Goal: Task Accomplishment & Management: Manage account settings

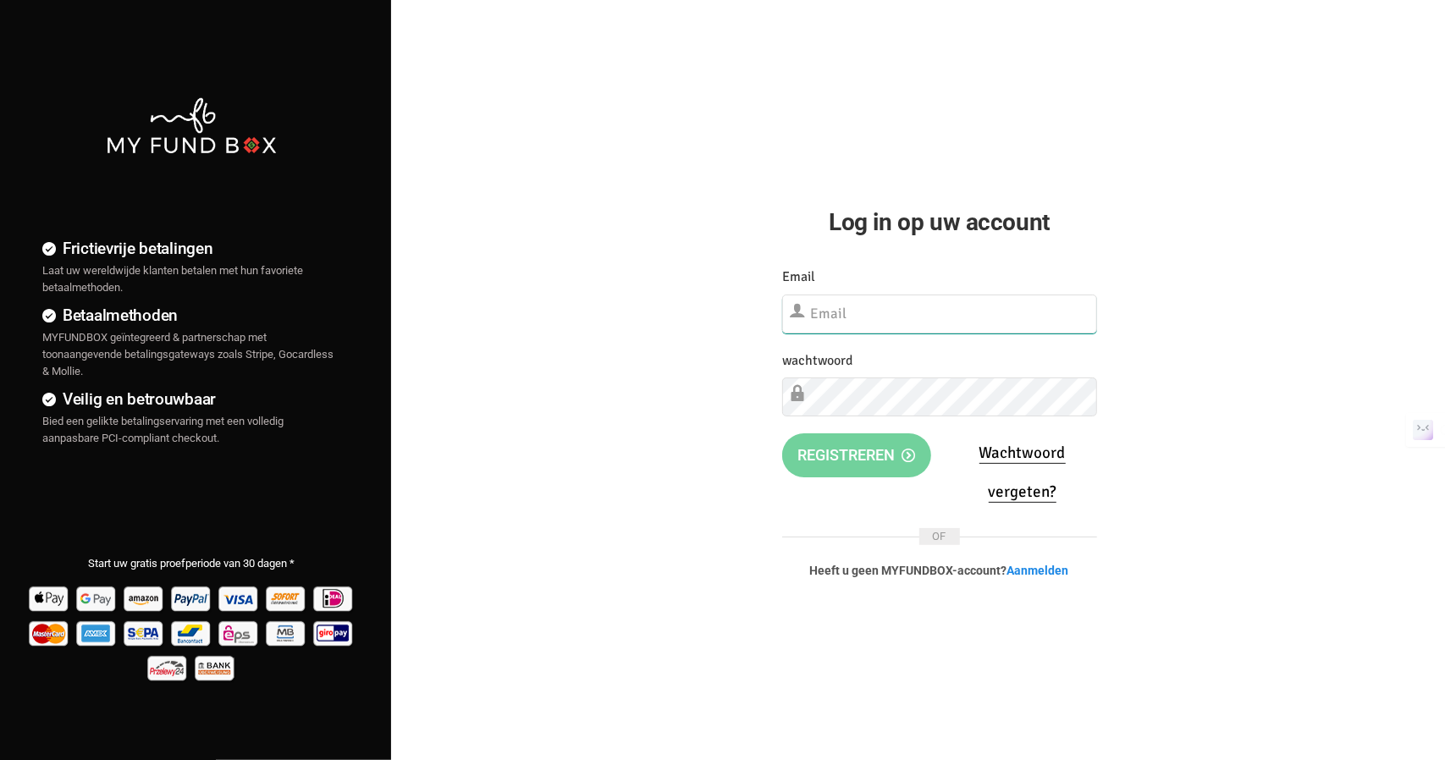
click at [886, 309] on input "text" at bounding box center [939, 314] width 315 height 39
click at [1010, 447] on link "Wachtwoord vergeten?" at bounding box center [1023, 473] width 86 height 60
click at [1013, 499] on link "Wachtwoord vergeten?" at bounding box center [1023, 473] width 86 height 60
click at [838, 320] on input "text" at bounding box center [939, 314] width 315 height 39
click at [840, 318] on input "text" at bounding box center [939, 314] width 315 height 39
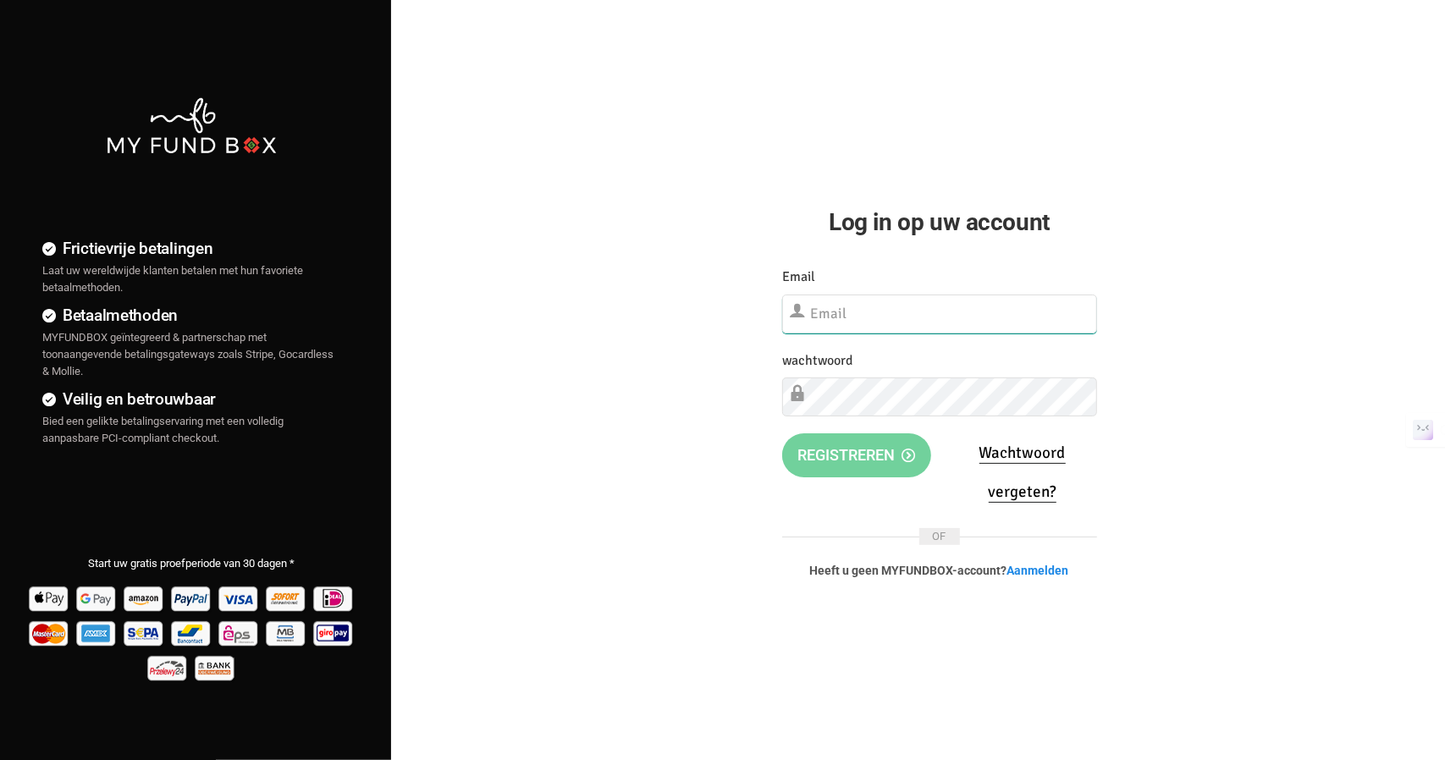
click at [840, 318] on input "text" at bounding box center [939, 314] width 315 height 39
type input "[EMAIL_ADDRESS][DOMAIN_NAME]"
click at [762, 521] on div "Log in op uw account Er is iets fout gegaan. Sluit de browser en open deze opni…" at bounding box center [940, 310] width 366 height 620
click at [894, 360] on div "wachtwoord Vul alstublieft dit veld in" at bounding box center [939, 382] width 315 height 67
click at [990, 314] on div "Er is iets fout gegaan. Sluit de browser en open deze opnieuw Uw donatiegegeven…" at bounding box center [939, 435] width 349 height 370
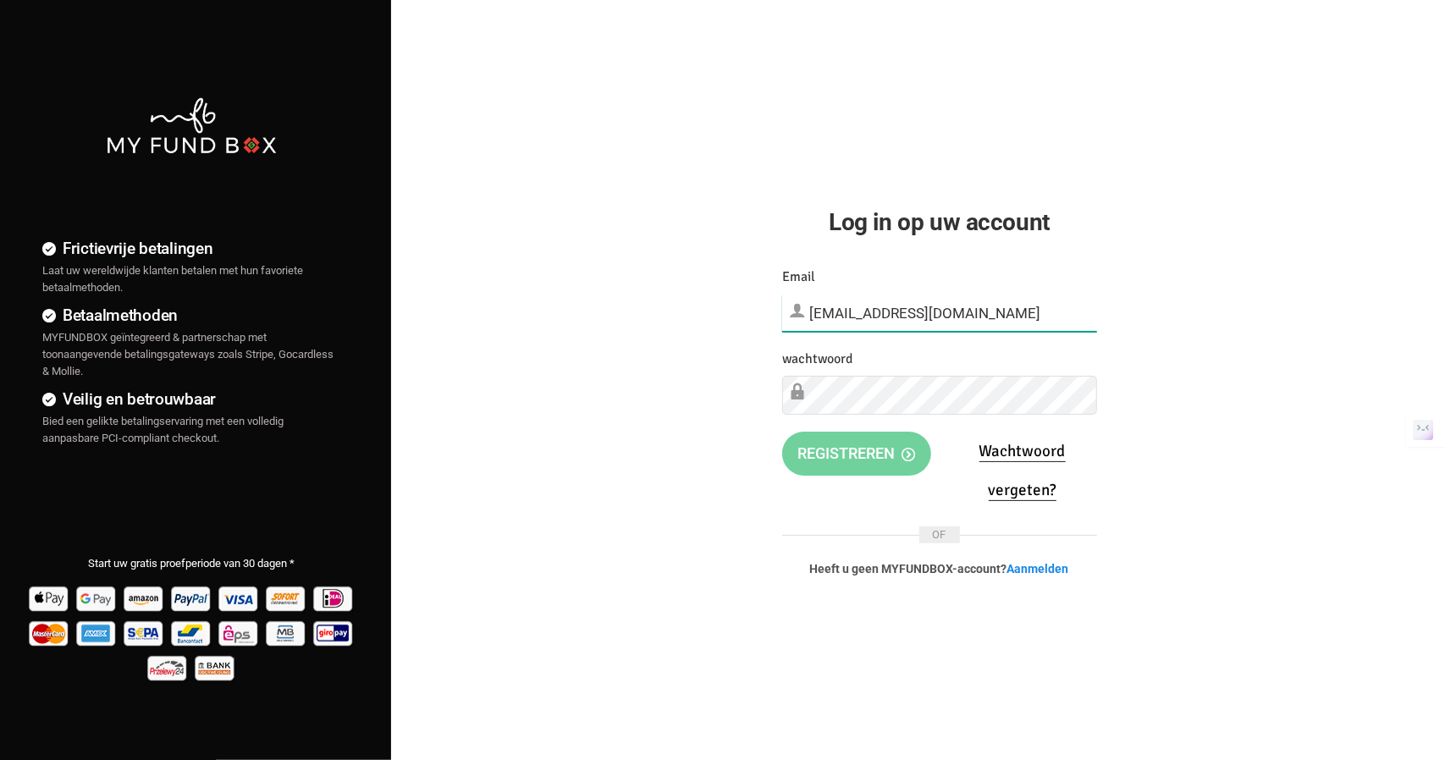
click at [990, 314] on input "[EMAIL_ADDRESS][DOMAIN_NAME]" at bounding box center [939, 313] width 315 height 37
click at [1025, 495] on link "Wachtwoord vergeten?" at bounding box center [1023, 471] width 86 height 60
click at [825, 315] on input "text" at bounding box center [939, 314] width 315 height 39
type input "[EMAIL_ADDRESS][DOMAIN_NAME]"
click at [1177, 412] on div "Frictievrije betalingen Laat uw wereldwijde klanten betalen met hun favoriete b…" at bounding box center [723, 434] width 1462 height 868
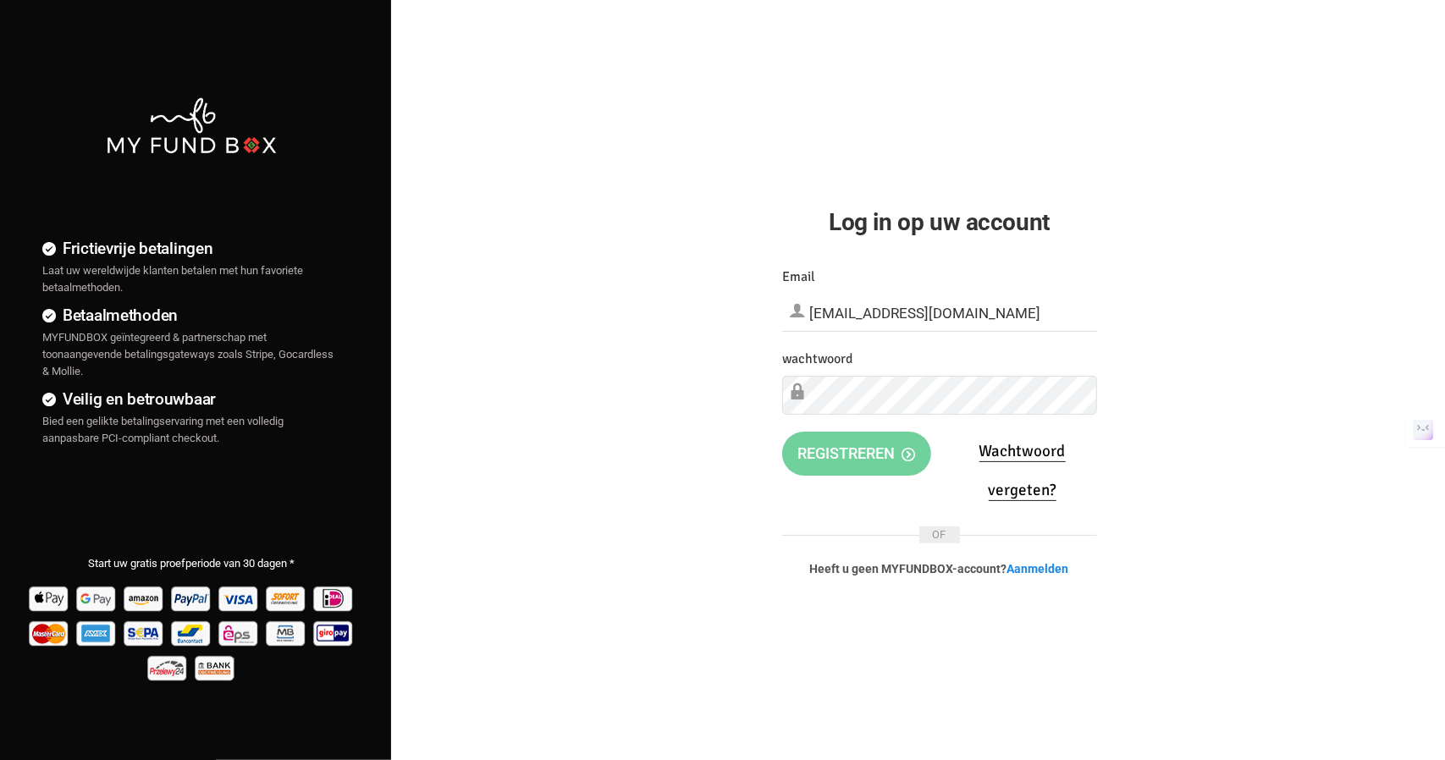
click at [1008, 285] on div "Email [EMAIL_ADDRESS][DOMAIN_NAME] Vul alstublieft dit veld in" at bounding box center [939, 299] width 315 height 65
click at [799, 395] on icon at bounding box center [797, 391] width 17 height 17
click at [1055, 399] on icon at bounding box center [1059, 398] width 14 height 14
click at [880, 444] on span "registreren" at bounding box center [857, 452] width 118 height 18
drag, startPoint x: 879, startPoint y: 419, endPoint x: 528, endPoint y: 482, distance: 356.1
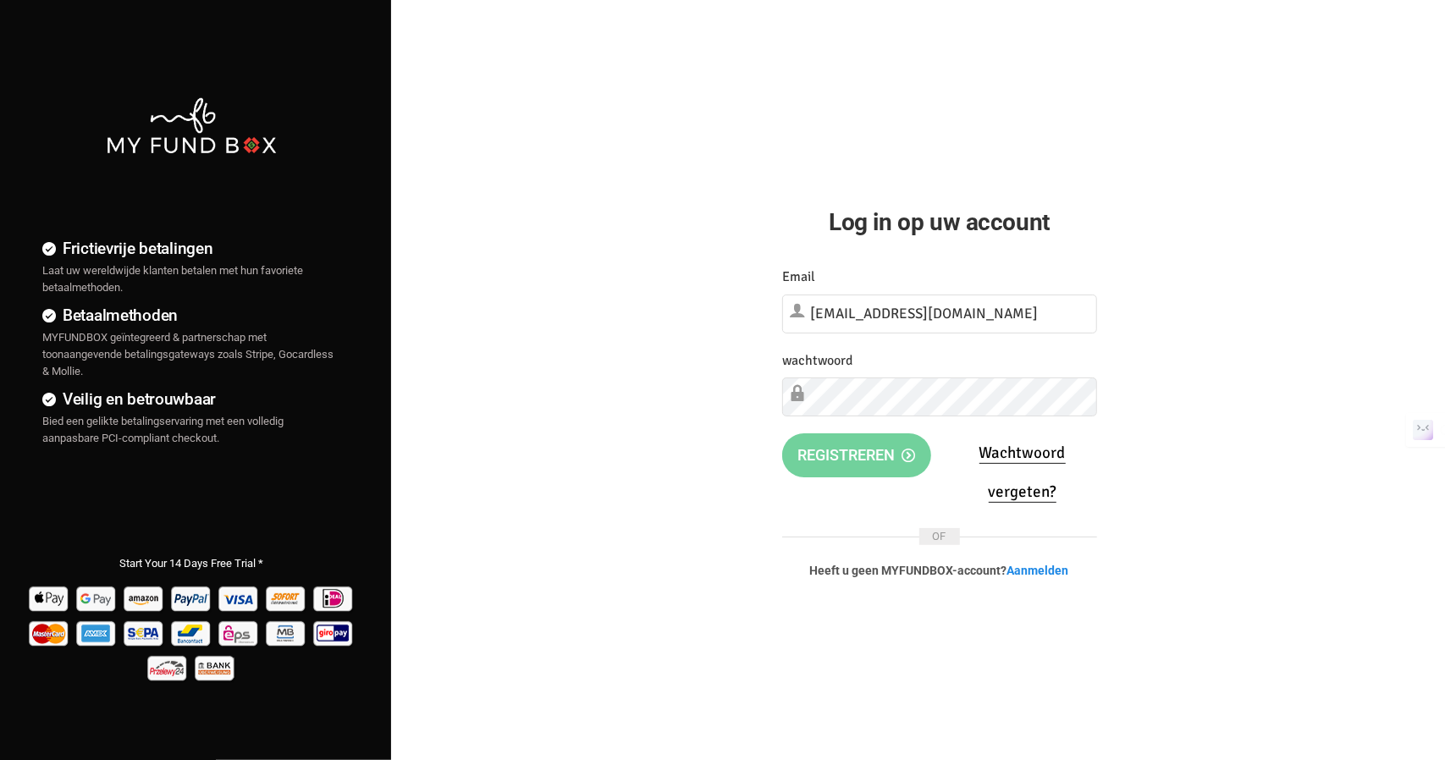
click at [528, 482] on div "Frictievrije betalingen Laat uw wereldwijde klanten betalen met hun favoriete b…" at bounding box center [723, 434] width 1462 height 868
click at [1058, 397] on icon at bounding box center [1059, 400] width 14 height 14
click at [857, 458] on span "registreren" at bounding box center [857, 453] width 118 height 18
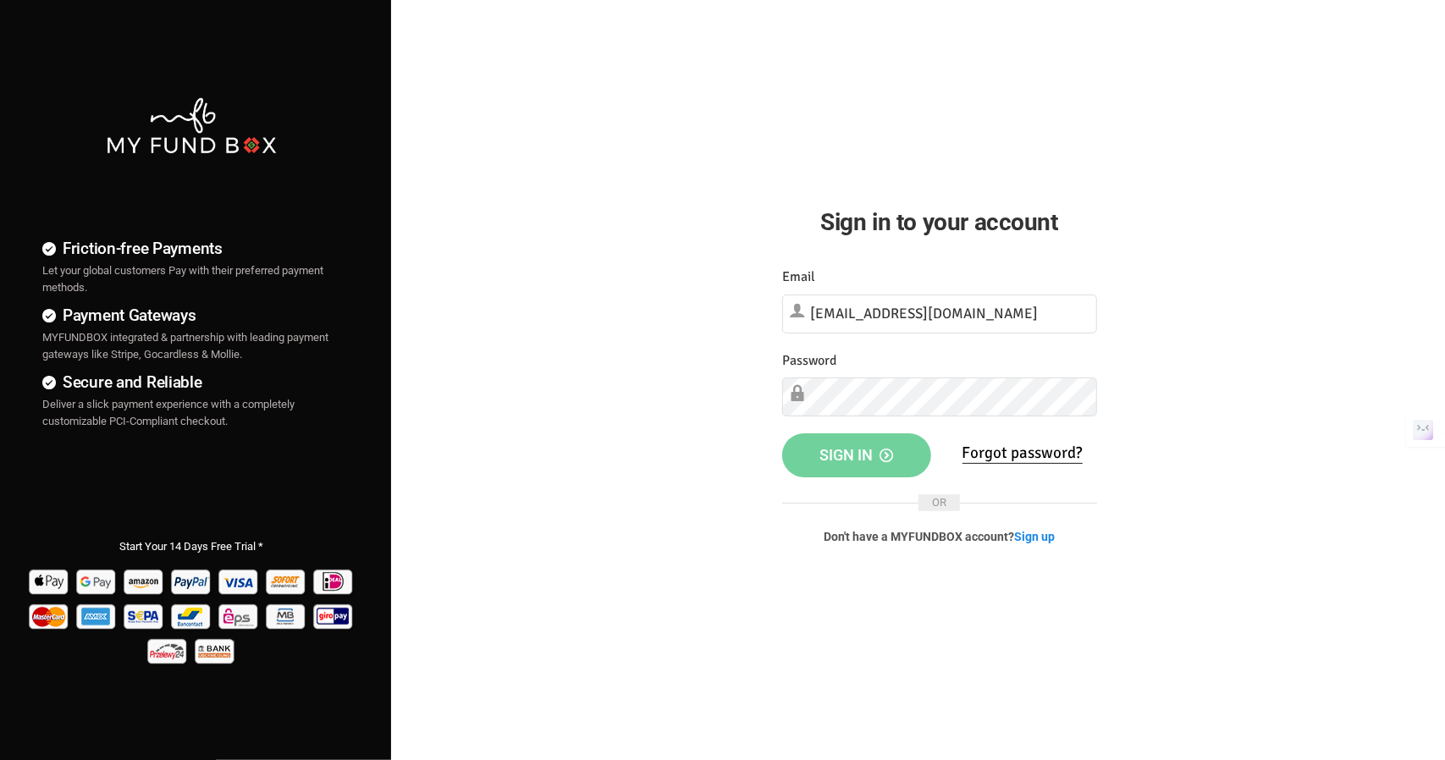
click at [943, 499] on span "OR" at bounding box center [939, 502] width 41 height 17
click at [1040, 538] on link "Sign up" at bounding box center [1034, 537] width 41 height 14
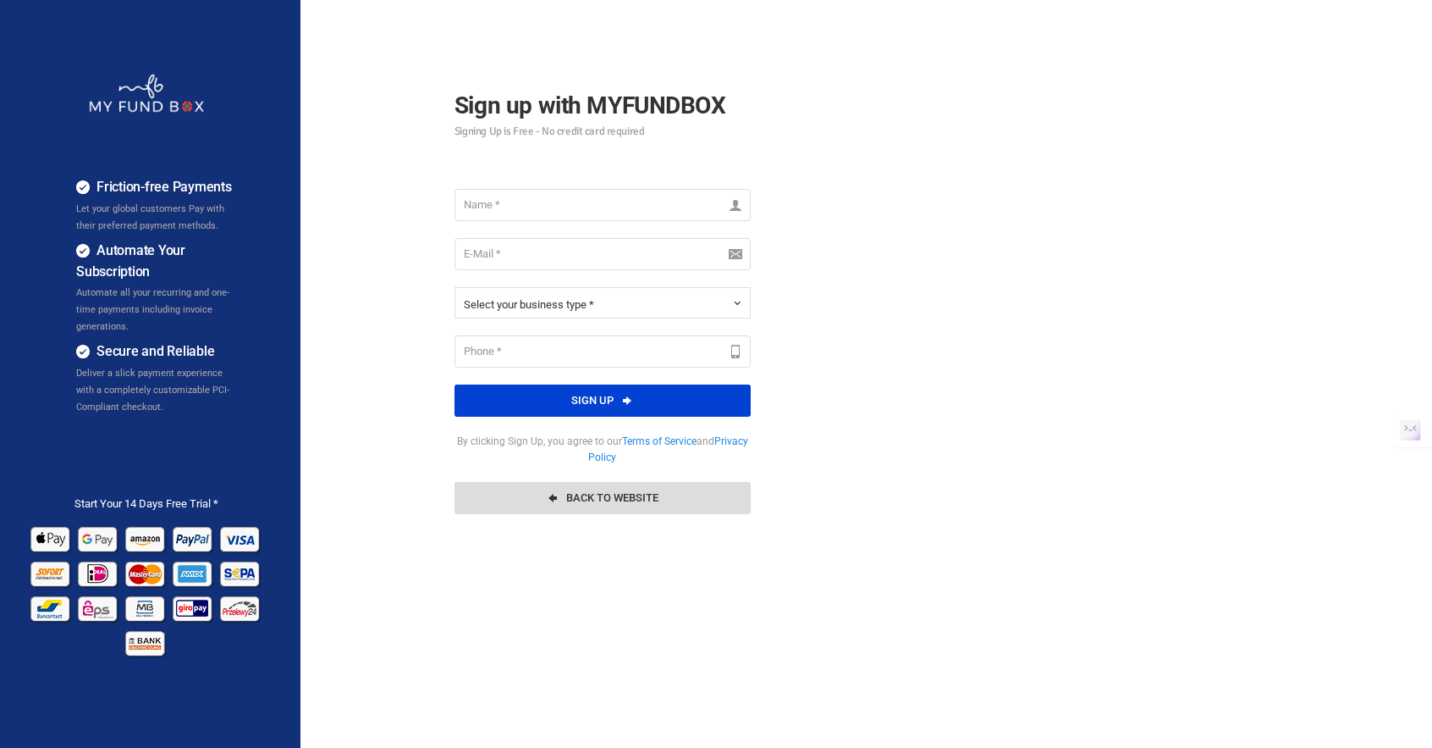
click at [538, 494] on link "Back To Website" at bounding box center [603, 498] width 296 height 32
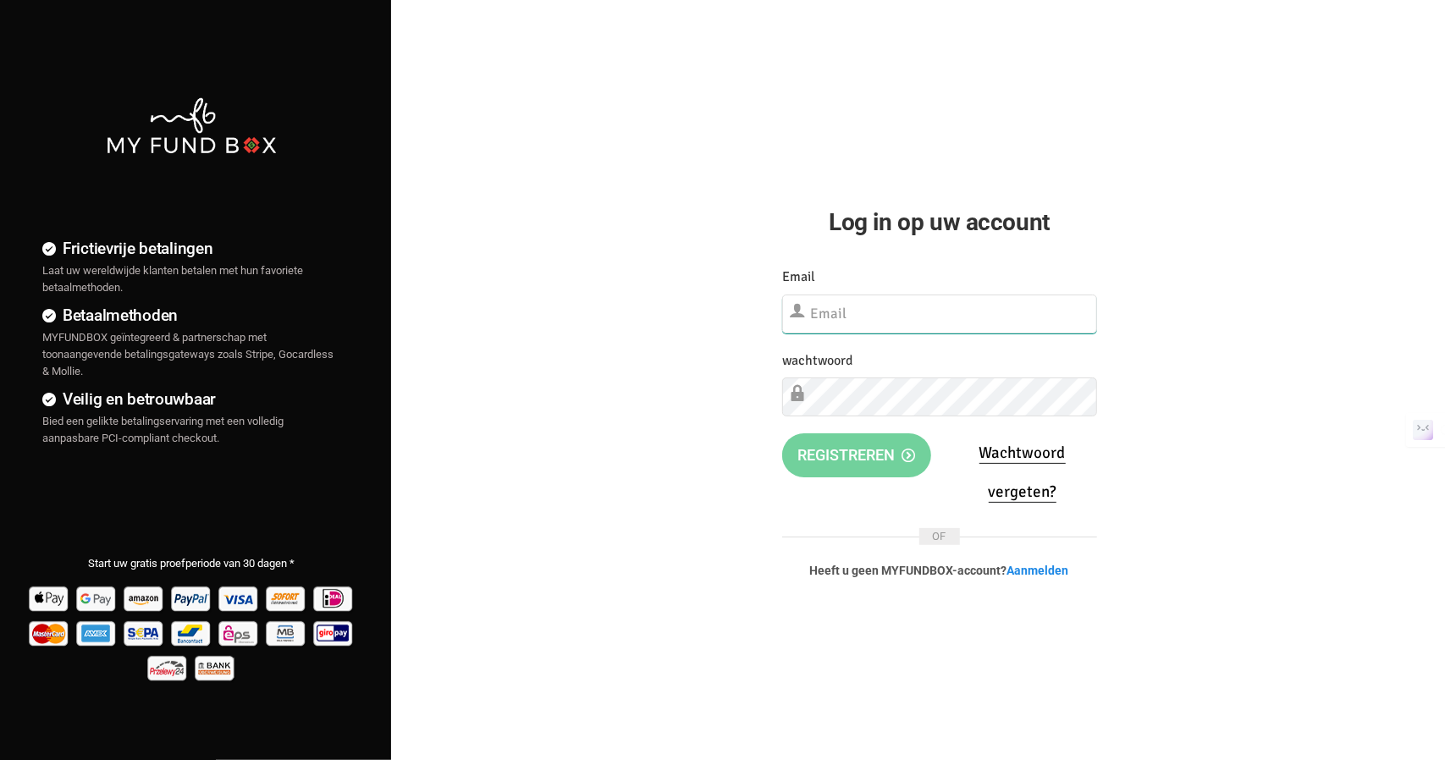
click at [885, 307] on input "text" at bounding box center [939, 314] width 315 height 39
click at [881, 315] on input "text" at bounding box center [939, 314] width 315 height 39
click at [837, 301] on input "text" at bounding box center [939, 314] width 315 height 39
type input "[EMAIL_ADDRESS][DOMAIN_NAME]"
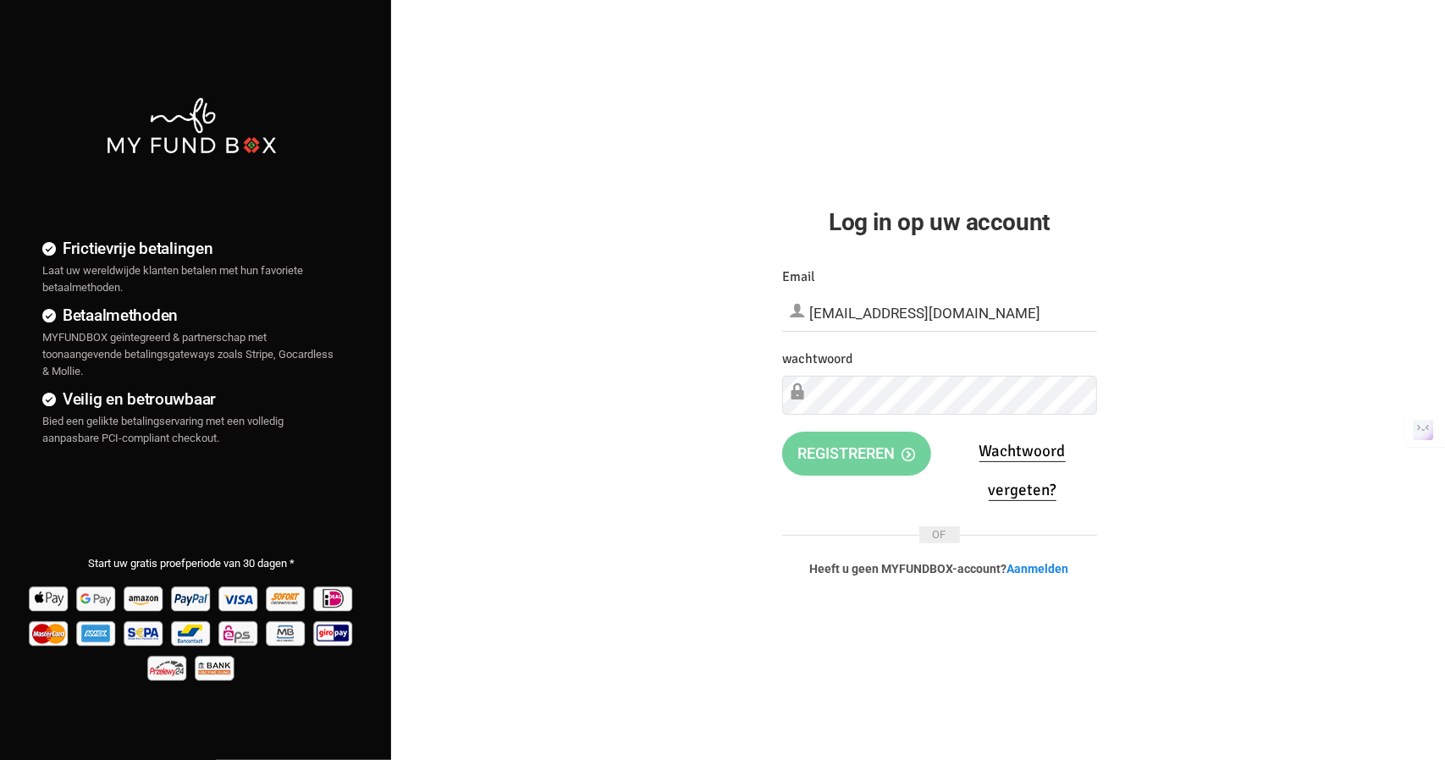
click at [173, 138] on img at bounding box center [191, 126] width 172 height 60
click at [1033, 566] on link "Aanmelden" at bounding box center [1038, 569] width 62 height 14
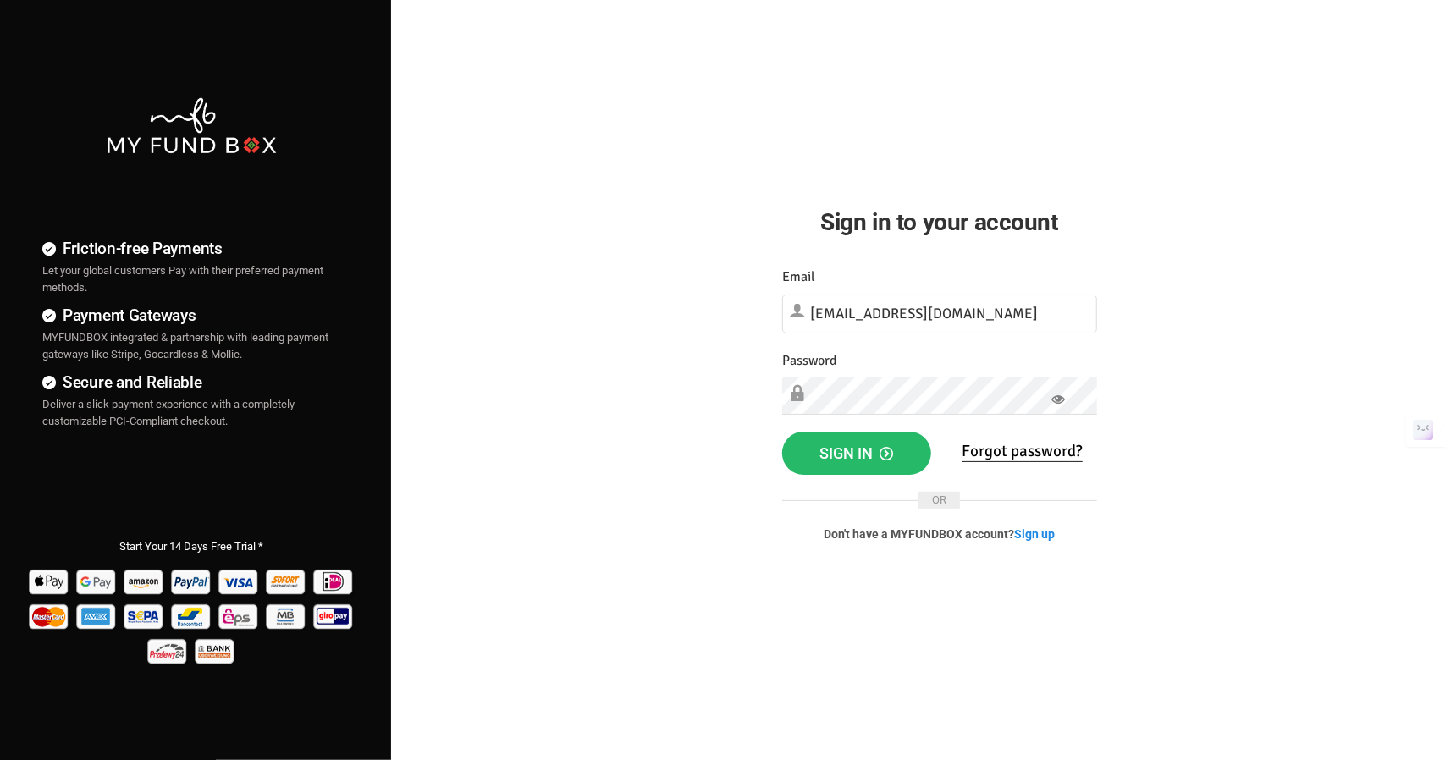
click at [1063, 400] on icon at bounding box center [1059, 400] width 14 height 14
click at [882, 455] on icon "button" at bounding box center [887, 454] width 14 height 14
click at [1016, 451] on link "Forgot password?" at bounding box center [1023, 453] width 120 height 21
click at [850, 451] on span "Sign in" at bounding box center [857, 453] width 74 height 18
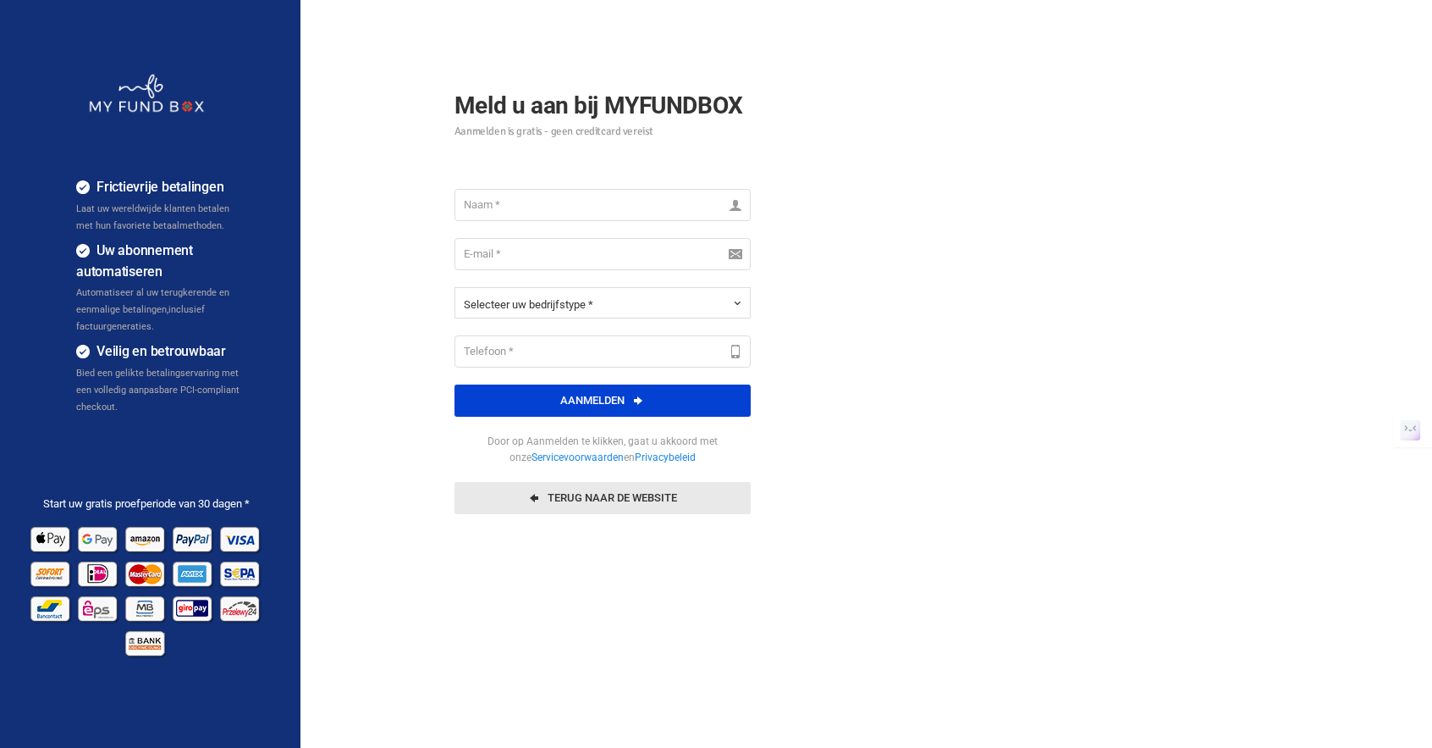
click at [660, 503] on link "Terug naar de website" at bounding box center [603, 498] width 296 height 32
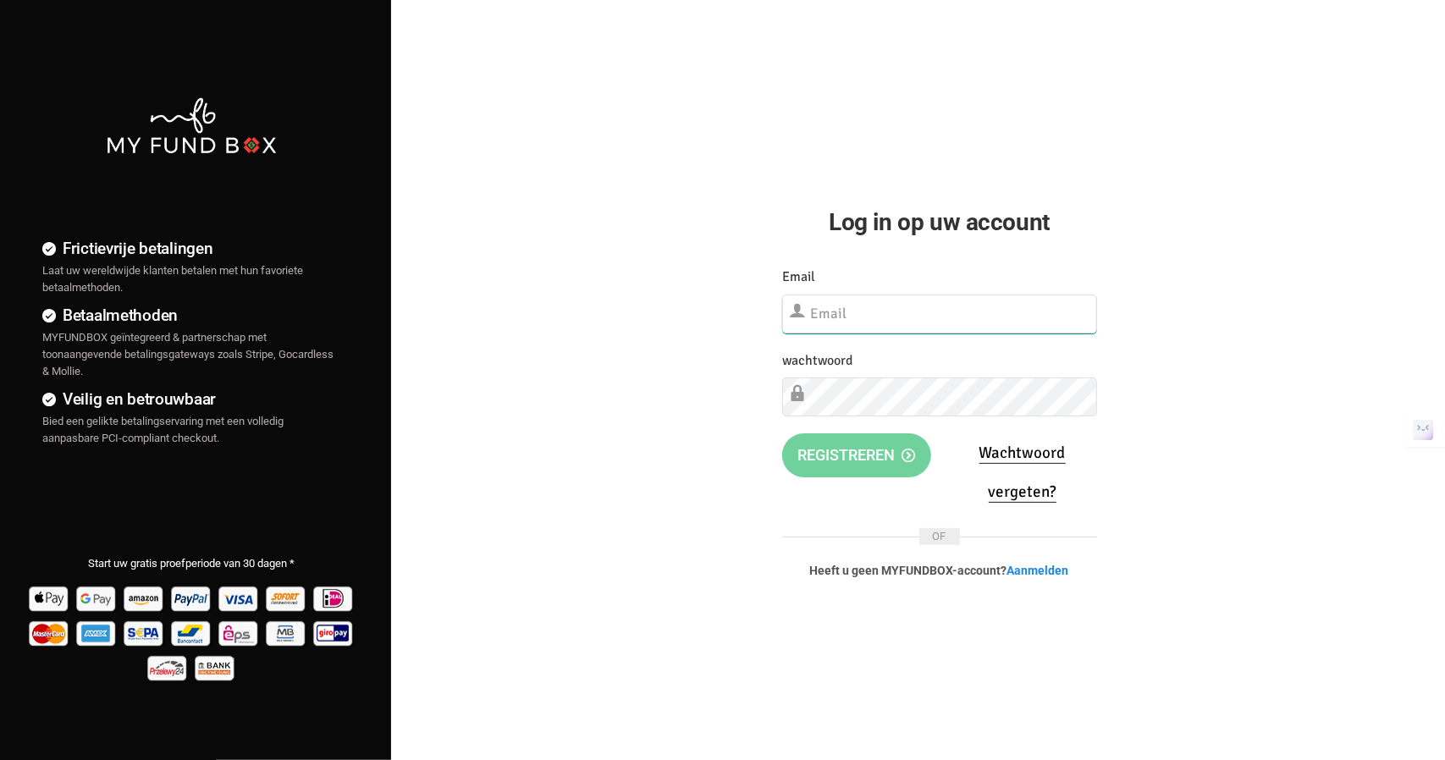
click at [840, 314] on input "text" at bounding box center [939, 314] width 315 height 39
click at [952, 536] on span "OF" at bounding box center [939, 536] width 41 height 17
click at [1029, 488] on link "Wachtwoord vergeten?" at bounding box center [1023, 473] width 86 height 60
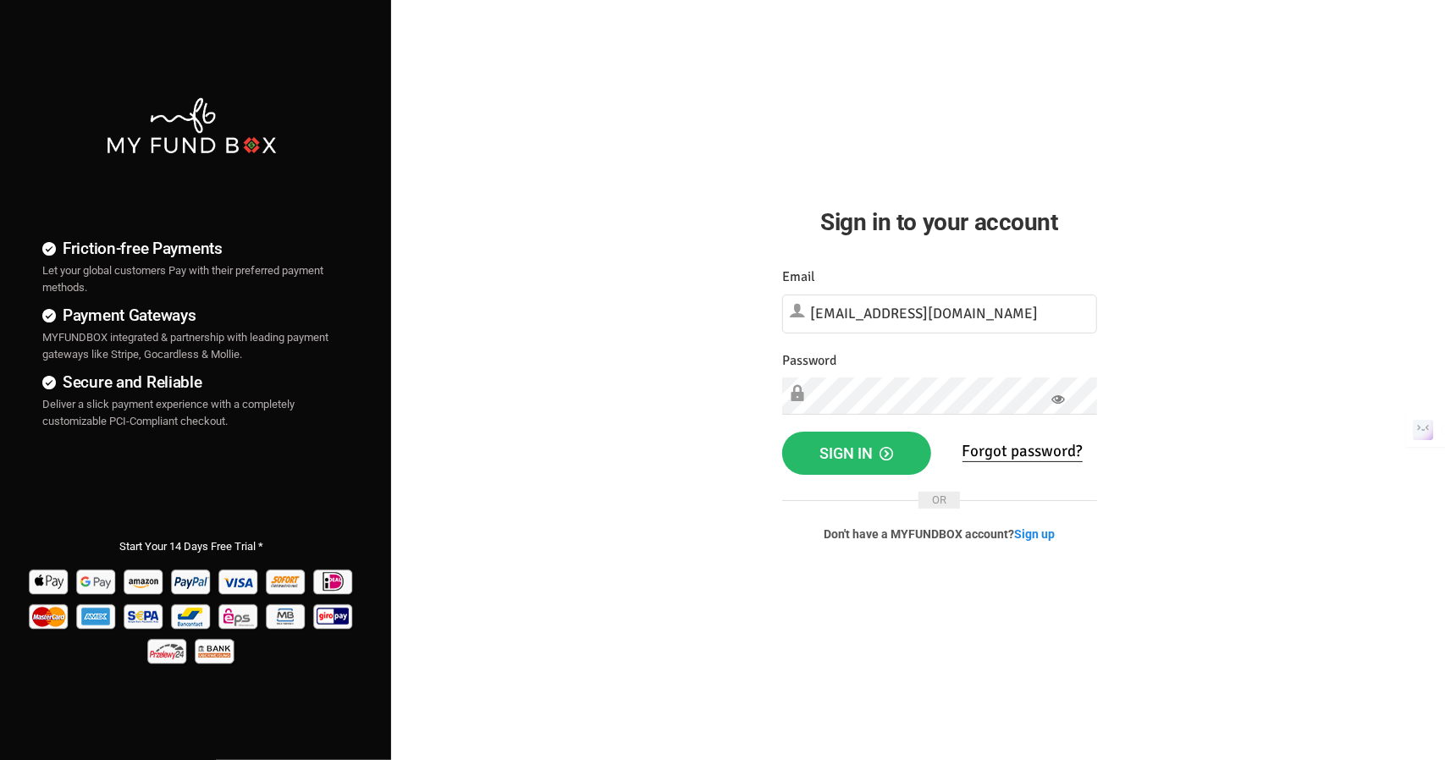
click at [1058, 397] on icon at bounding box center [1059, 400] width 14 height 14
click at [870, 446] on span "Sign in" at bounding box center [857, 453] width 74 height 18
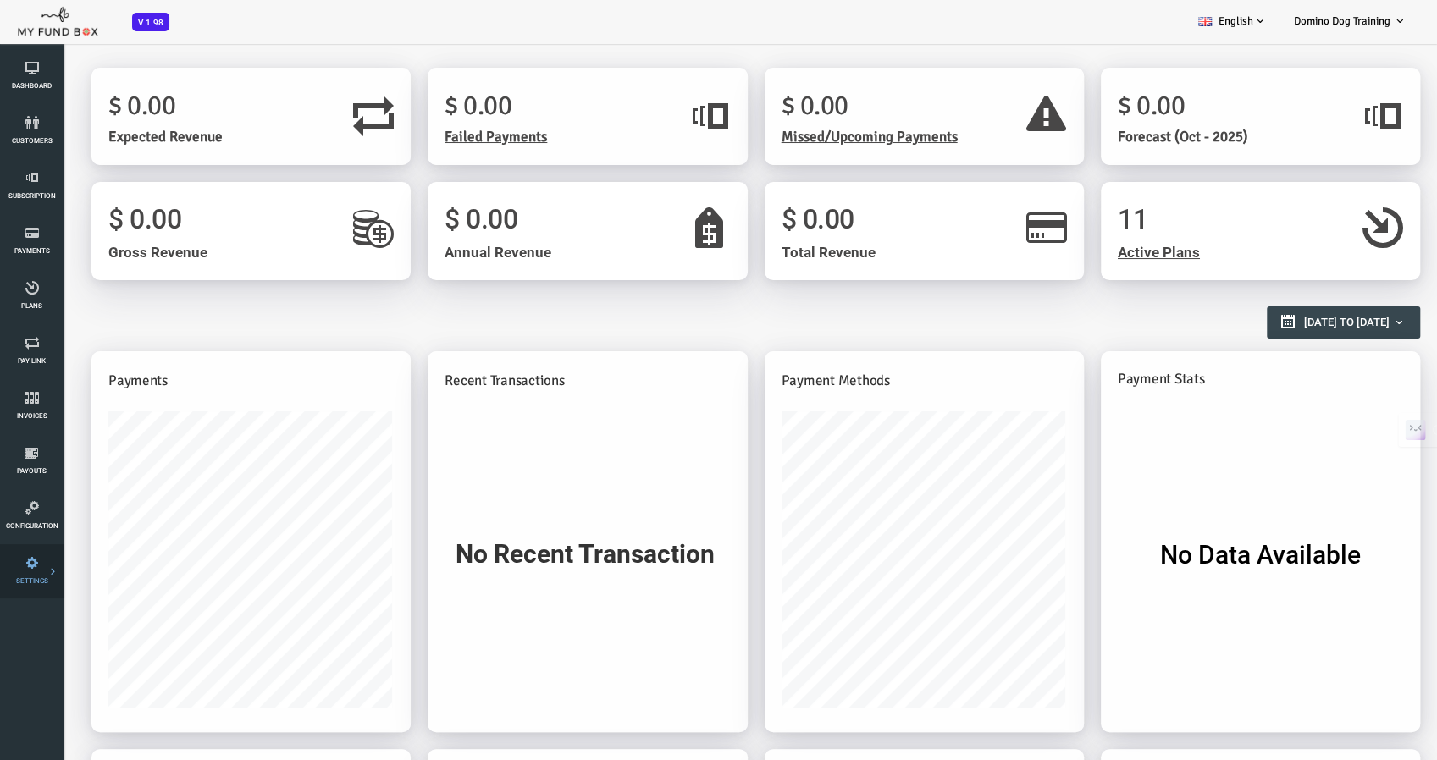
click at [0, 0] on icon at bounding box center [0, 0] width 0 height 0
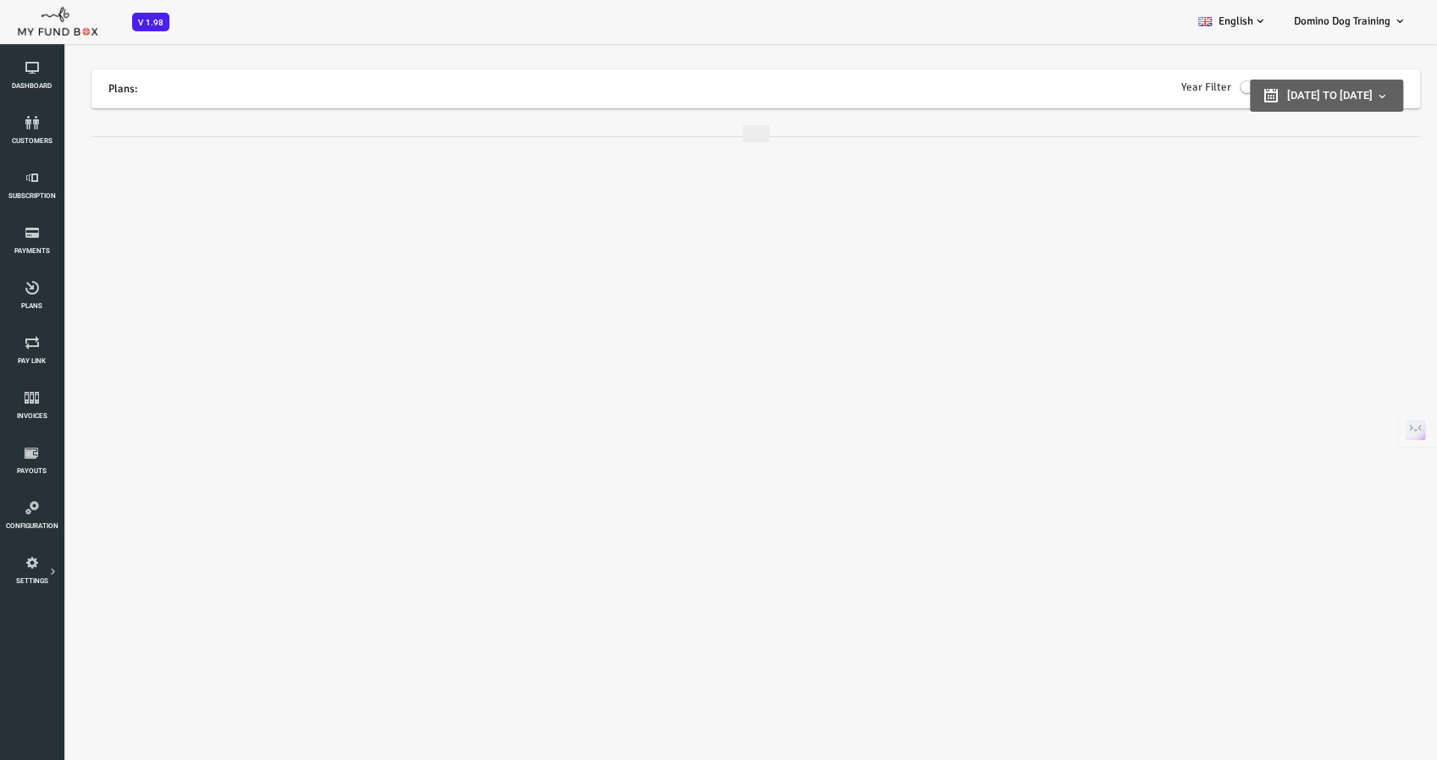
type input "[DATE]"
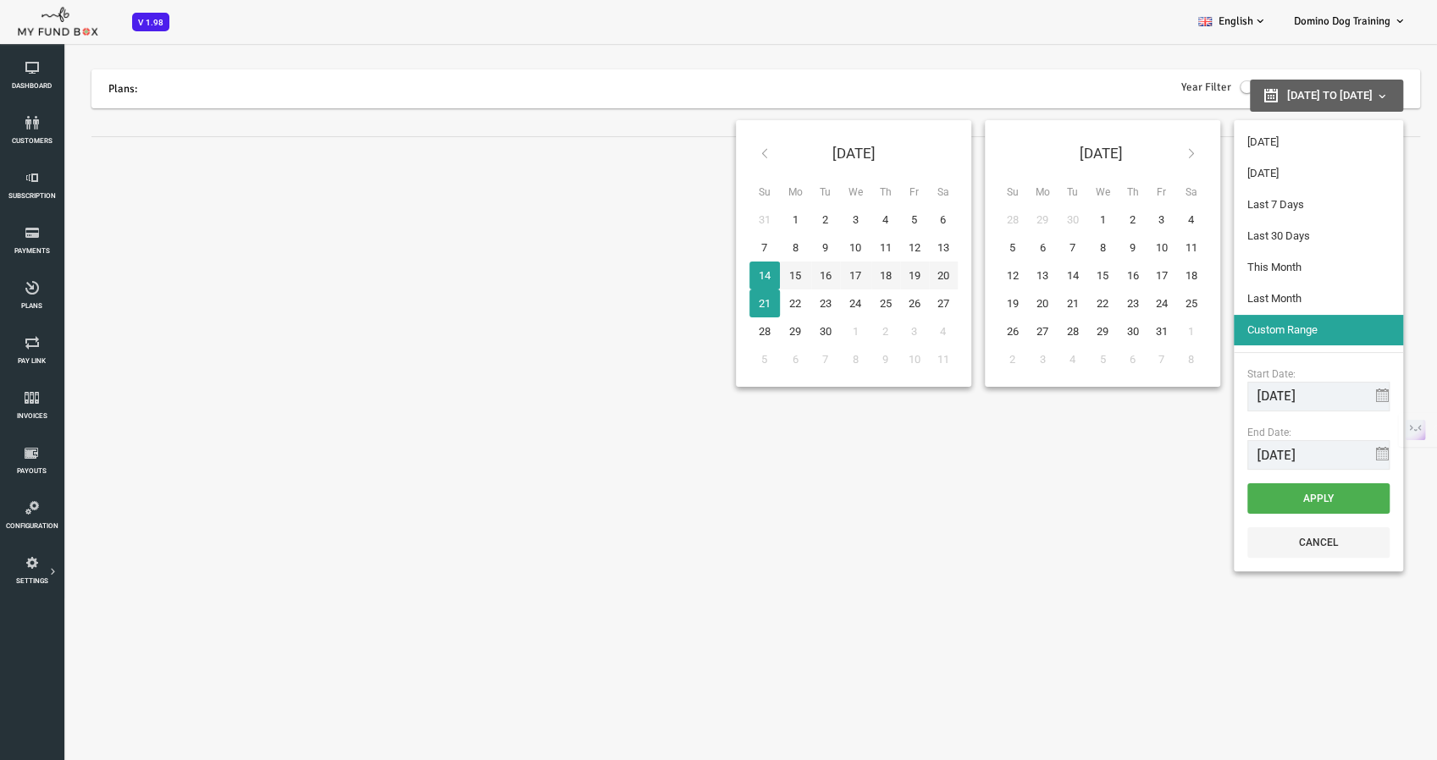
click at [1229, 89] on span "[DATE] to [DATE]" at bounding box center [1272, 95] width 86 height 13
click at [36, 69] on icon at bounding box center [31, 68] width 53 height 14
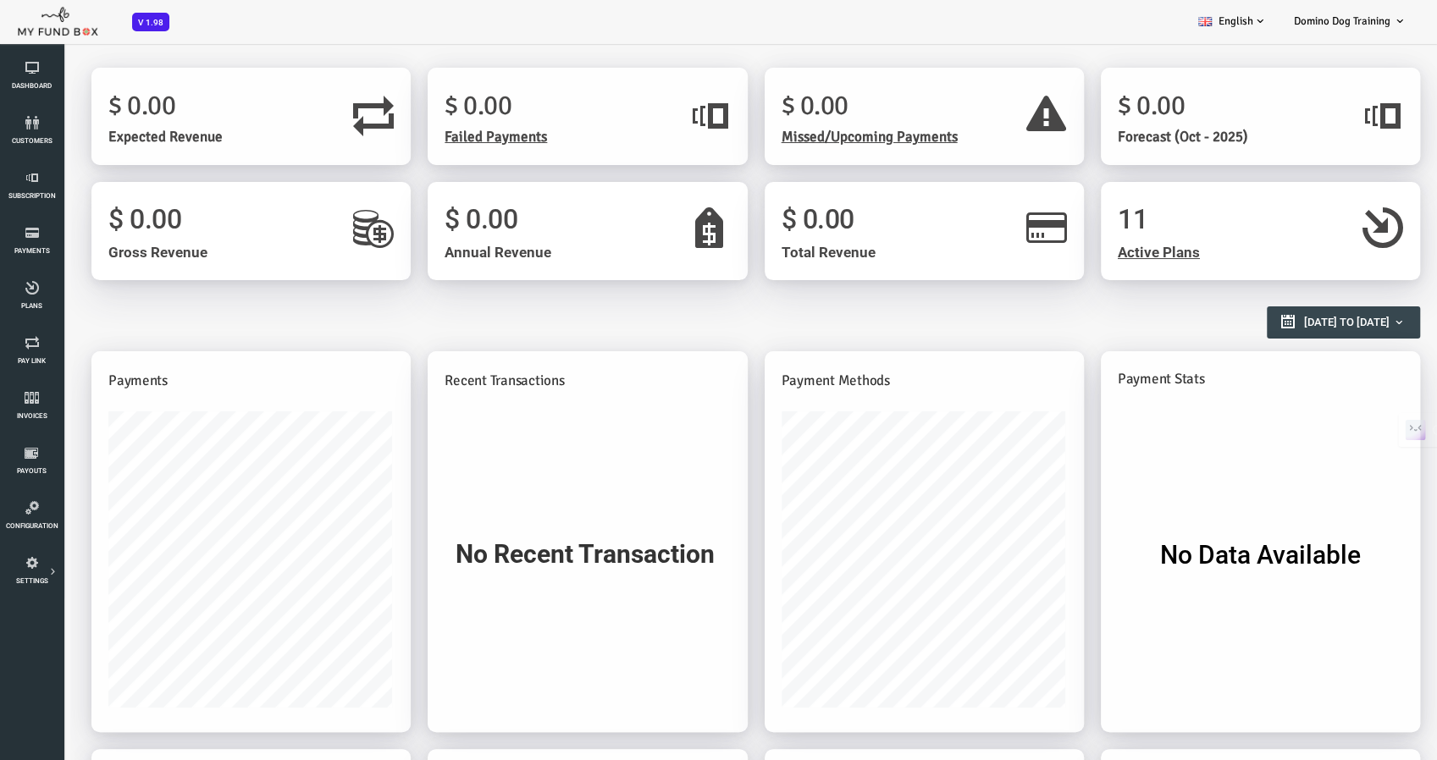
click at [1082, 244] on span "Active Plans" at bounding box center [1101, 252] width 82 height 17
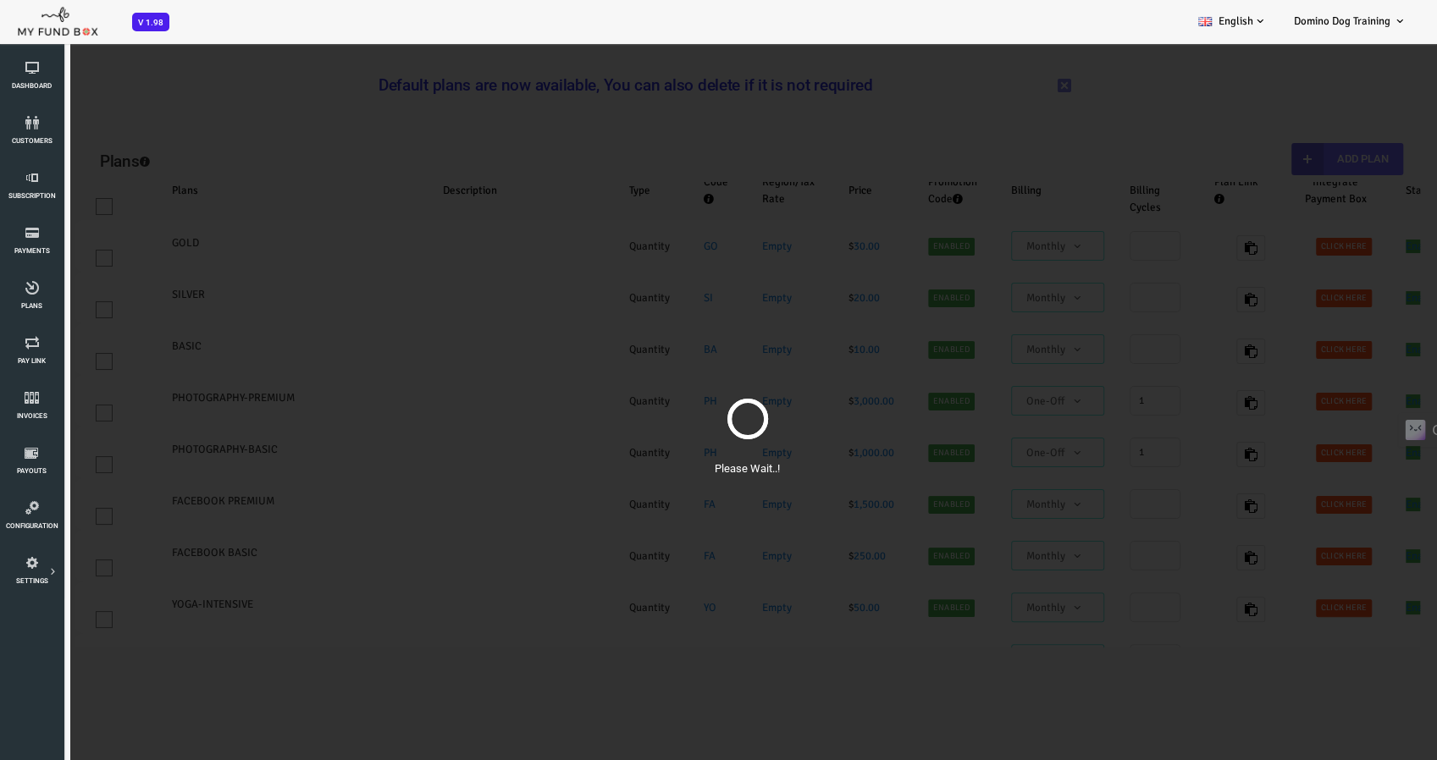
select select "100"
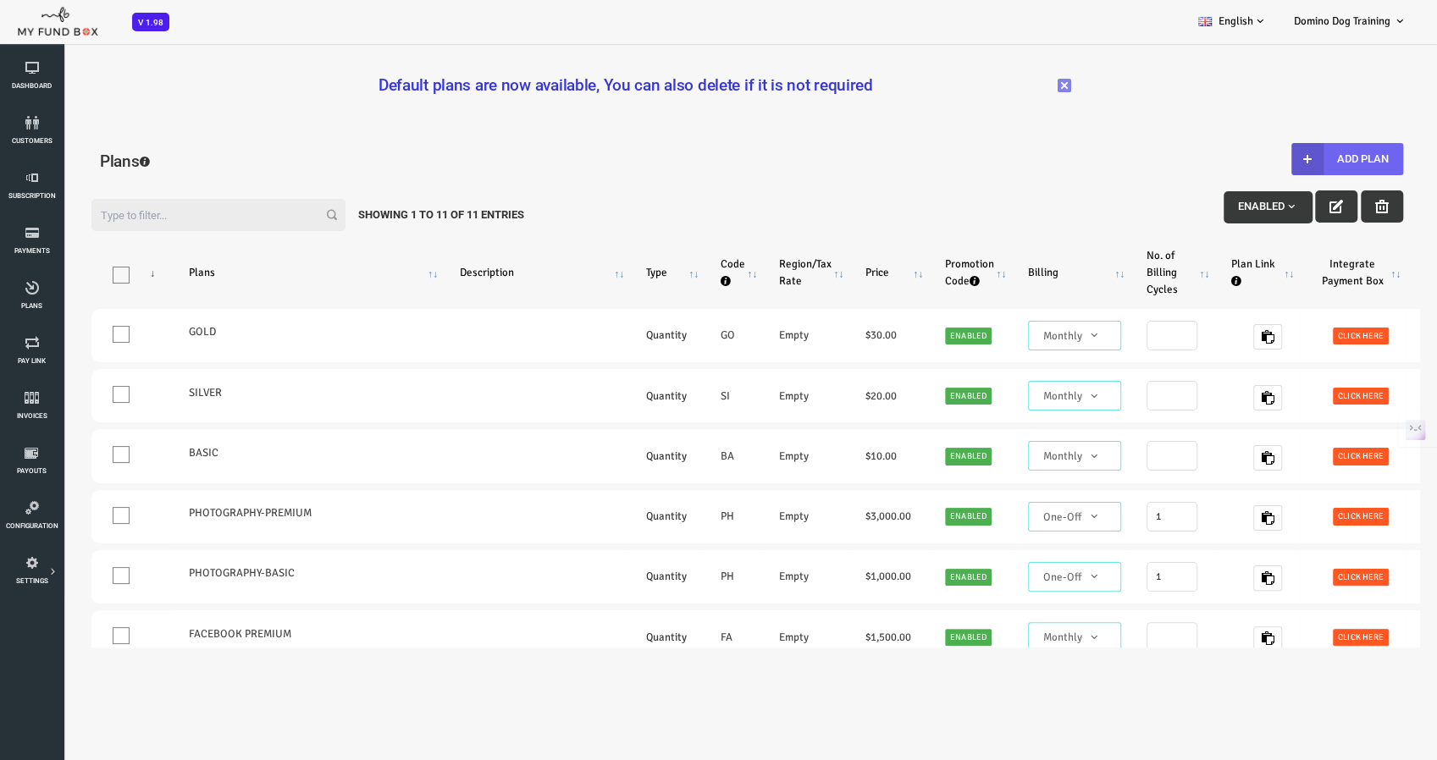
click at [1299, 156] on button "Add Plan" at bounding box center [1290, 159] width 112 height 32
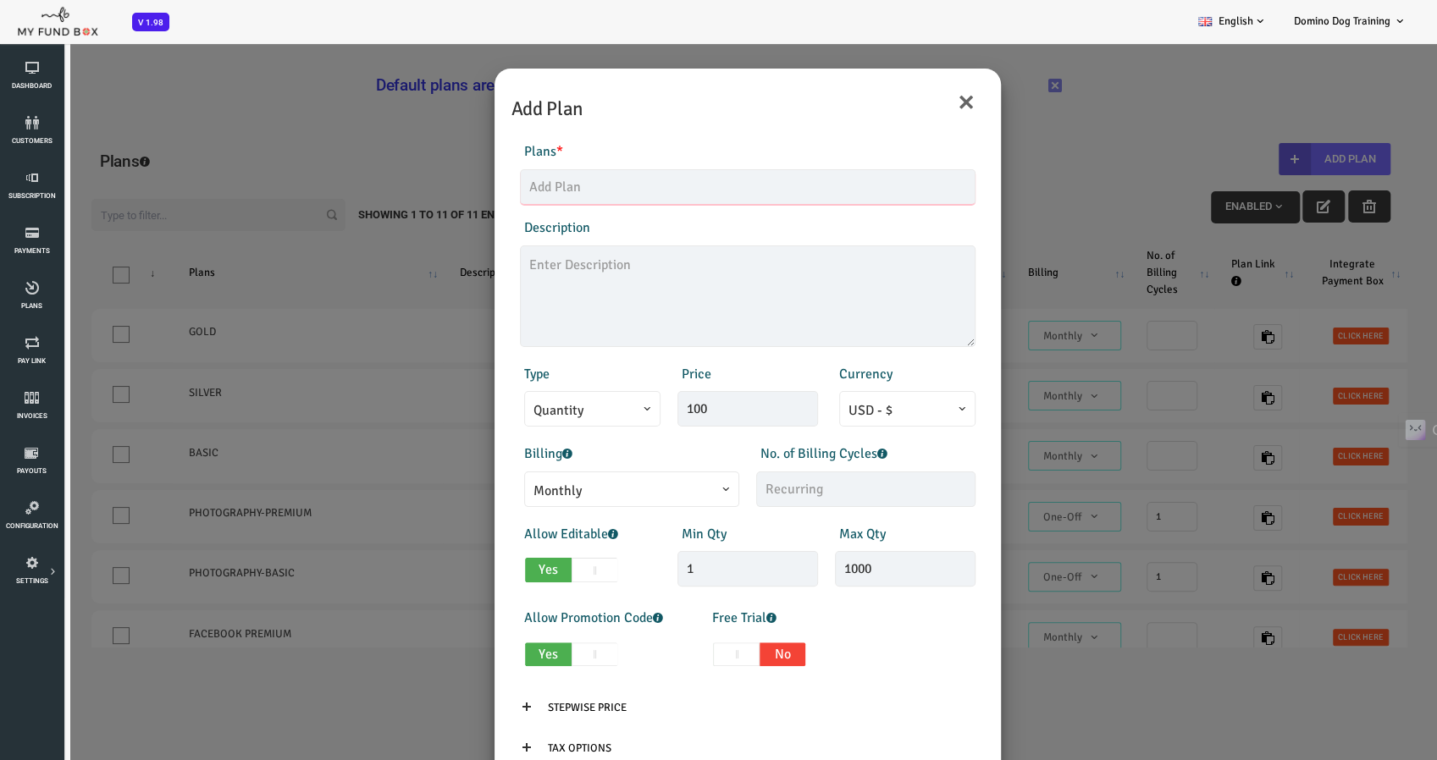
click at [735, 192] on input "text" at bounding box center [689, 187] width 455 height 36
type input "G"
type input "Platina"
click at [621, 295] on textarea at bounding box center [689, 297] width 455 height 102
click at [566, 406] on span "Quantity" at bounding box center [535, 410] width 118 height 21
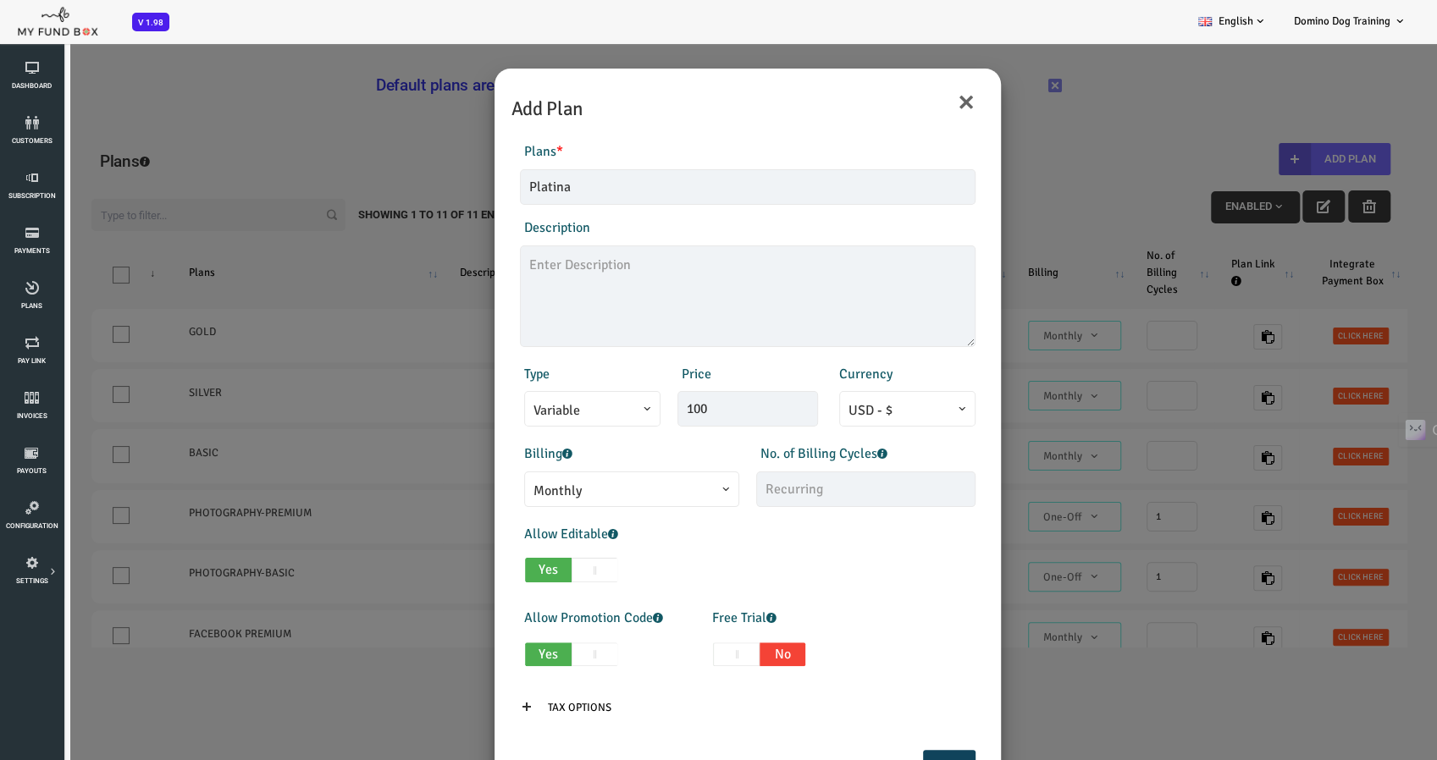
click at [476, 422] on span at bounding box center [476, 422] width 0 height 0
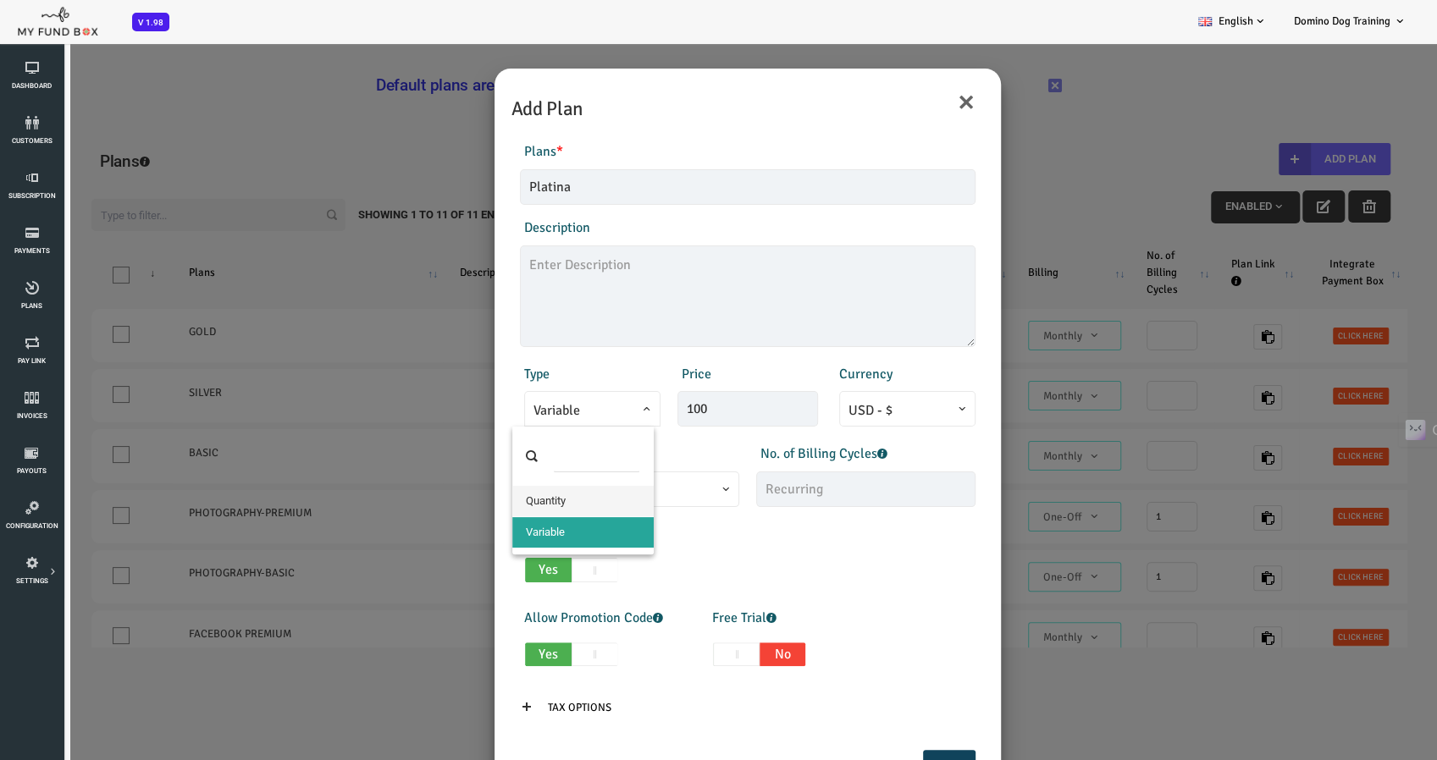
select select "1"
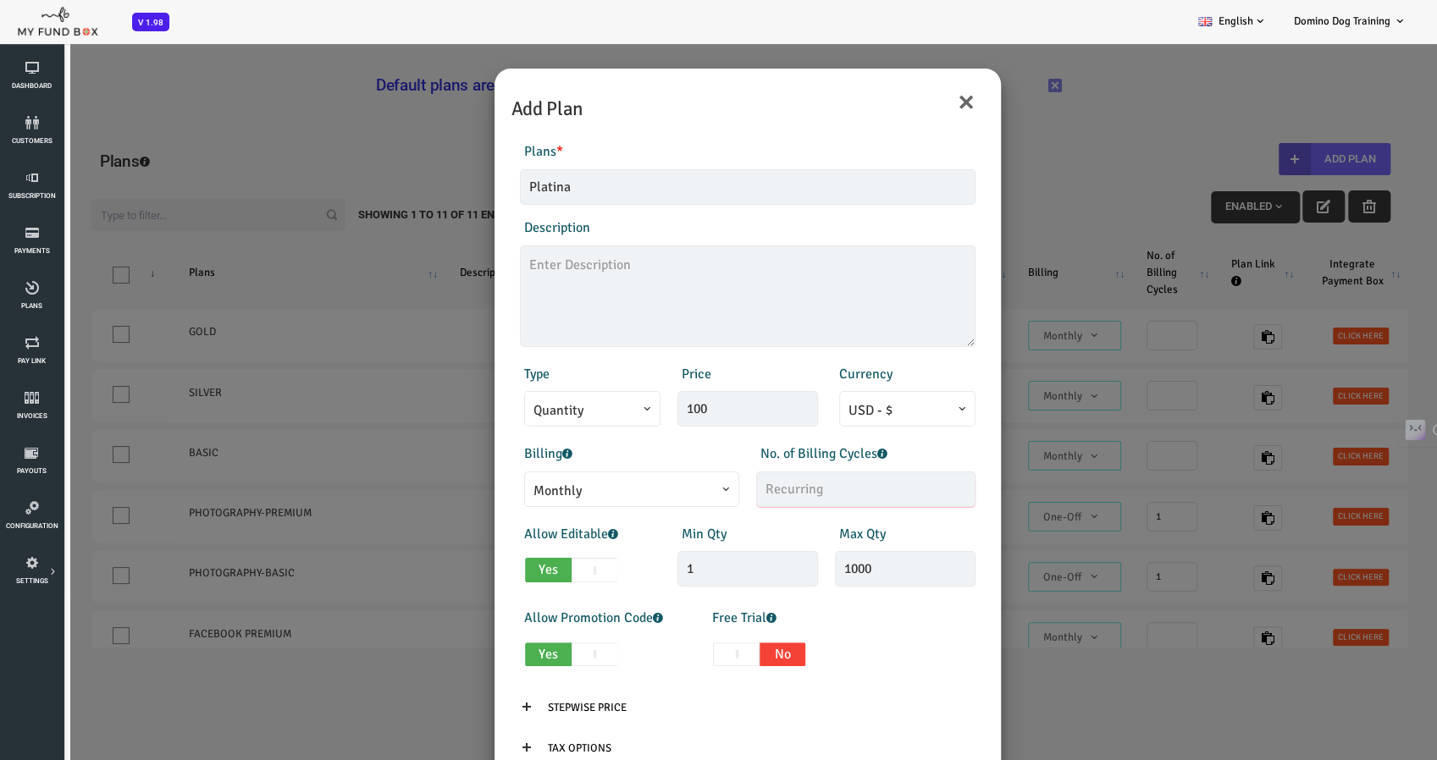
click at [742, 485] on input "text" at bounding box center [807, 490] width 219 height 36
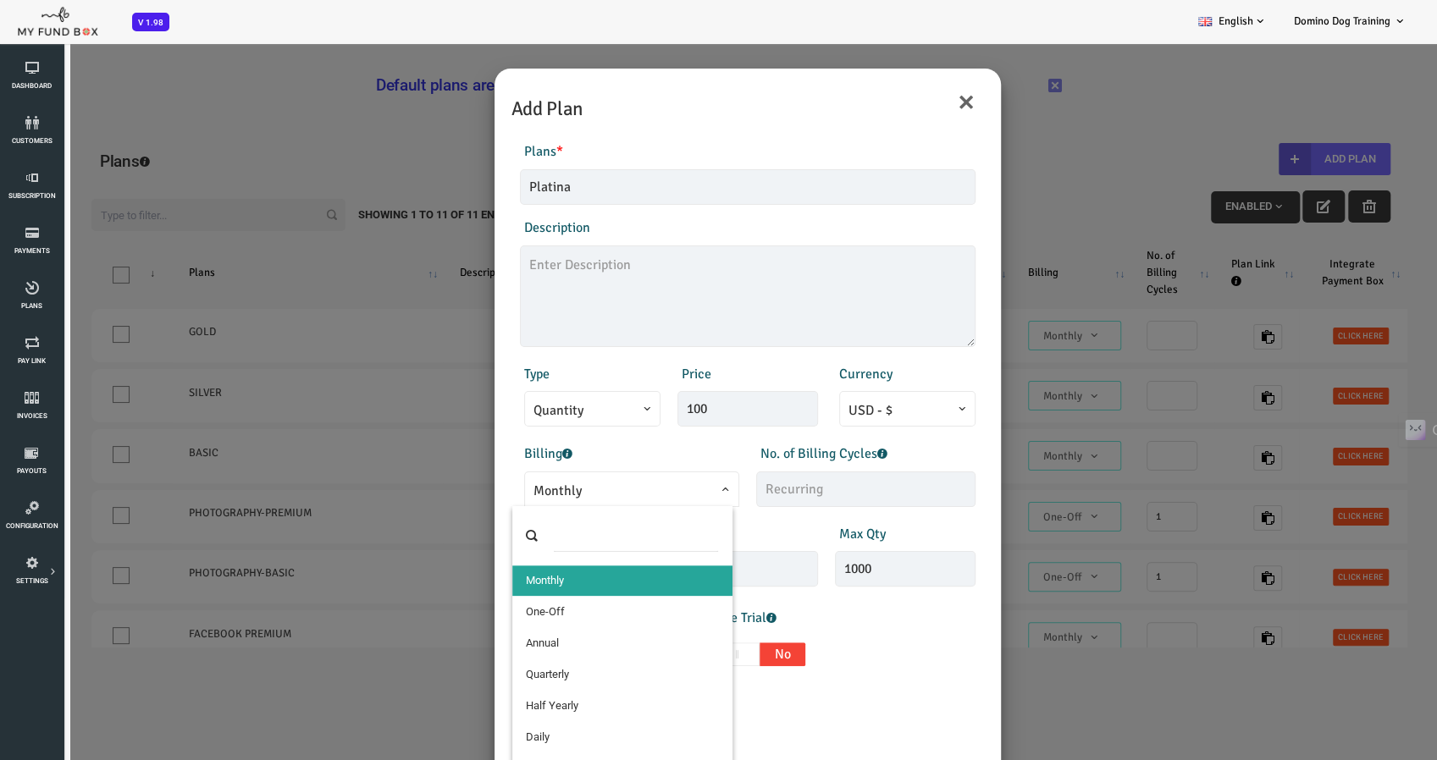
click at [476, 501] on span at bounding box center [476, 501] width 0 height 0
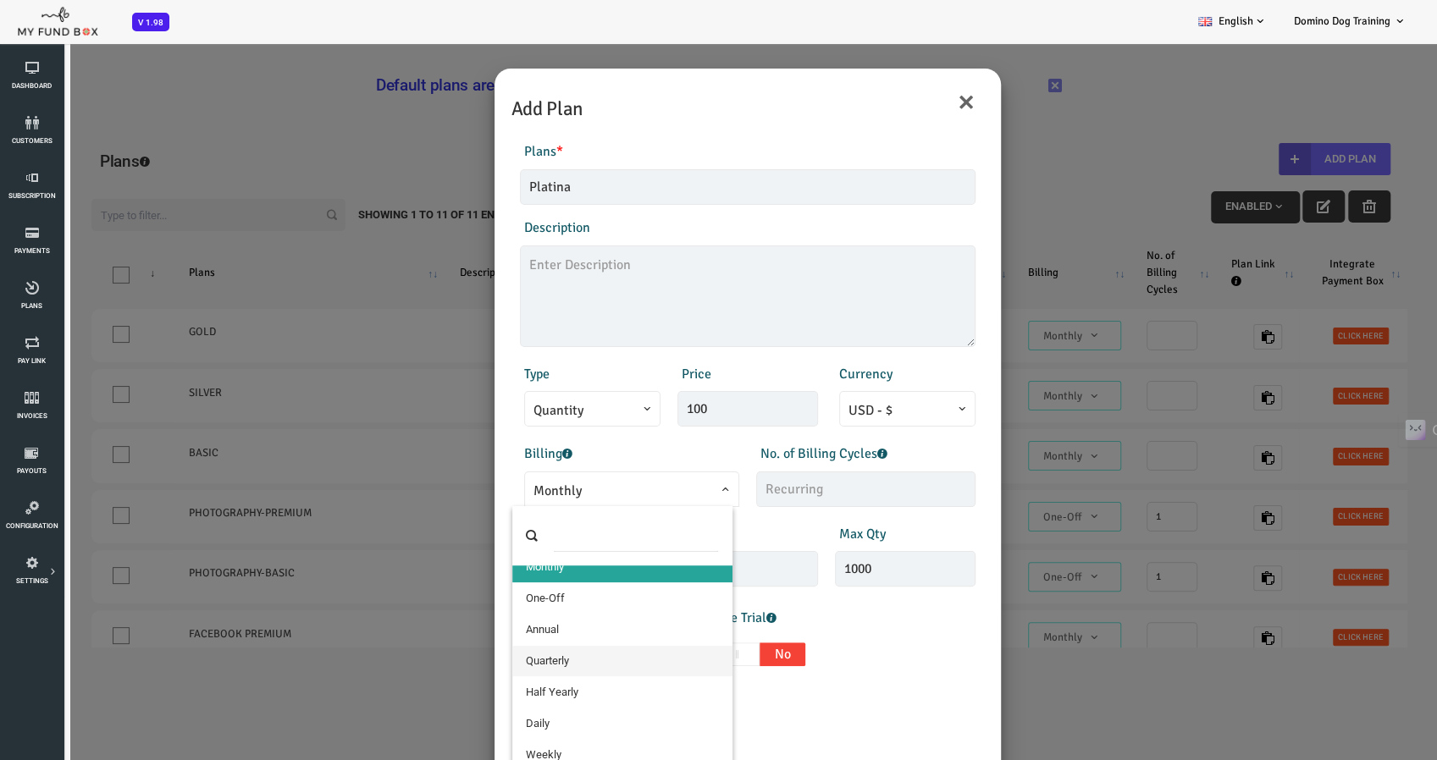
select select "5"
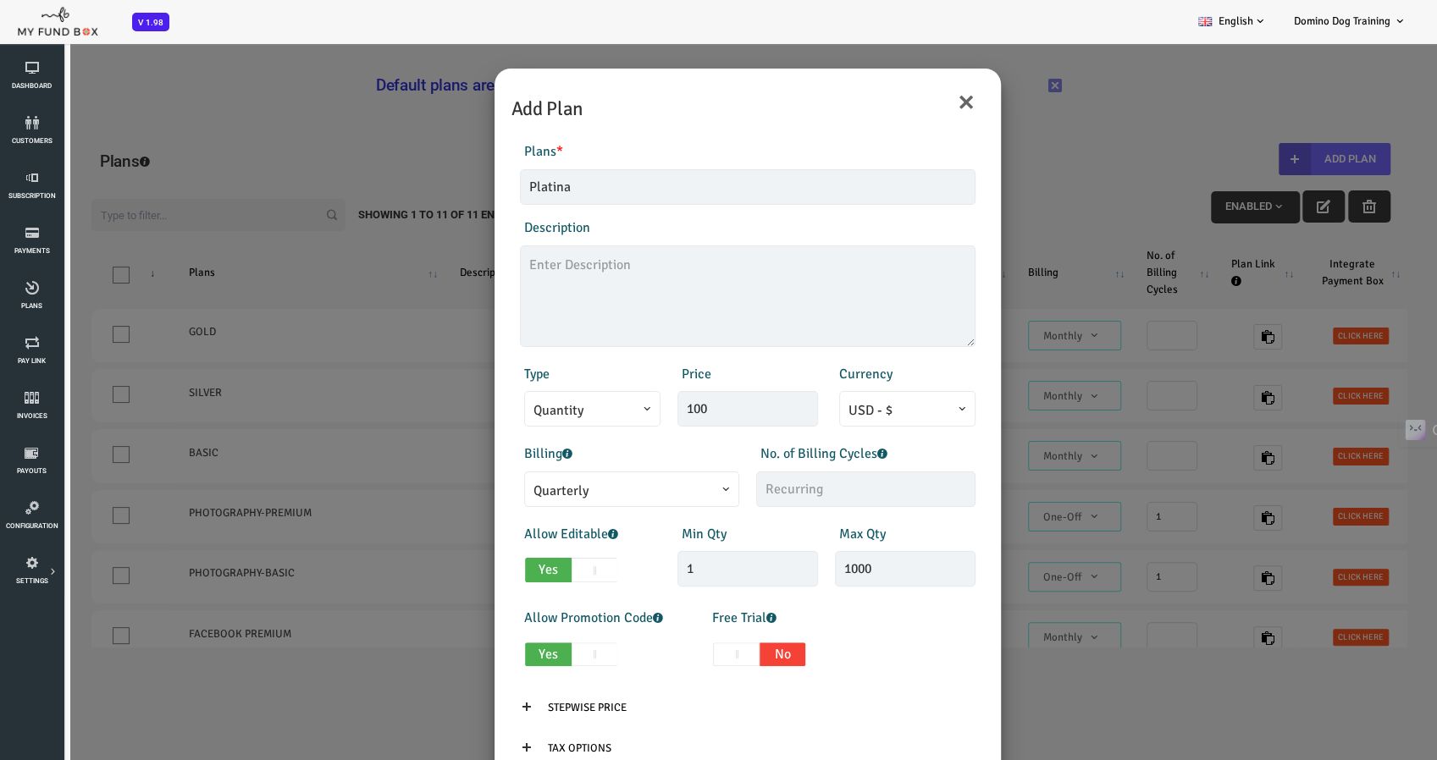
click at [529, 564] on span at bounding box center [537, 570] width 47 height 25
click at [478, 564] on input "Yes No" at bounding box center [472, 566] width 11 height 11
click at [489, 569] on span at bounding box center [490, 570] width 47 height 25
click at [432, 569] on input "Yes No" at bounding box center [426, 566] width 11 height 11
click at [521, 570] on span at bounding box center [537, 570] width 47 height 25
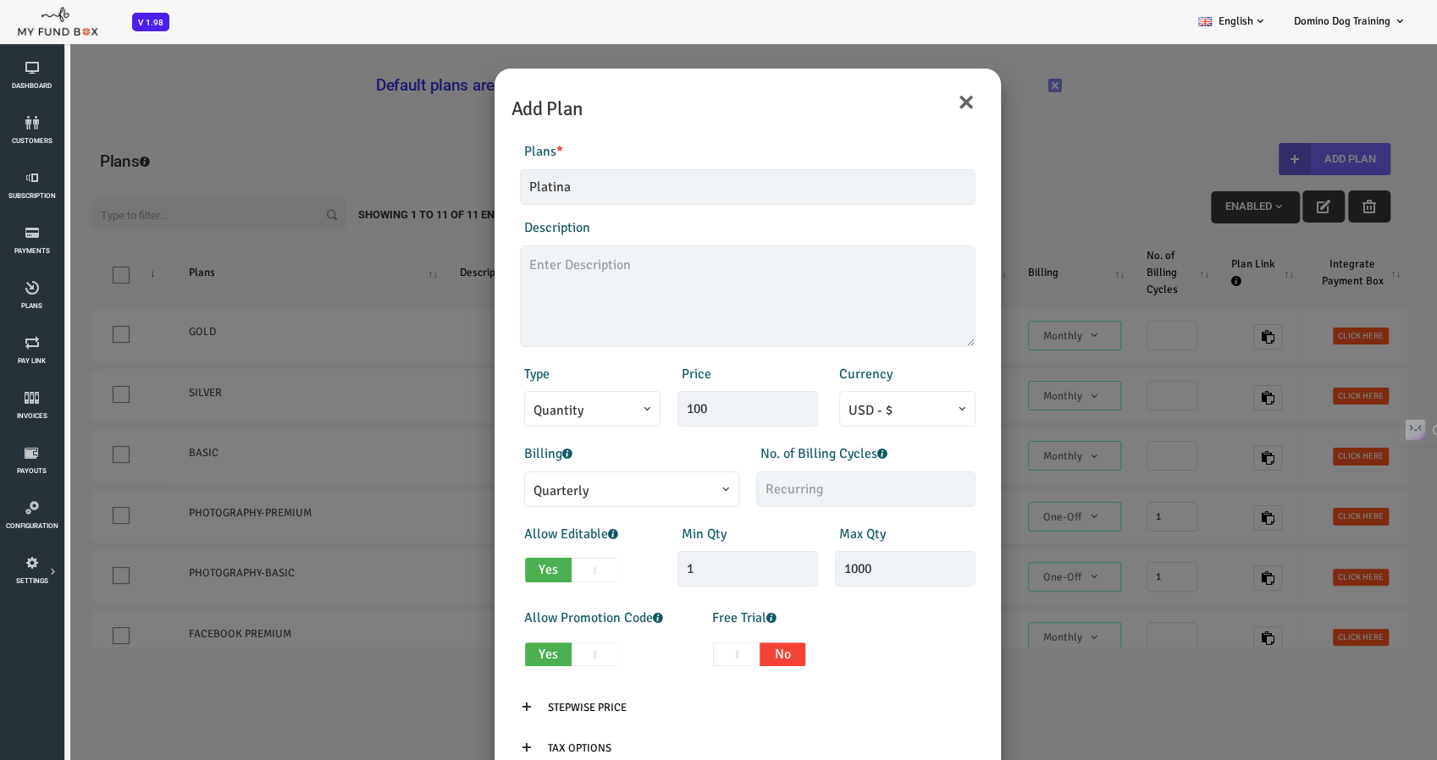
click at [478, 570] on input "Yes No" at bounding box center [472, 566] width 11 height 11
checkbox input "false"
click at [522, 649] on span at bounding box center [537, 655] width 47 height 25
click at [478, 649] on input "Yes No" at bounding box center [472, 651] width 11 height 11
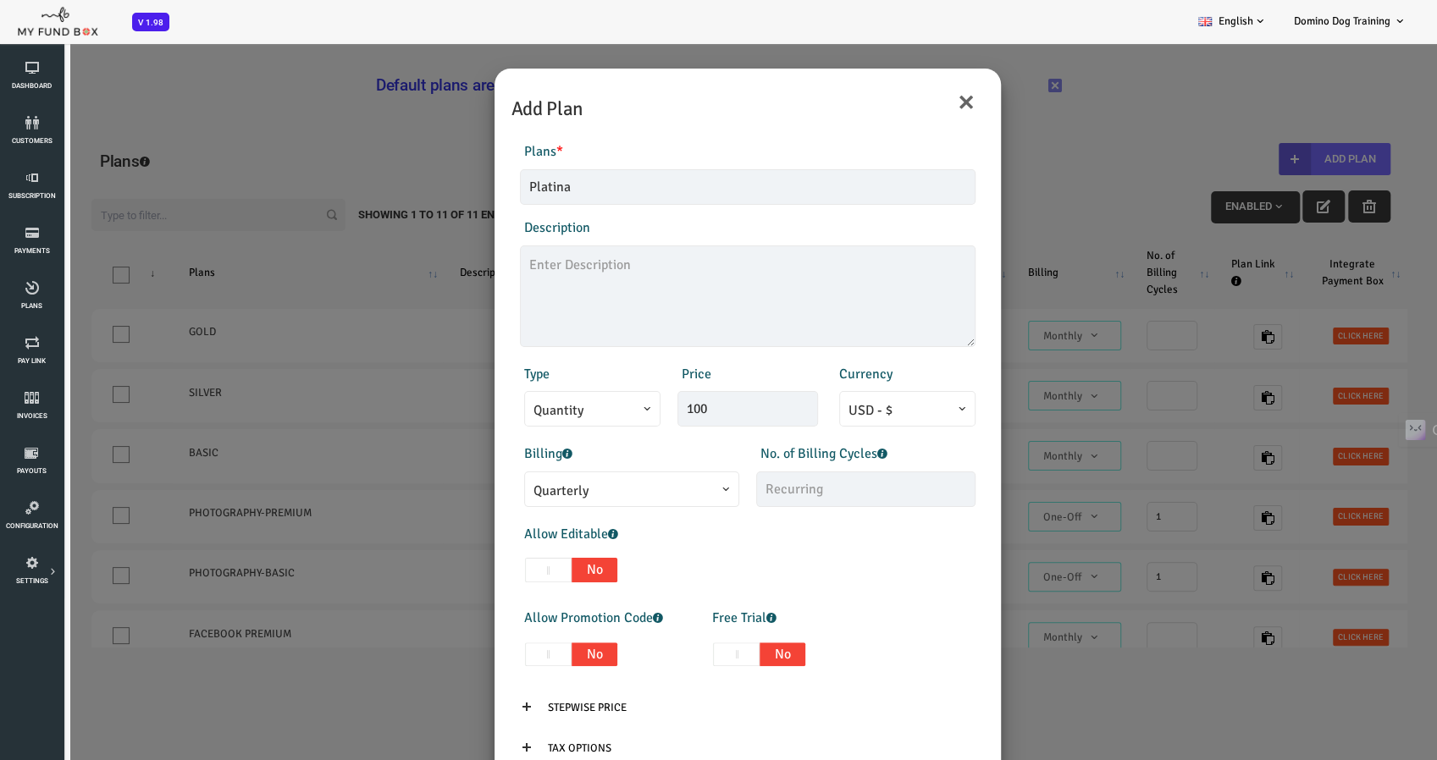
click at [494, 656] on span at bounding box center [490, 655] width 47 height 25
click at [432, 656] on input "Yes No" at bounding box center [426, 651] width 11 height 11
checkbox input "true"
click at [677, 654] on span at bounding box center [678, 655] width 47 height 25
click at [620, 654] on input "Yes No" at bounding box center [614, 651] width 11 height 11
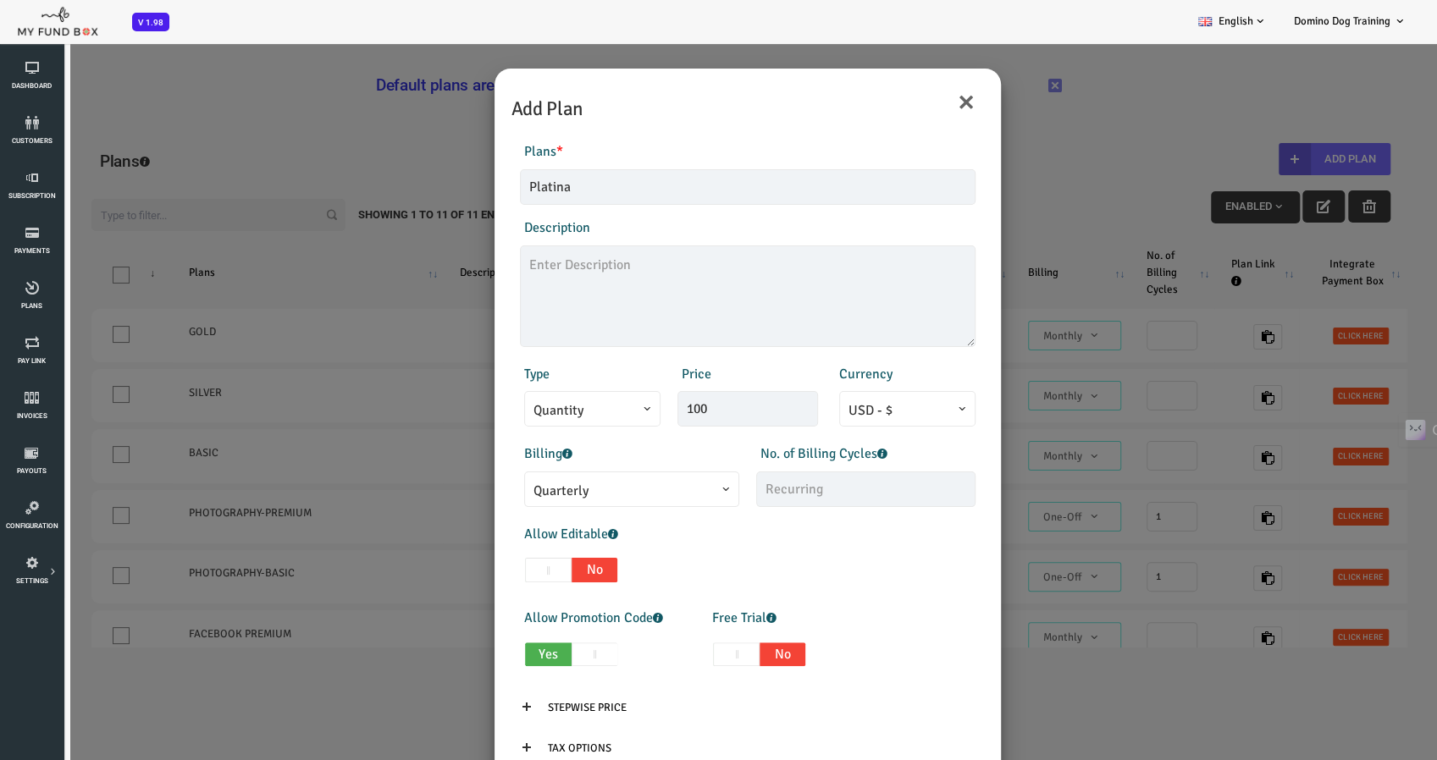
checkbox input "true"
click at [848, 656] on input "1" at bounding box center [847, 654] width 62 height 36
type input "14"
click at [546, 704] on input "Stepwise Price" at bounding box center [530, 708] width 108 height 32
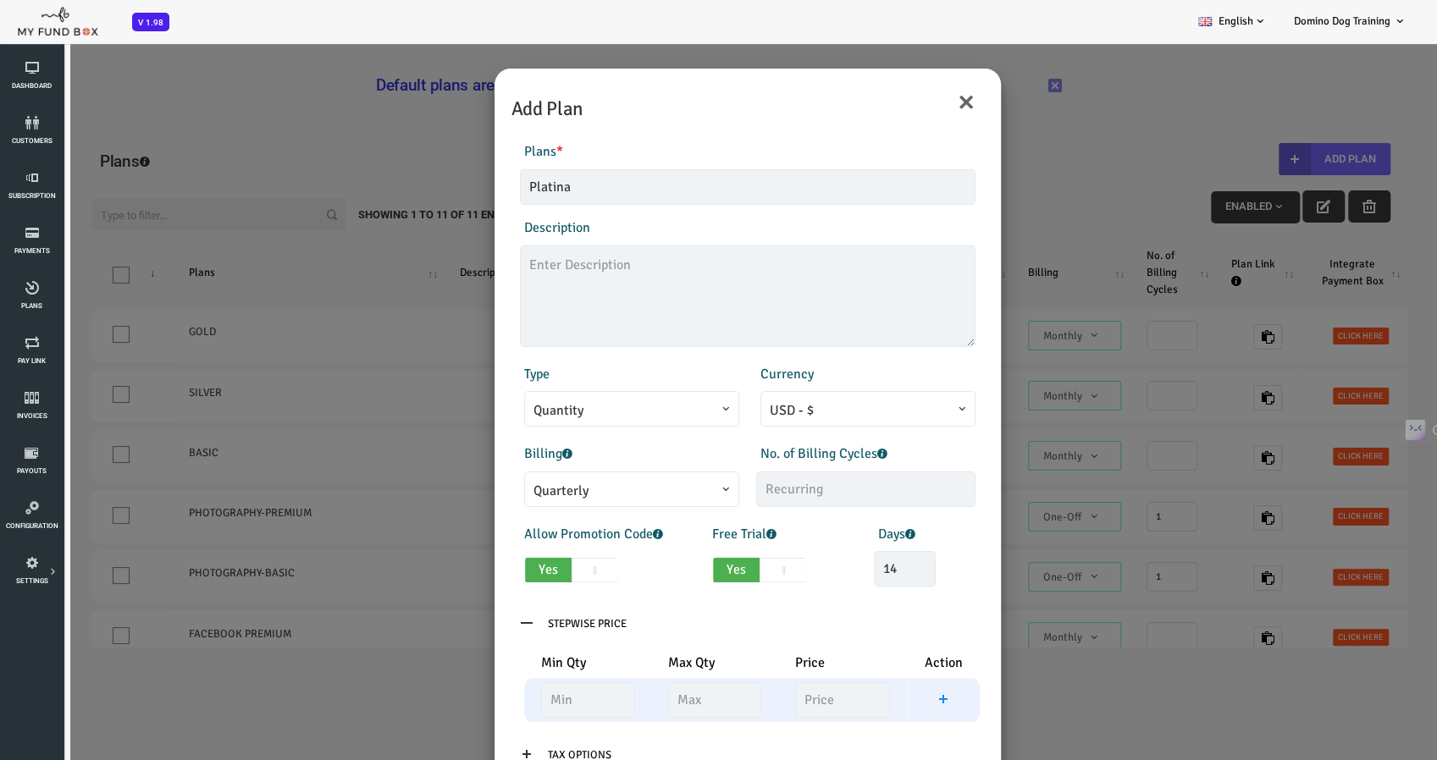
click at [873, 715] on td at bounding box center [885, 700] width 72 height 44
click at [879, 696] on icon at bounding box center [886, 700] width 14 height 14
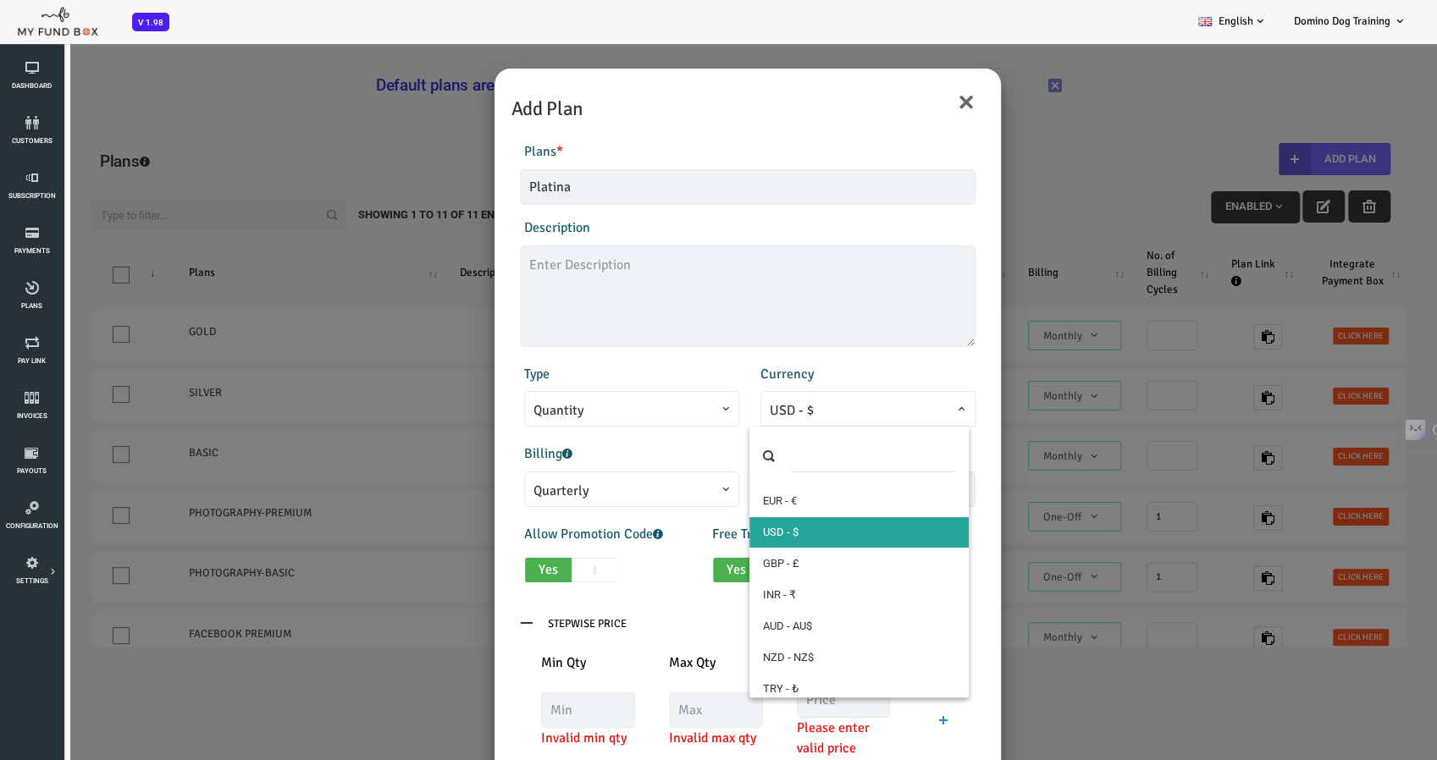
click at [738, 401] on span "USD - $" at bounding box center [810, 410] width 196 height 21
select select "3"
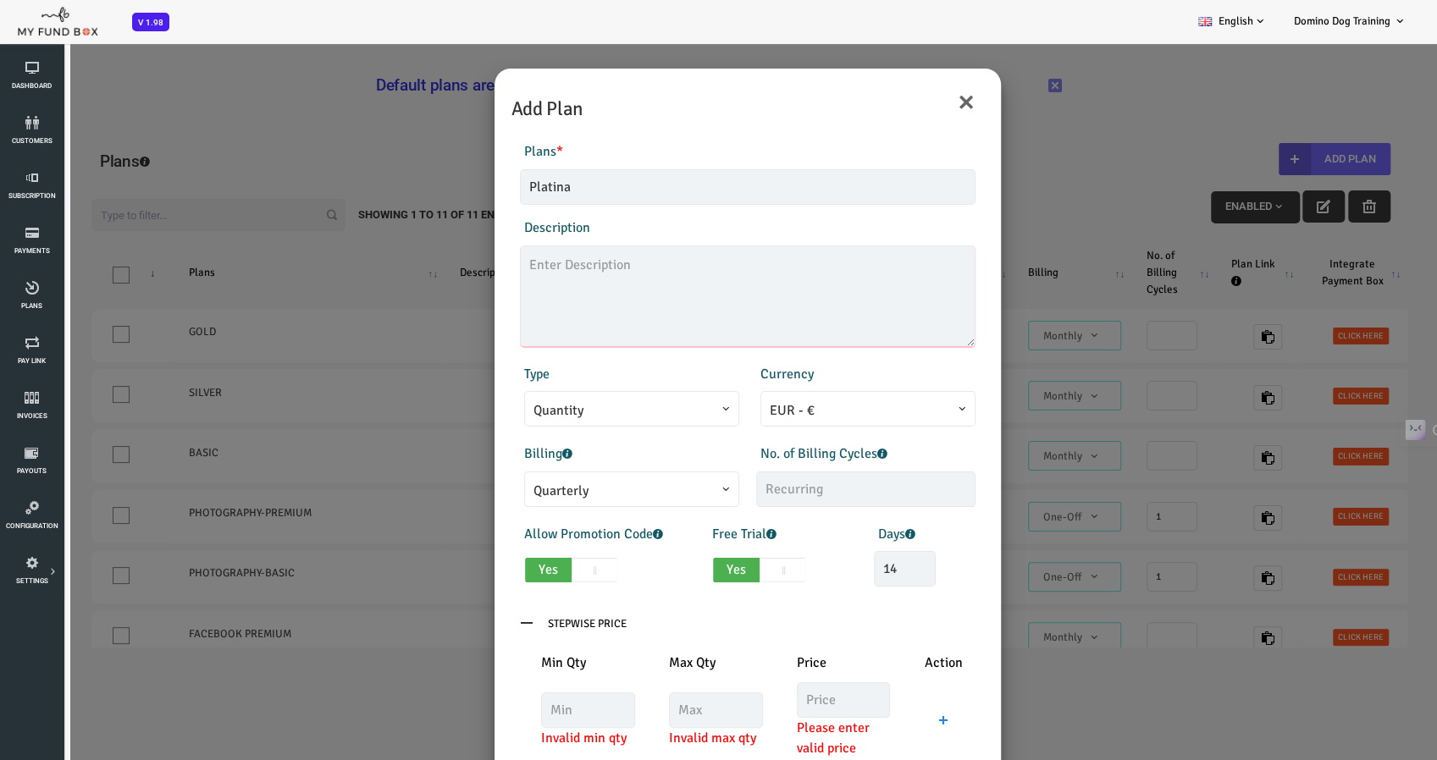
click at [843, 303] on textarea at bounding box center [689, 297] width 455 height 102
click at [847, 433] on div "Products Invoice Product is empty Plans * Platina This field is required Descri…" at bounding box center [689, 480] width 489 height 713
click at [846, 152] on div "Plans * Platina This field is required" at bounding box center [690, 172] width 472 height 63
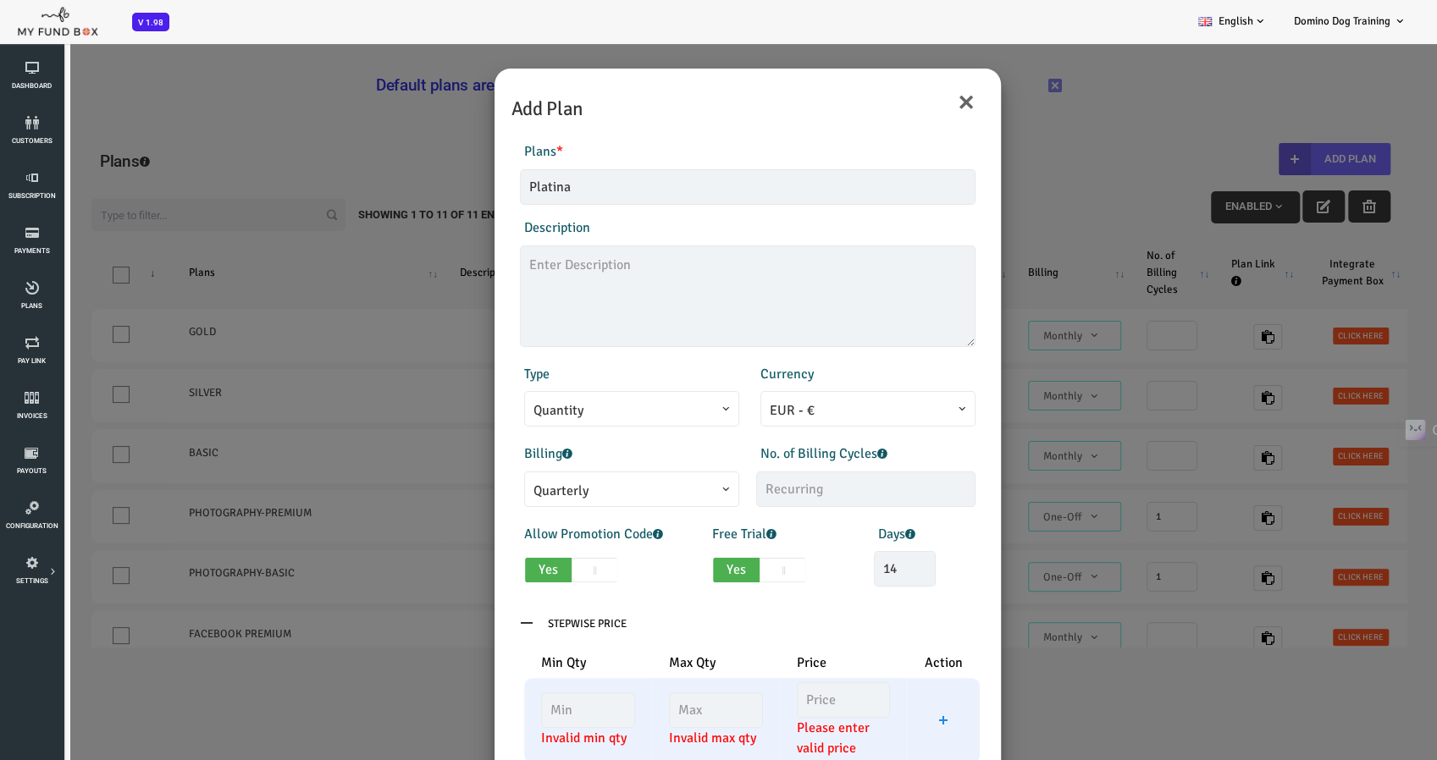
click at [871, 714] on td at bounding box center [885, 721] width 72 height 86
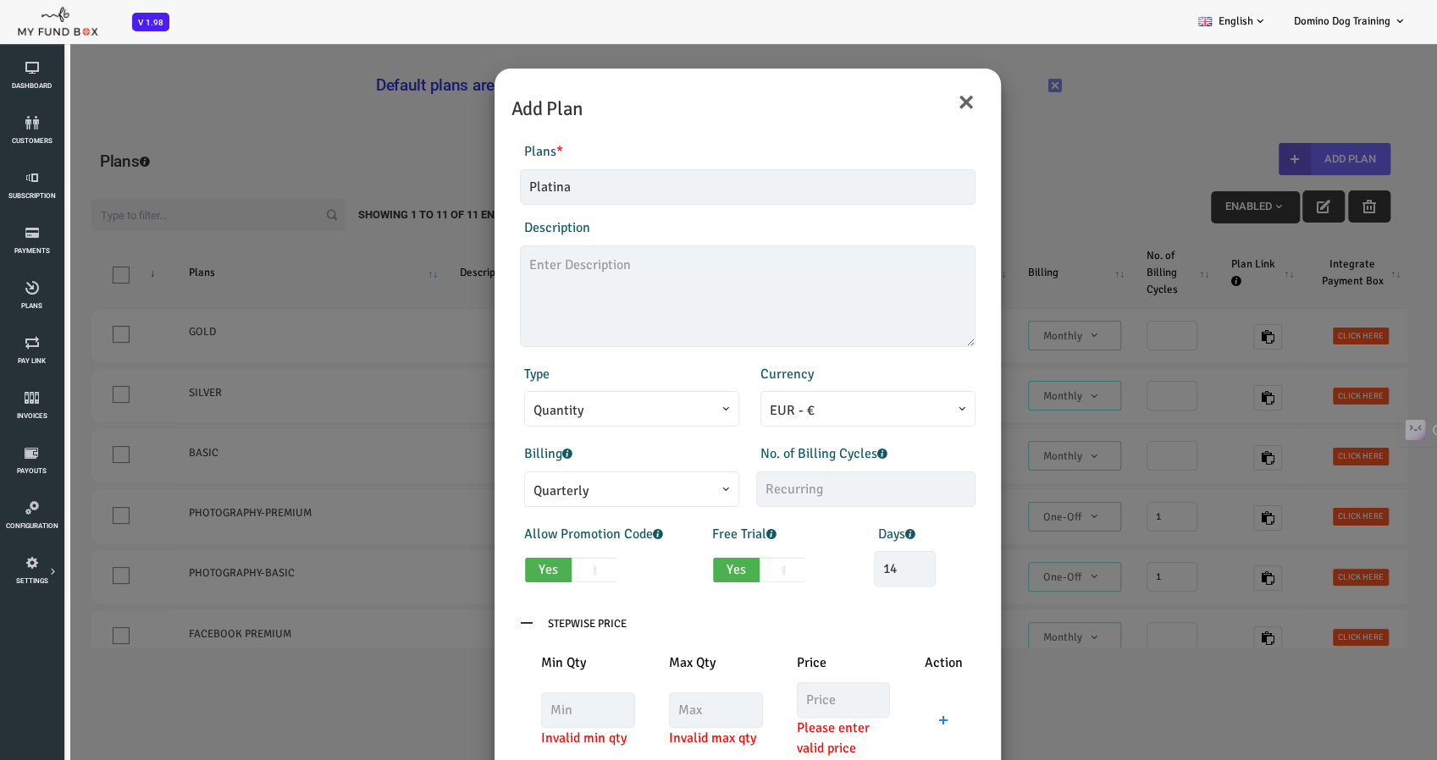
click at [463, 627] on icon at bounding box center [469, 623] width 14 height 14
click at [463, 619] on icon at bounding box center [469, 623] width 14 height 14
click at [515, 619] on input "Stepwise Price" at bounding box center [530, 624] width 108 height 32
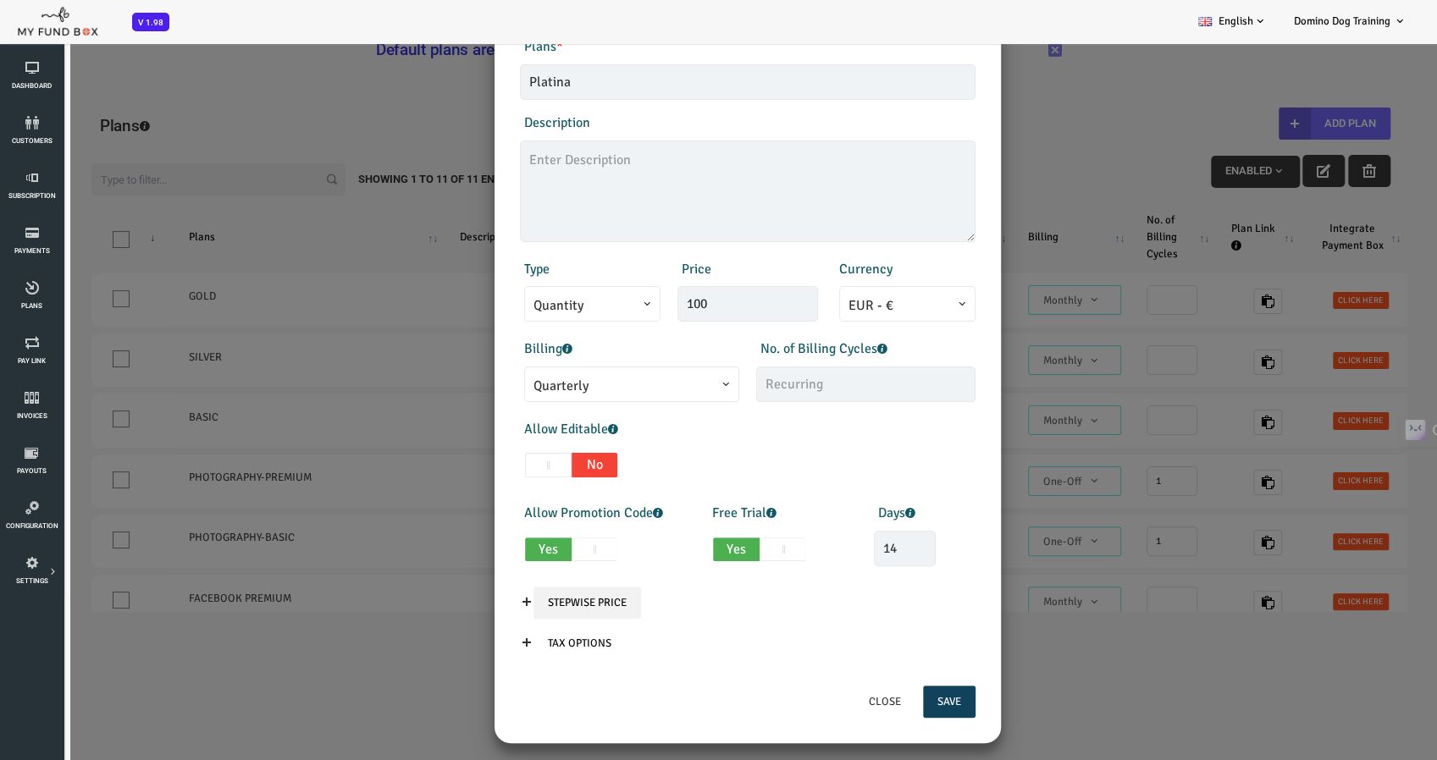
scroll to position [47, 0]
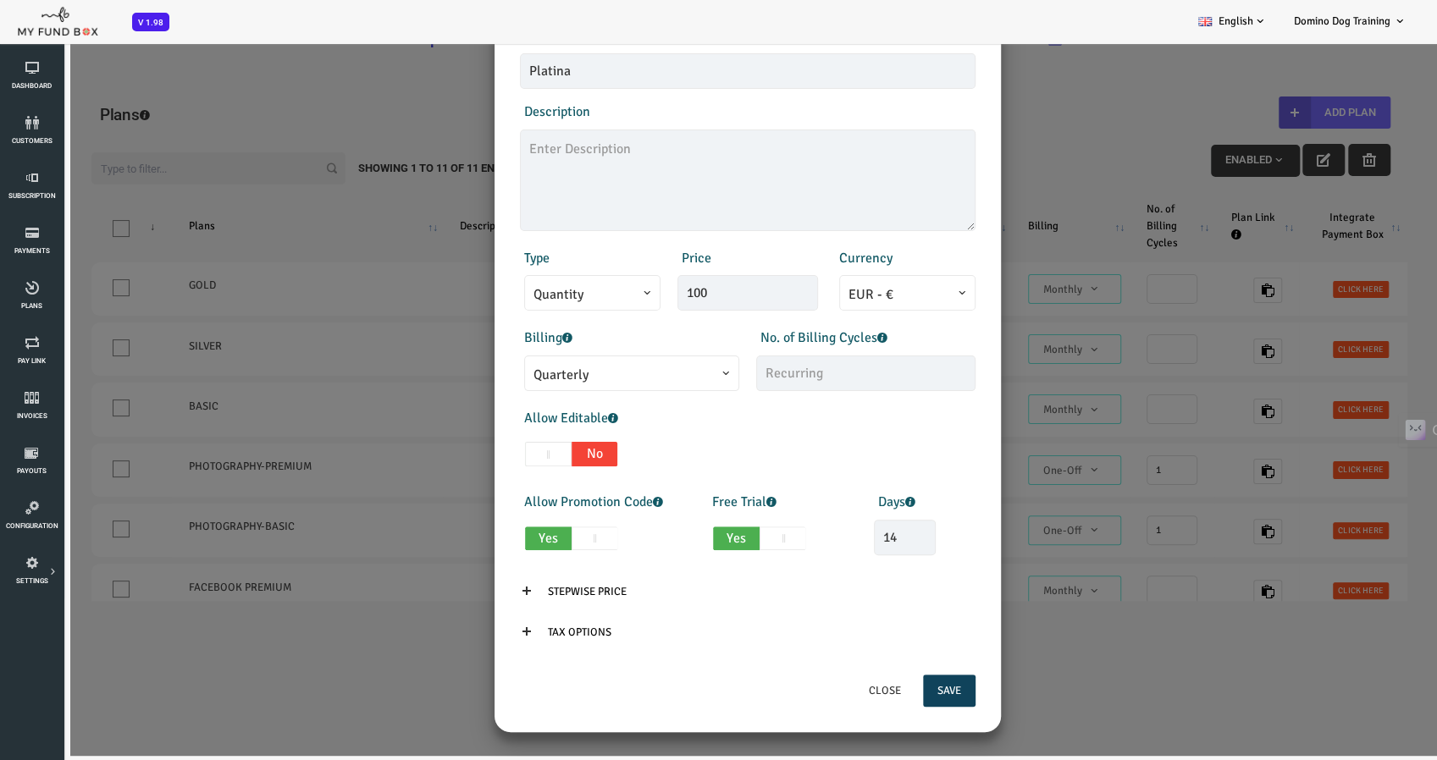
click at [463, 584] on icon at bounding box center [469, 591] width 14 height 14
click at [462, 586] on icon at bounding box center [469, 591] width 14 height 14
click at [492, 591] on input "Stepwise Price" at bounding box center [530, 592] width 108 height 32
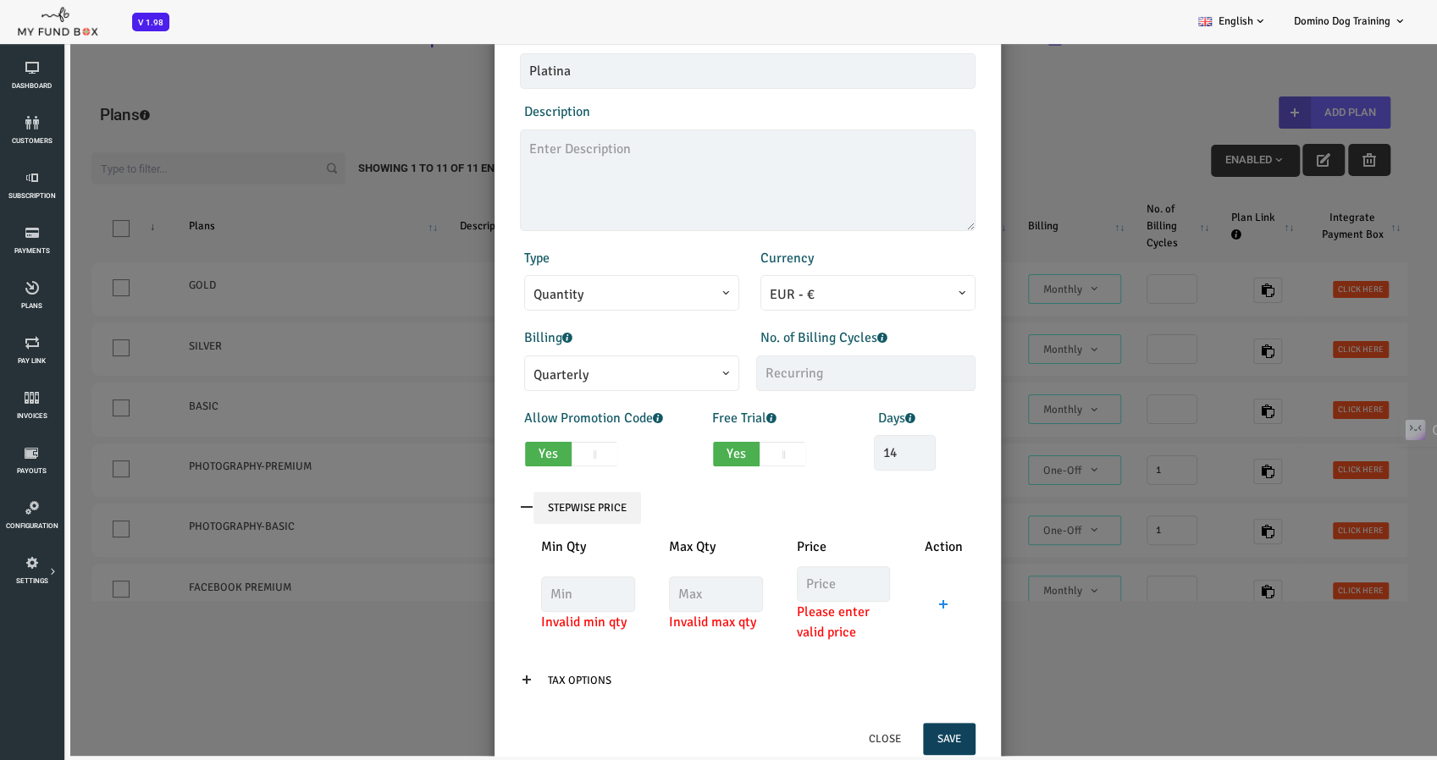
click at [505, 506] on input "Stepwise Price" at bounding box center [530, 508] width 108 height 32
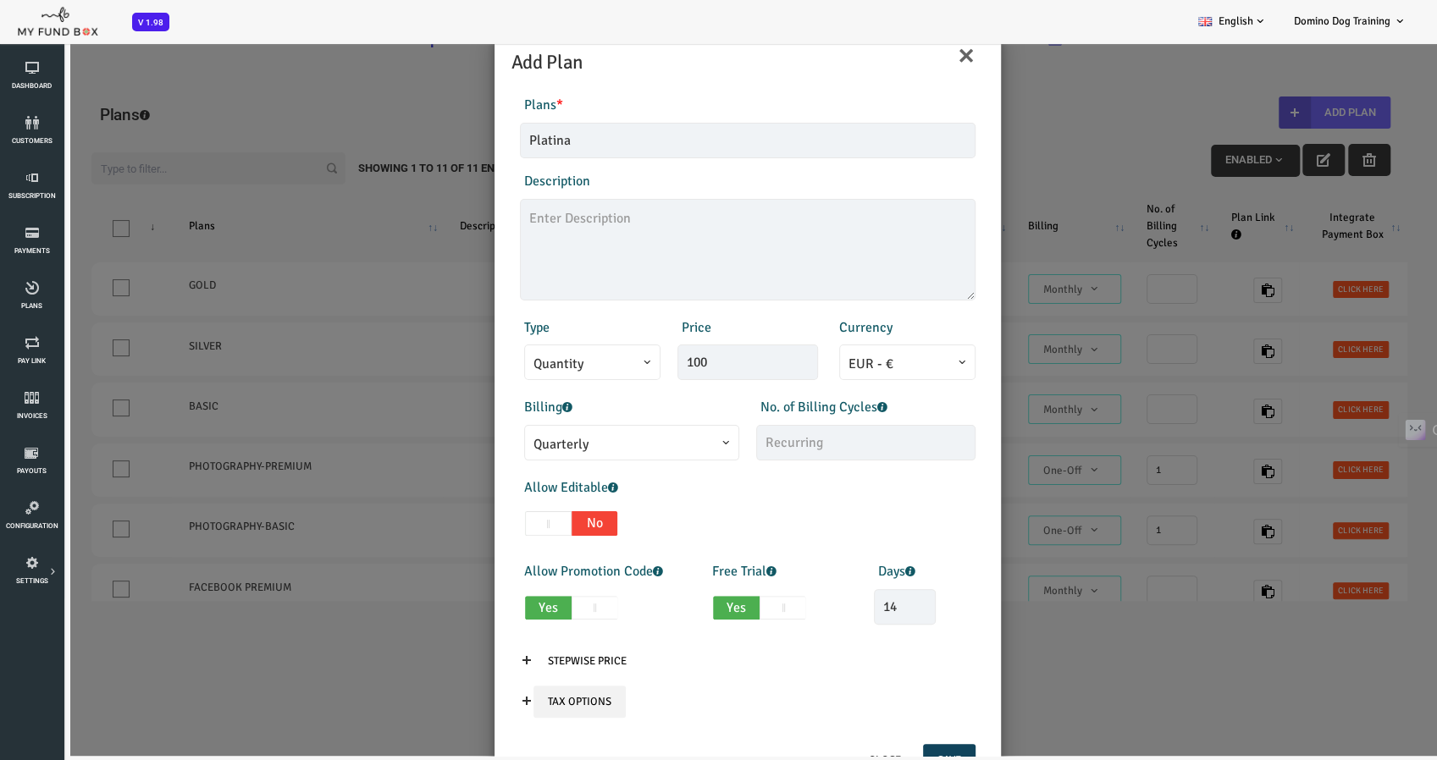
click at [510, 694] on input "Tax Options" at bounding box center [522, 702] width 92 height 32
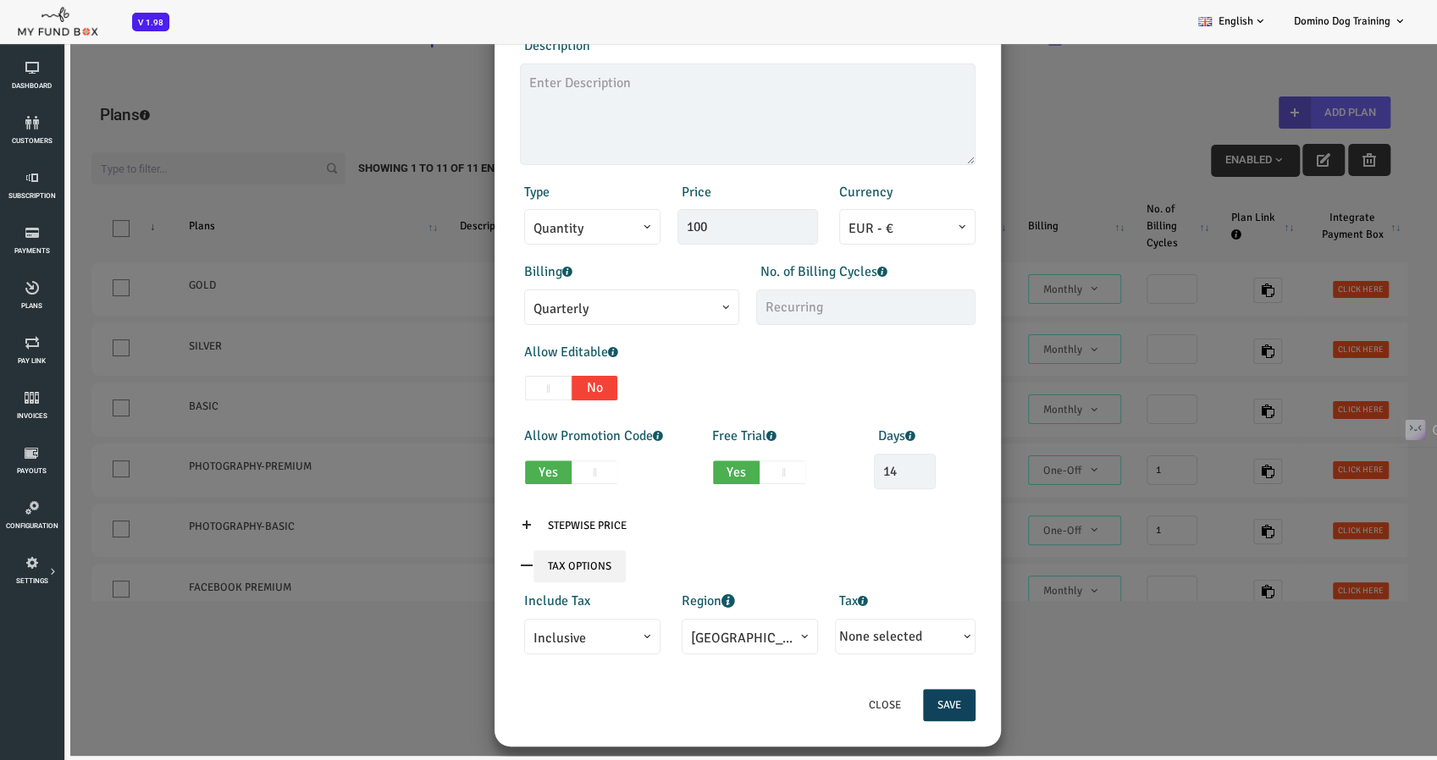
scroll to position [150, 0]
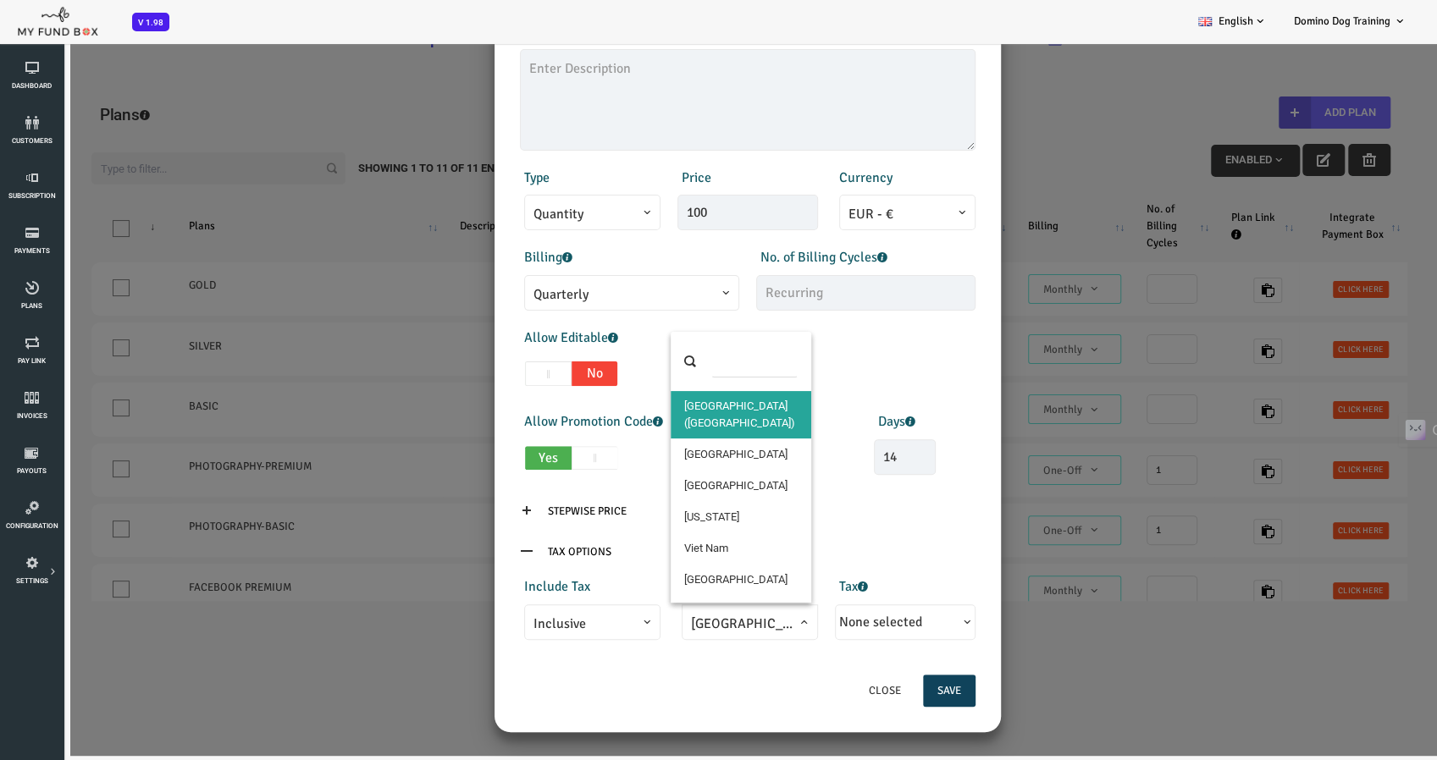
click at [667, 626] on span "[GEOGRAPHIC_DATA]([GEOGRAPHIC_DATA])" at bounding box center [692, 624] width 118 height 21
click at [685, 357] on input "search" at bounding box center [697, 361] width 86 height 32
click at [687, 367] on input "search" at bounding box center [697, 361] width 86 height 32
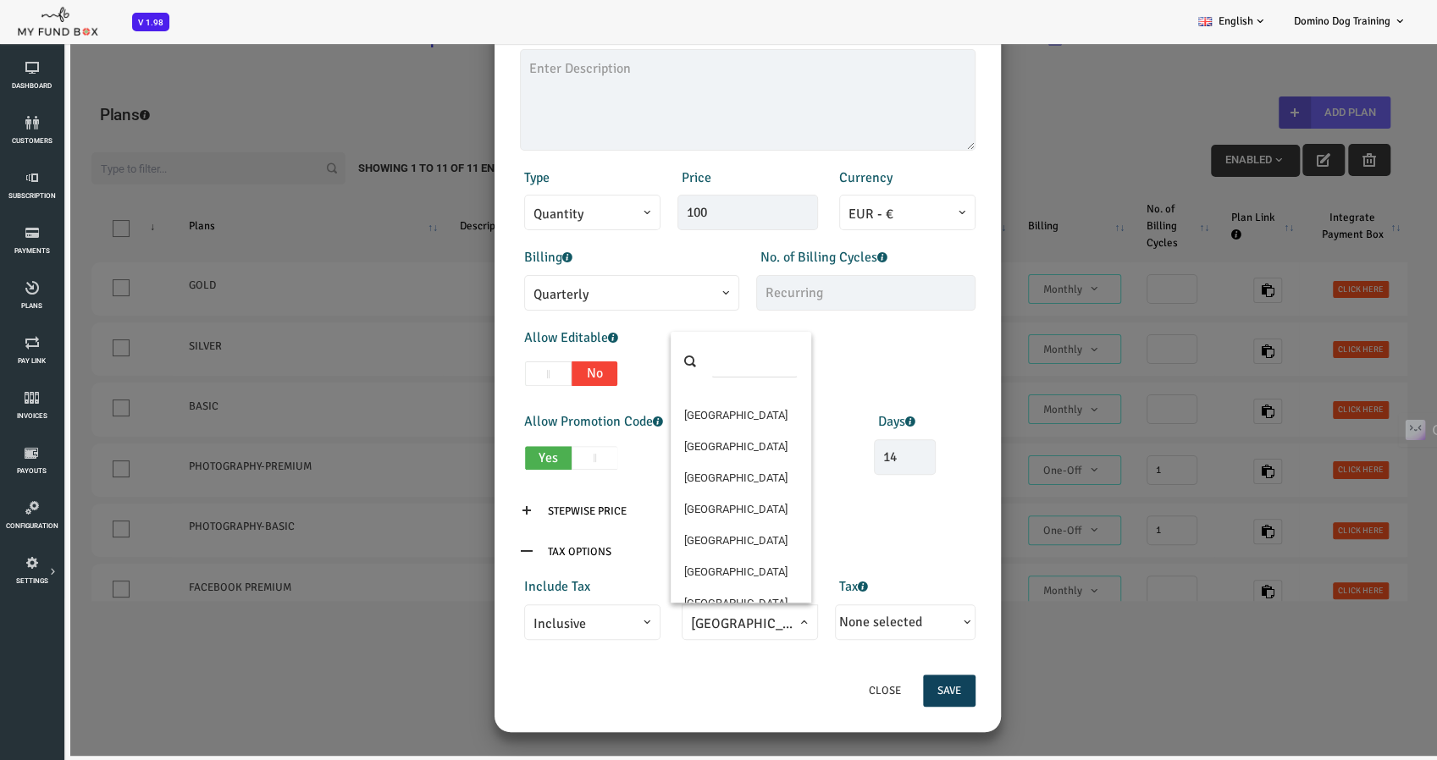
scroll to position [1667, 0]
click at [704, 364] on input "search" at bounding box center [697, 361] width 86 height 32
click at [630, 361] on span at bounding box center [683, 361] width 141 height 59
click at [655, 364] on input "search" at bounding box center [697, 361] width 86 height 32
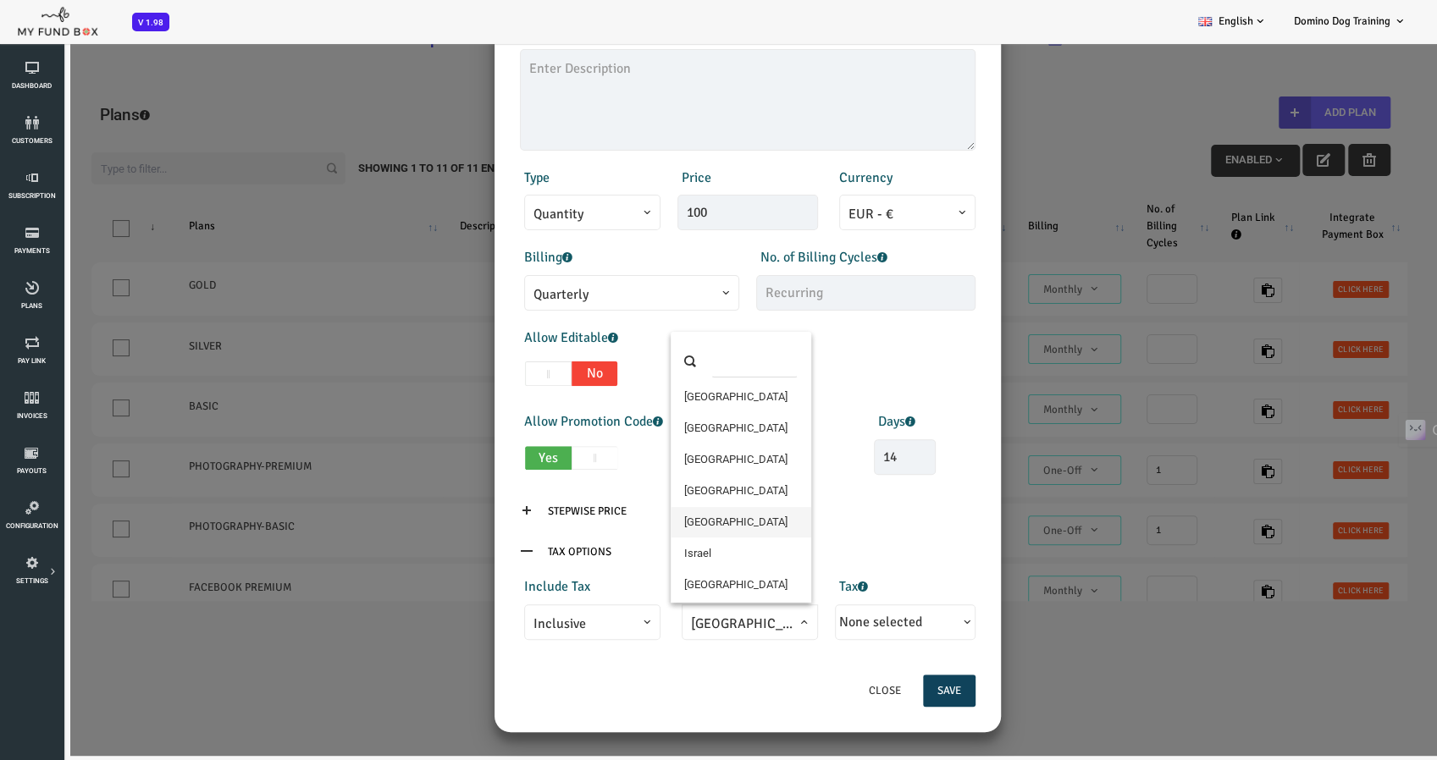
select select "21"
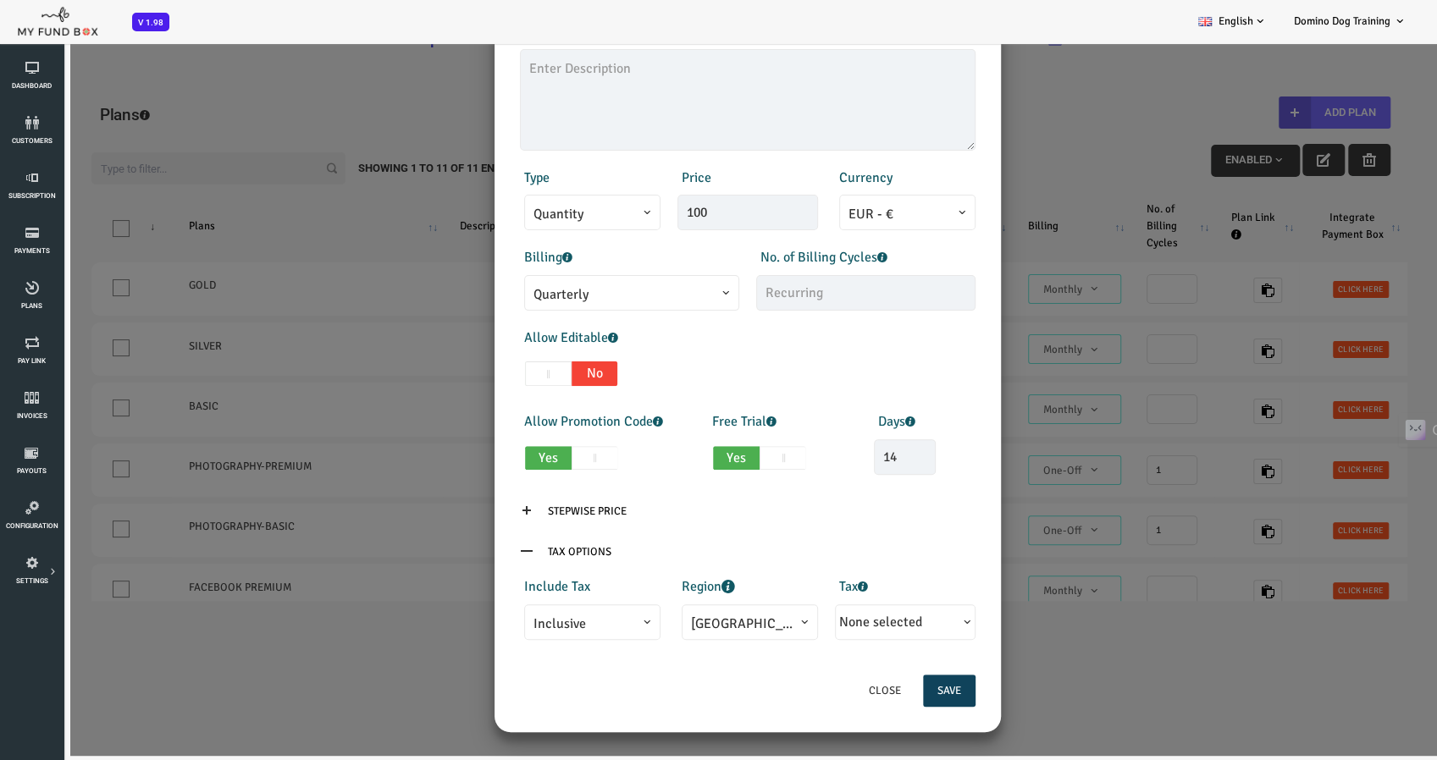
click at [770, 548] on p "Tax Options" at bounding box center [689, 552] width 455 height 32
click at [800, 610] on button "None selected" at bounding box center [847, 623] width 132 height 28
click at [794, 662] on input "21% VAT" at bounding box center [801, 660] width 15 height 15
checkbox input "true"
click at [729, 684] on div "Close Save" at bounding box center [689, 699] width 489 height 50
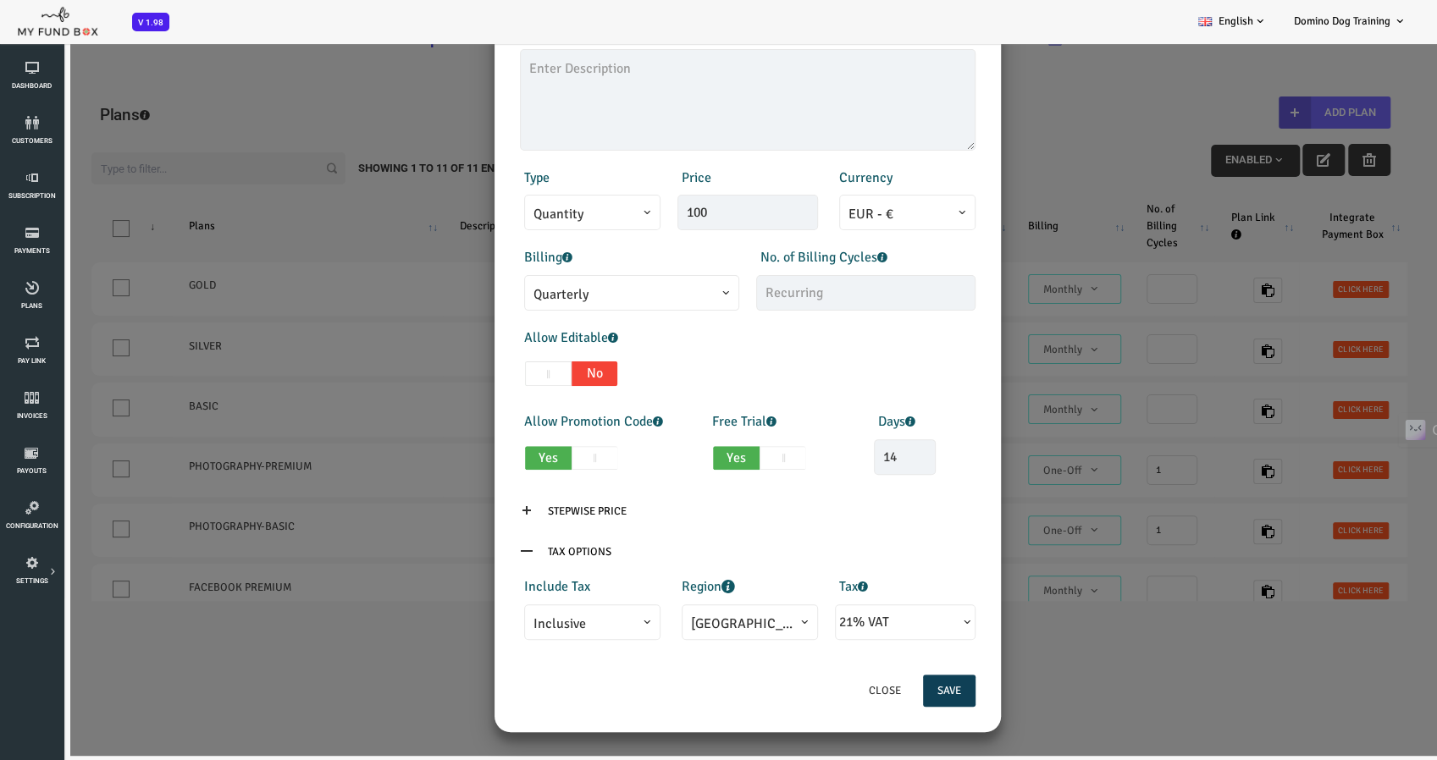
click at [884, 679] on button "Save" at bounding box center [891, 691] width 52 height 32
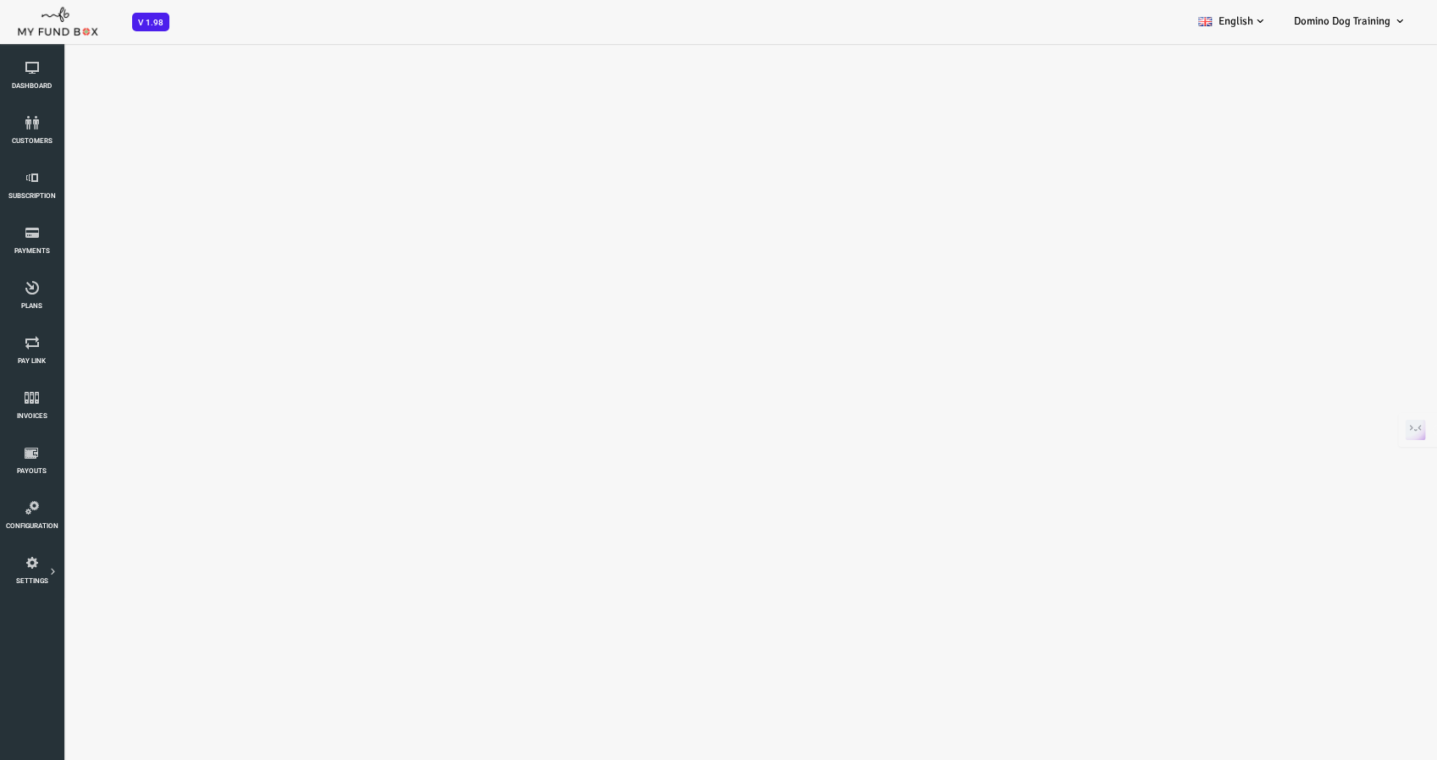
select select "100"
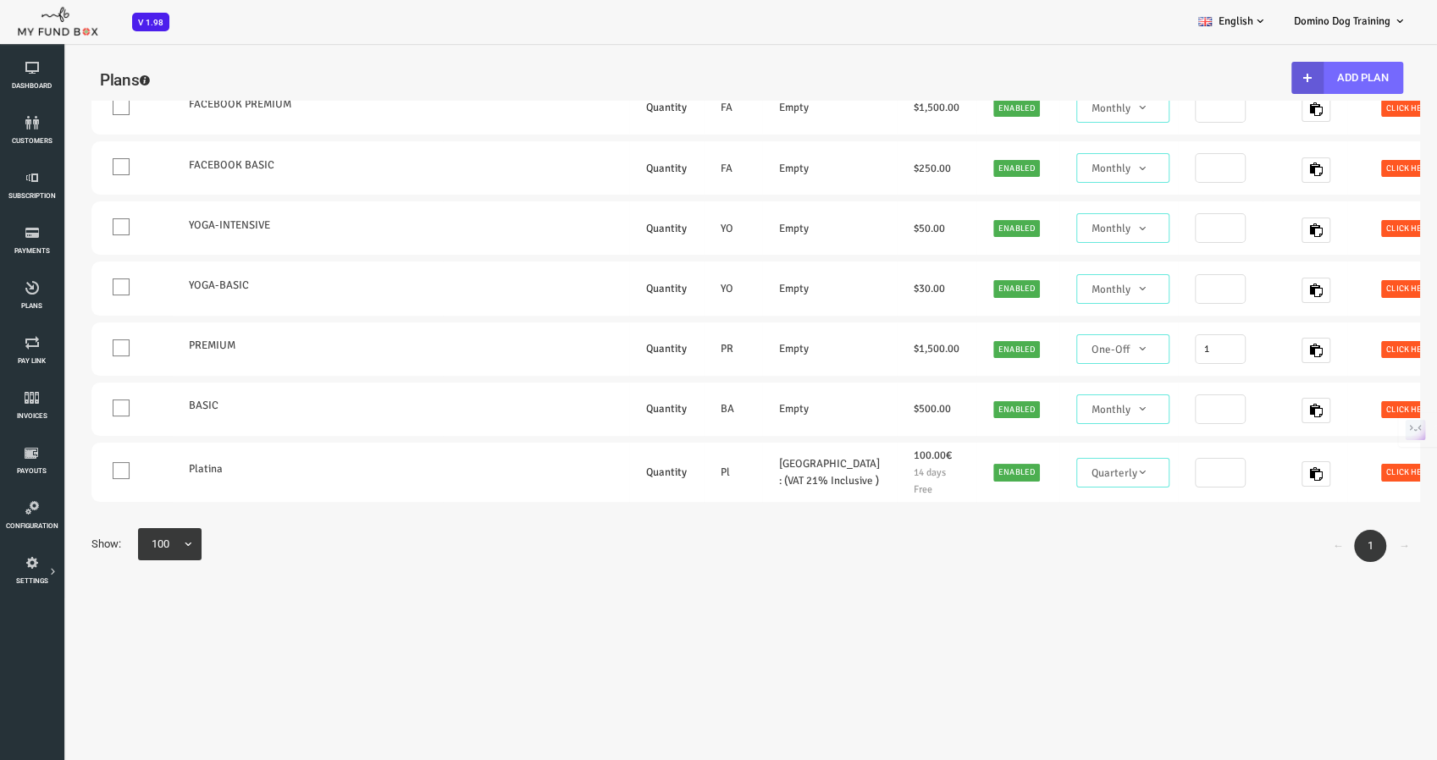
scroll to position [469, 0]
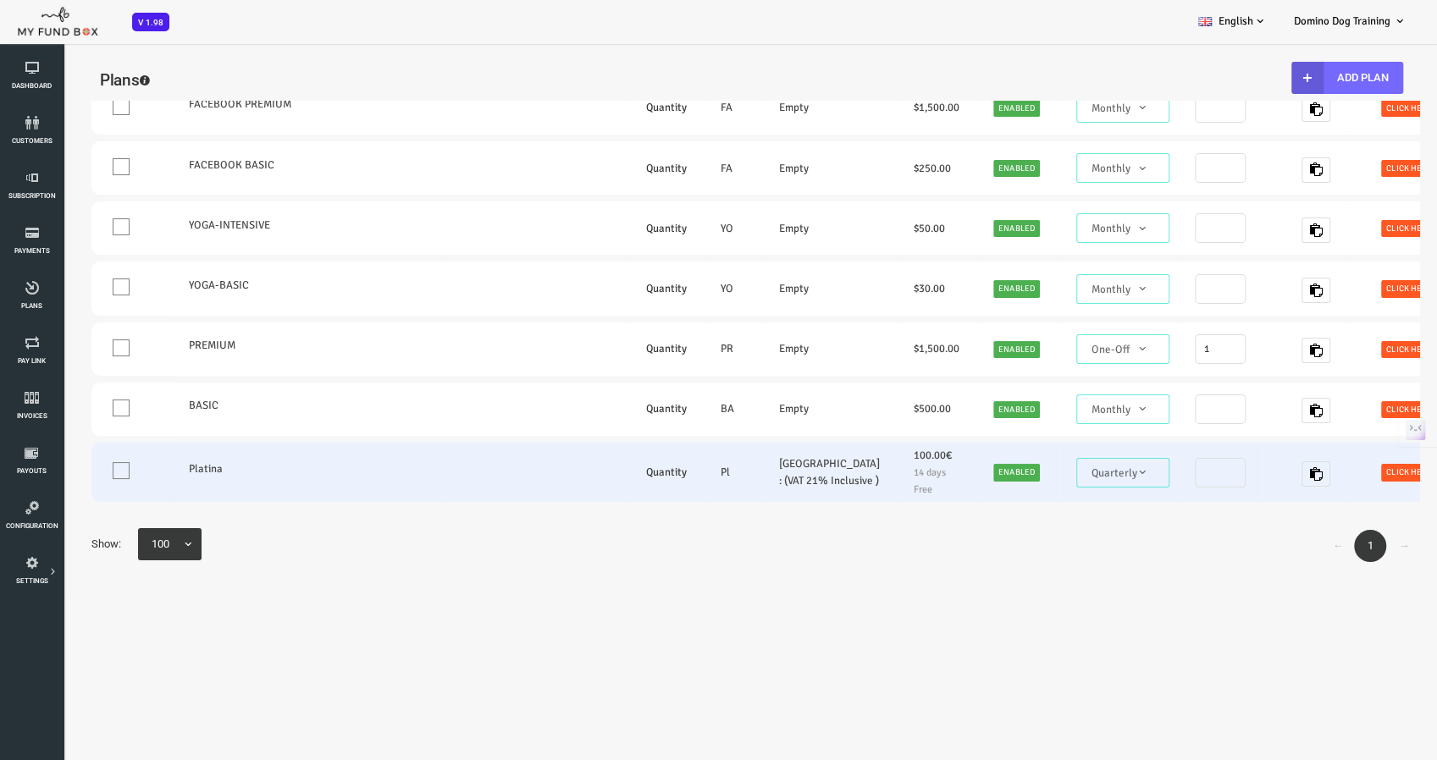
click at [1323, 464] on span "Click here" at bounding box center [1351, 472] width 56 height 17
type textarea "<iframe height="700px" width="100%" allowfullscreen="" frameborder="0" mozallow…"
type textarea "[URL][DOMAIN_NAME]"
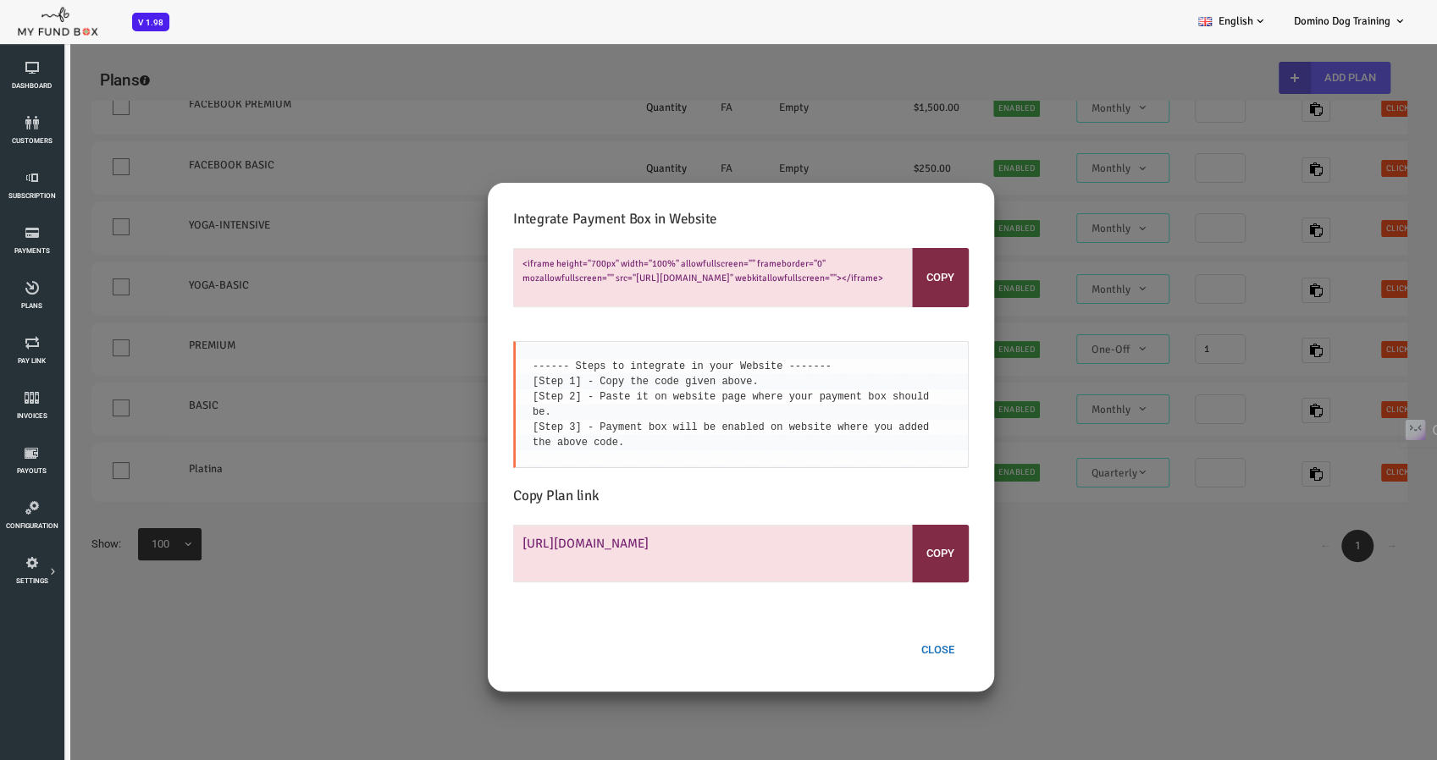
click at [884, 641] on button "Close" at bounding box center [880, 650] width 62 height 32
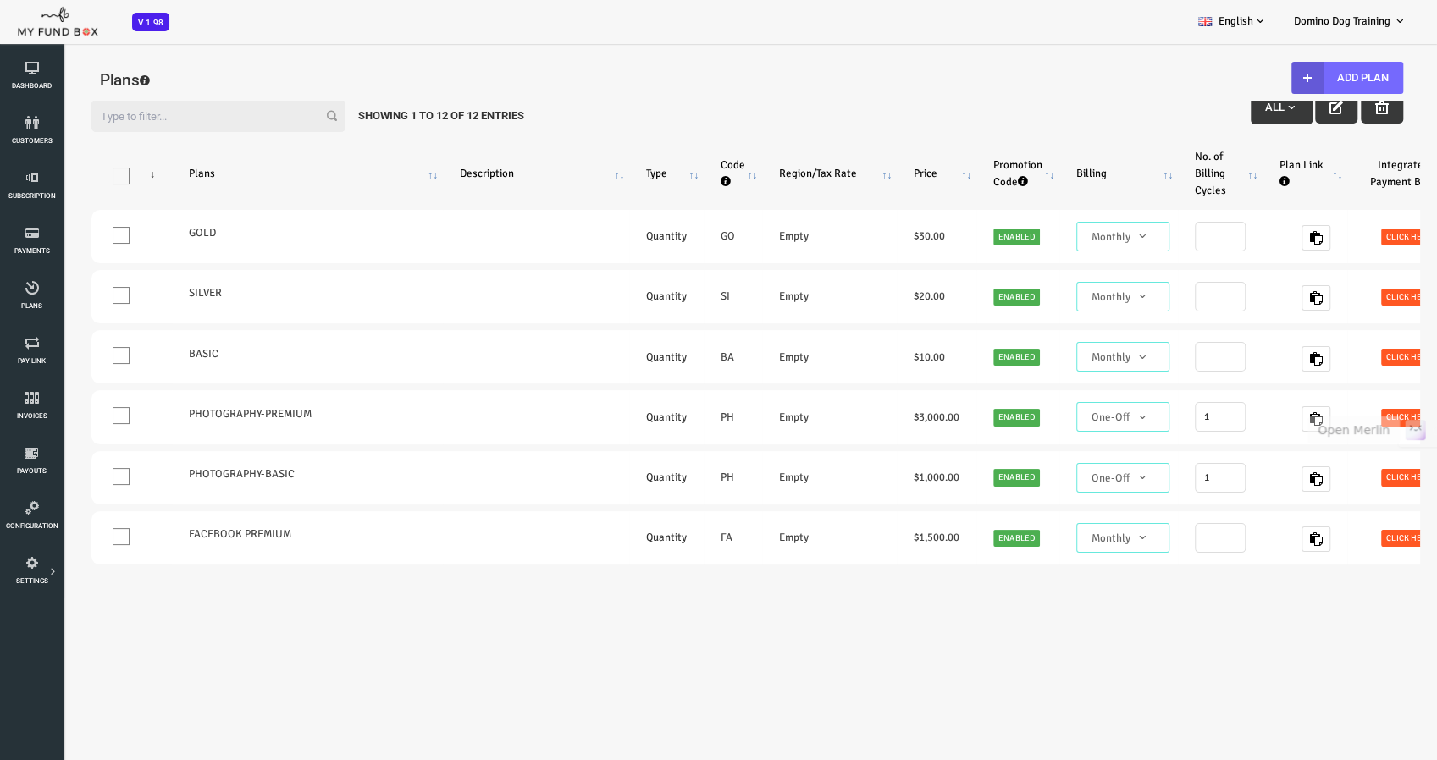
scroll to position [0, 0]
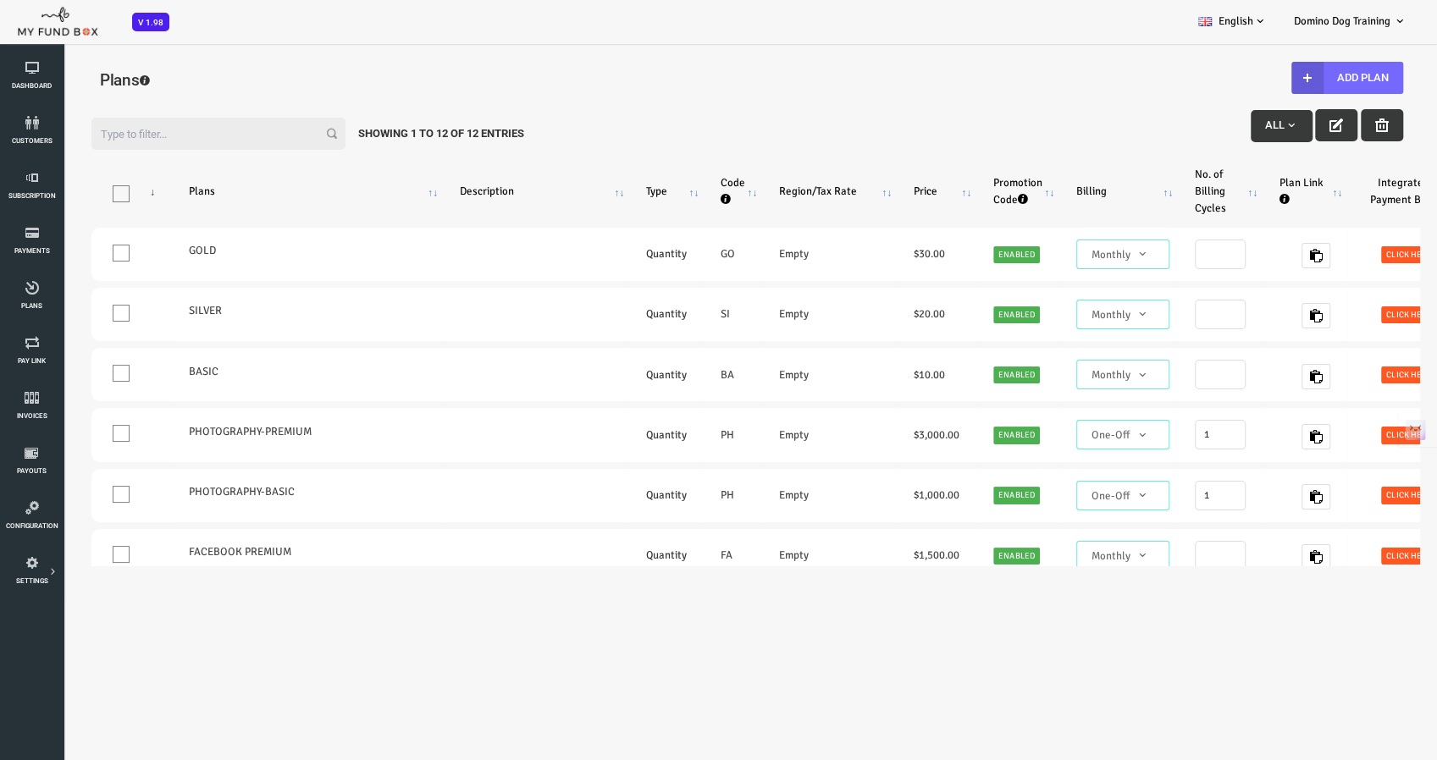
click at [899, 56] on div "Plans" at bounding box center [689, 83] width 1294 height 56
click at [1222, 201] on icon "Plan Link : activate to sort column ascending" at bounding box center [1227, 199] width 10 height 10
drag, startPoint x: 1344, startPoint y: 257, endPoint x: 1444, endPoint y: 241, distance: 101.1
click at [25, 282] on icon at bounding box center [31, 288] width 53 height 14
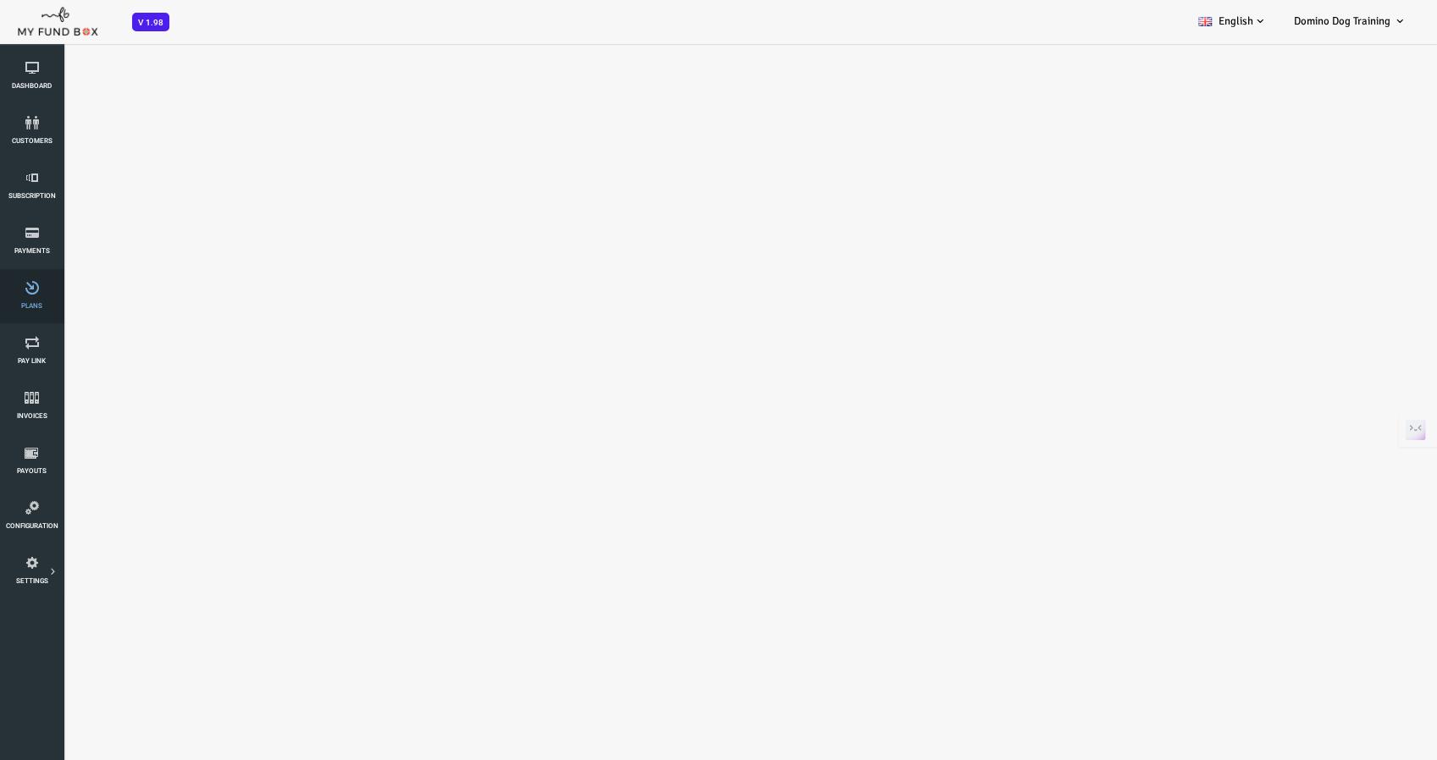
select select "100"
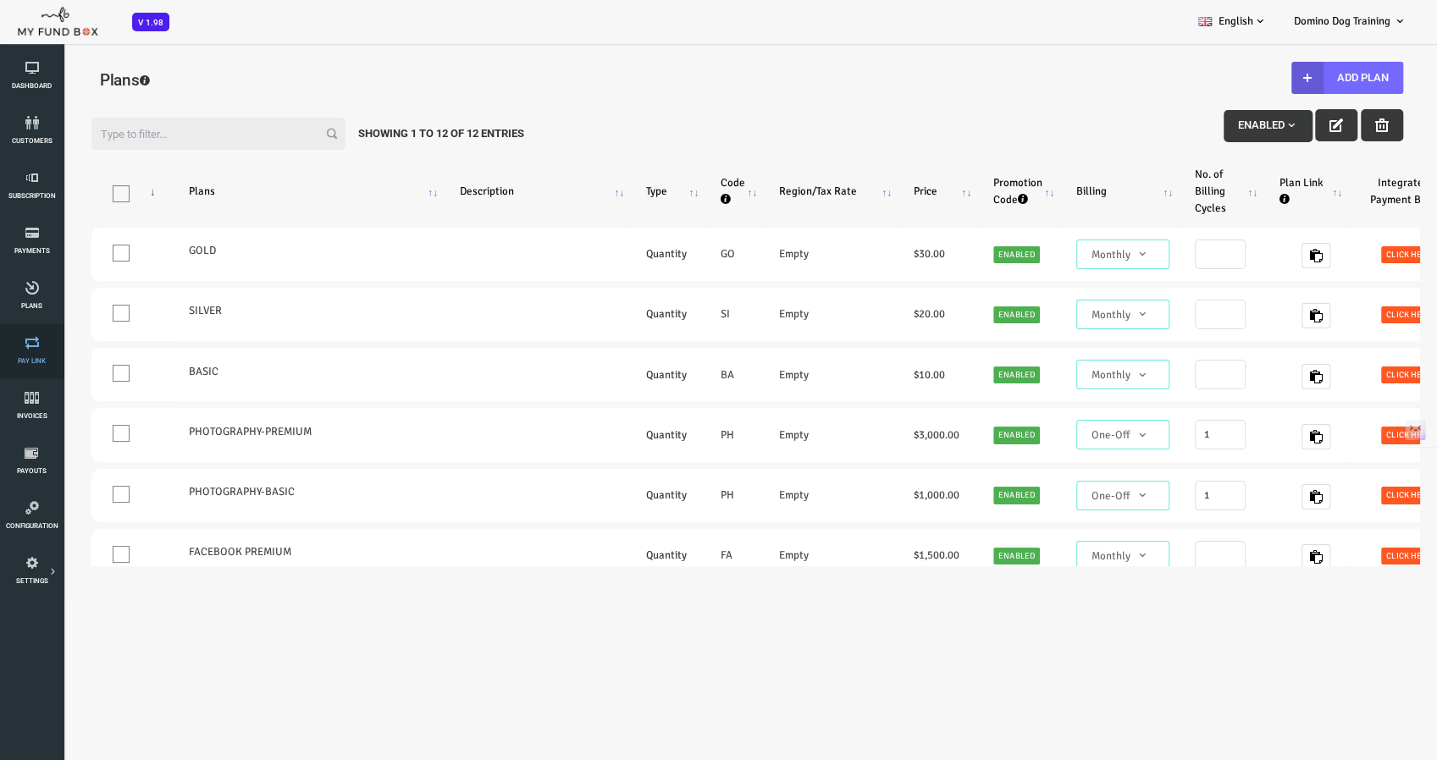
click at [29, 334] on link "Pay Link" at bounding box center [31, 351] width 53 height 54
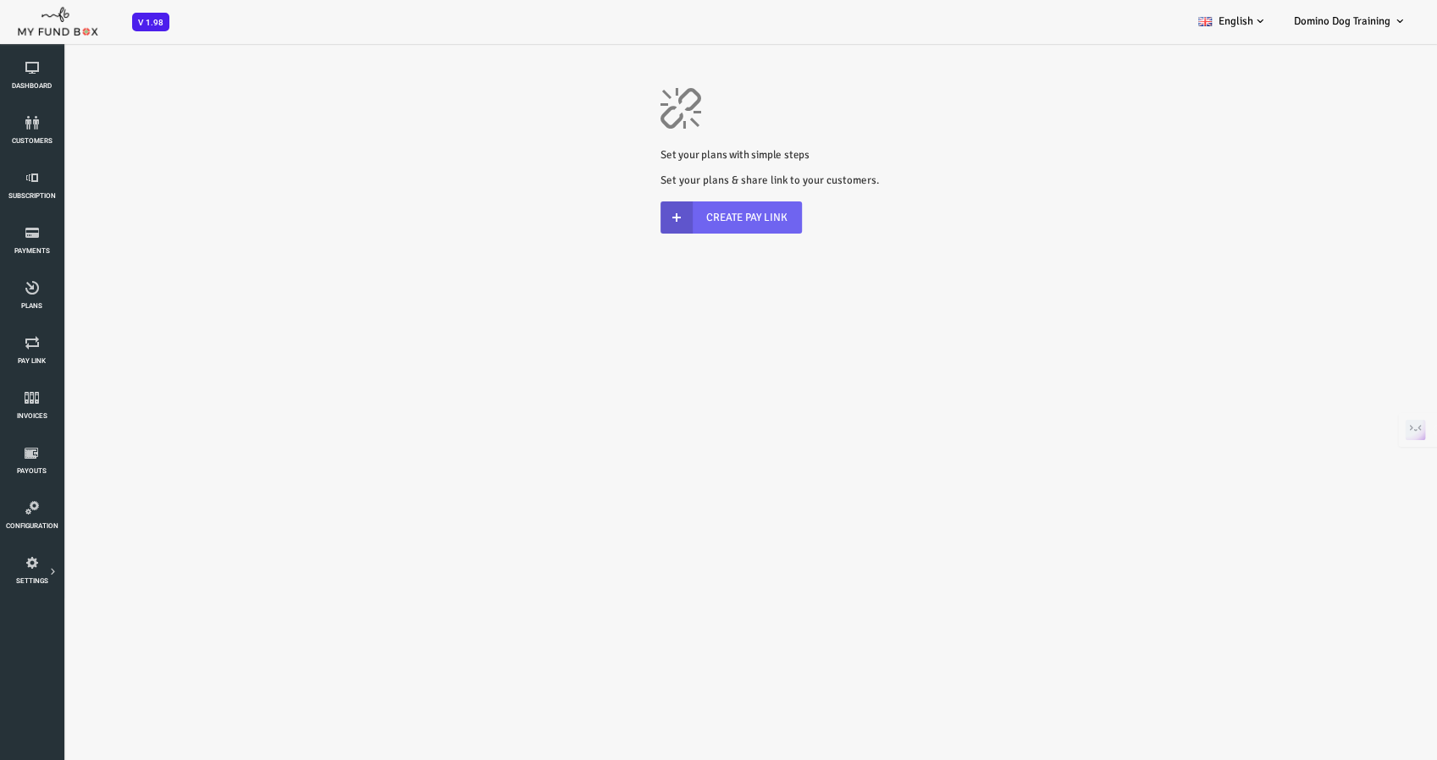
click at [649, 219] on link "Create Pay Link" at bounding box center [673, 217] width 141 height 32
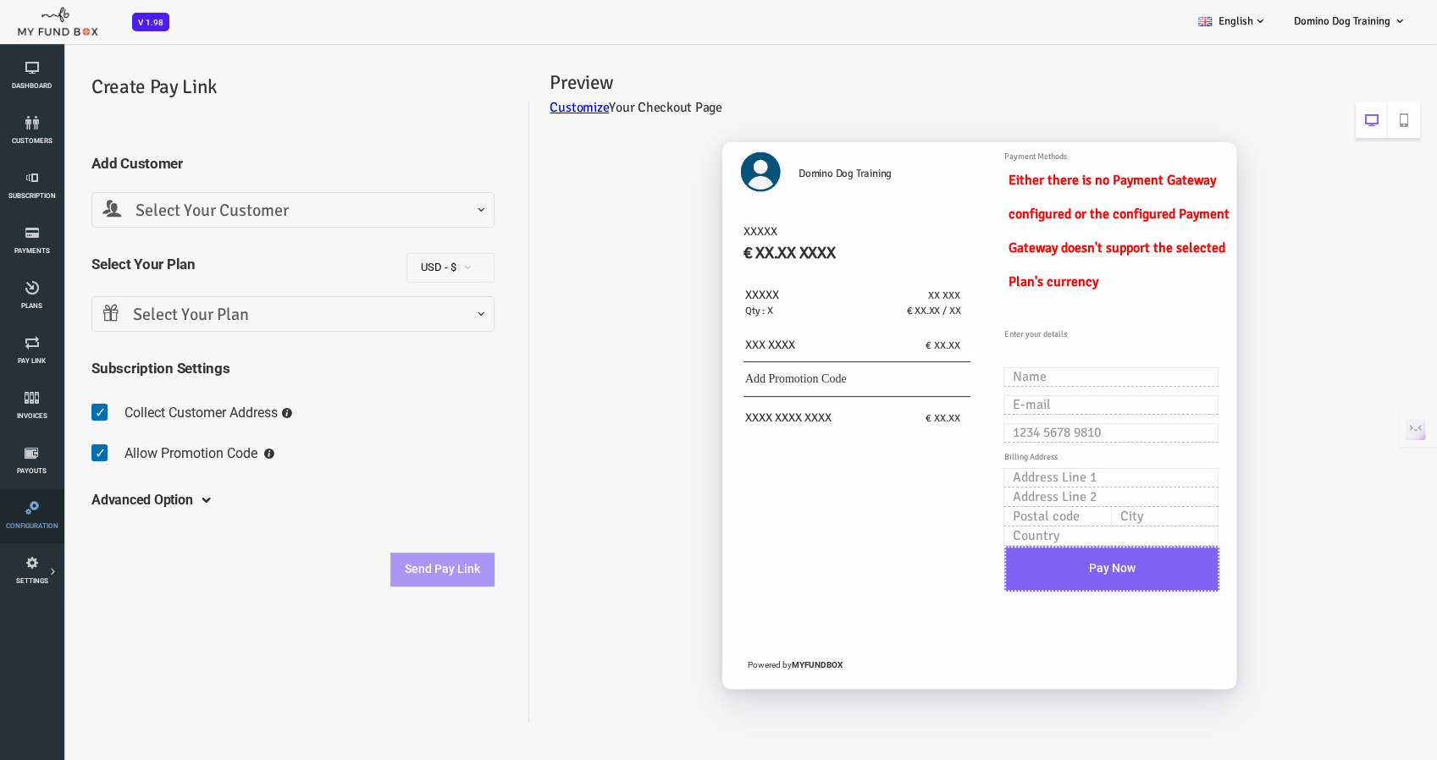
click at [30, 511] on icon at bounding box center [31, 508] width 53 height 14
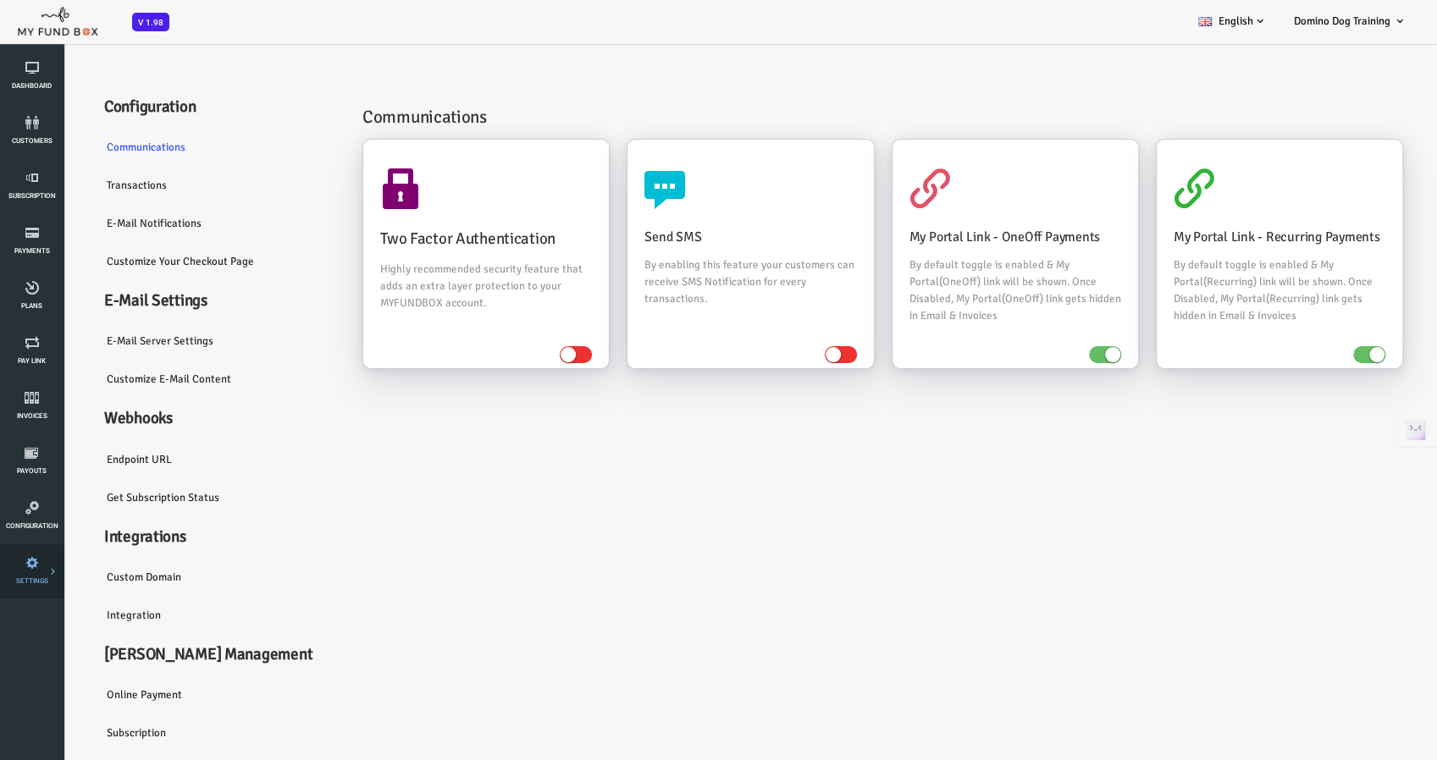
click at [0, 0] on link "Payment Gateway" at bounding box center [0, 0] width 0 height 0
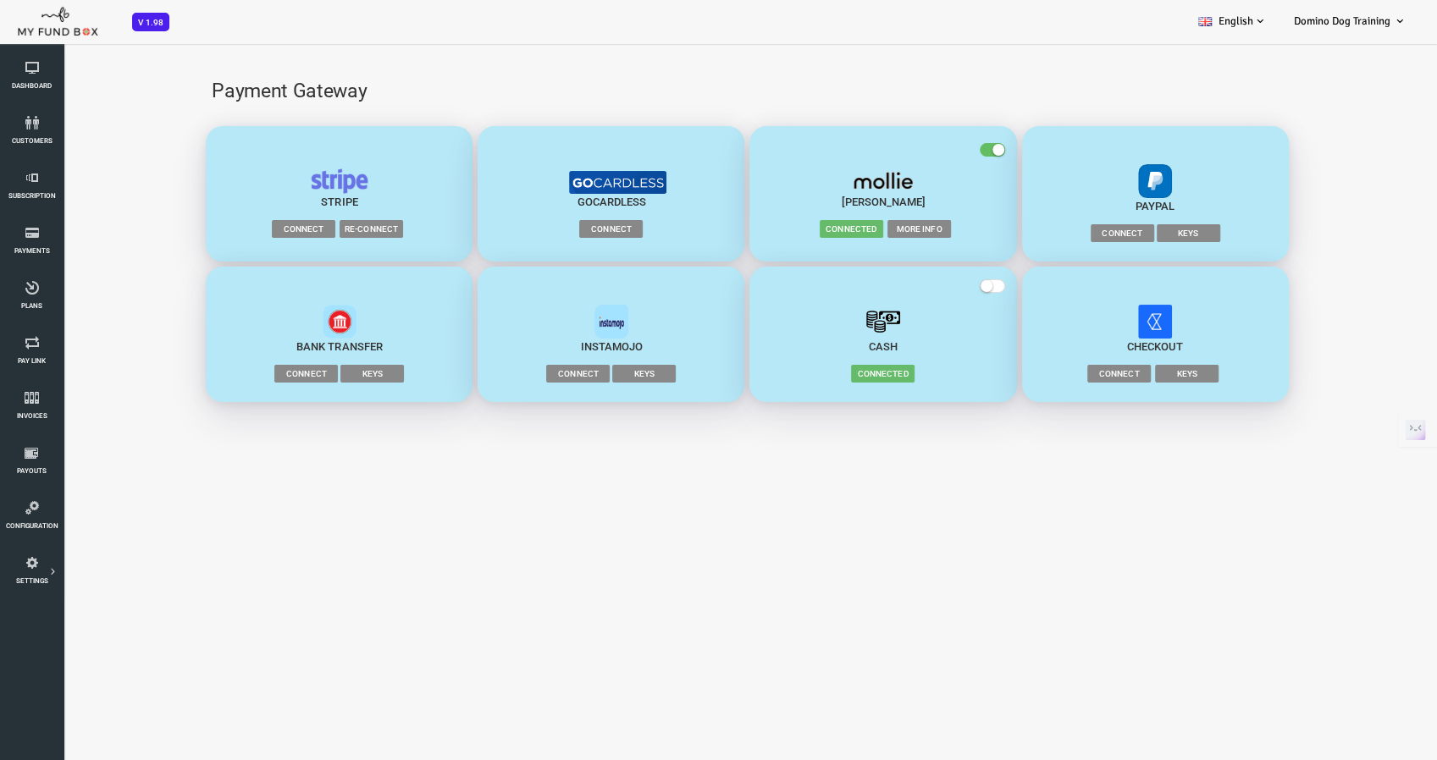
click at [255, 228] on span "Connect" at bounding box center [245, 228] width 63 height 17
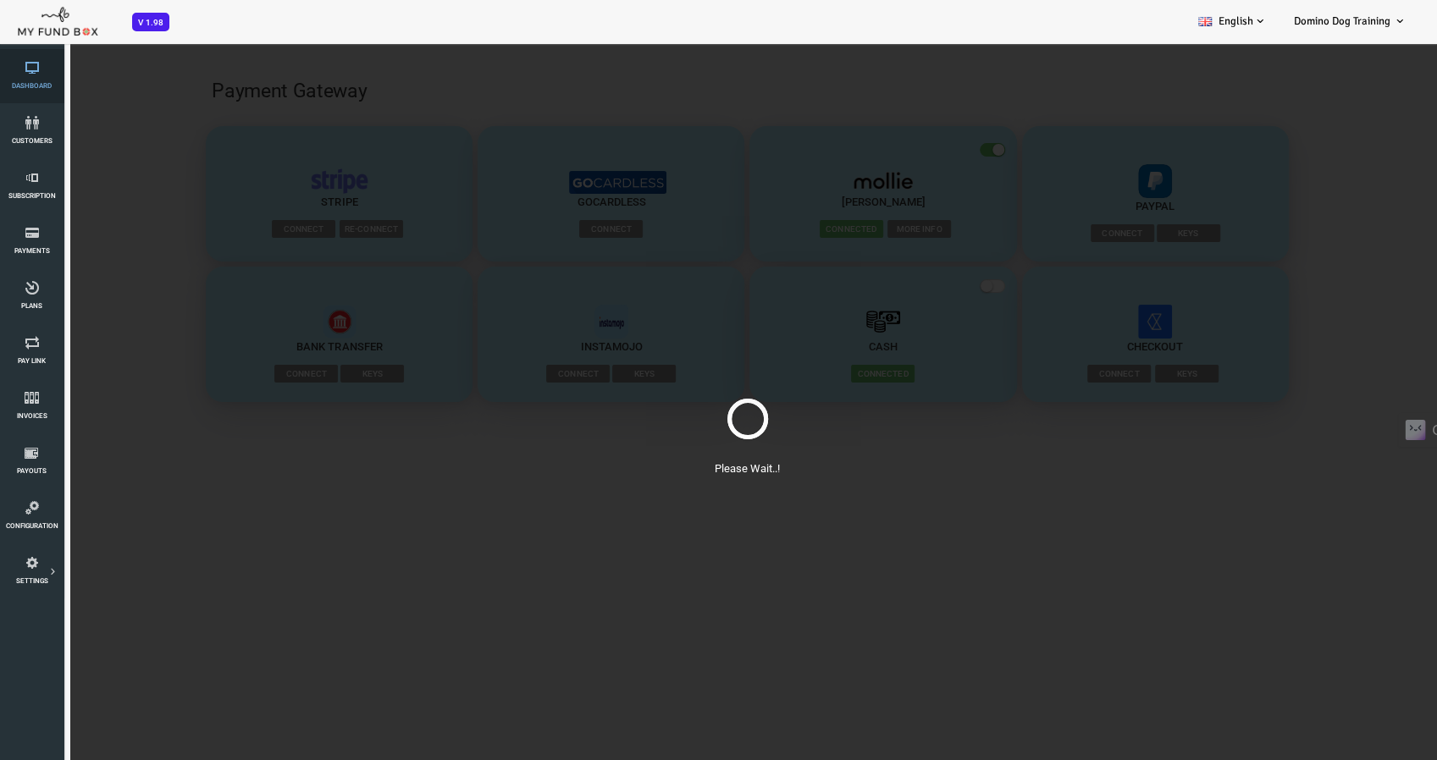
click at [39, 80] on link "Dashboard" at bounding box center [31, 76] width 53 height 54
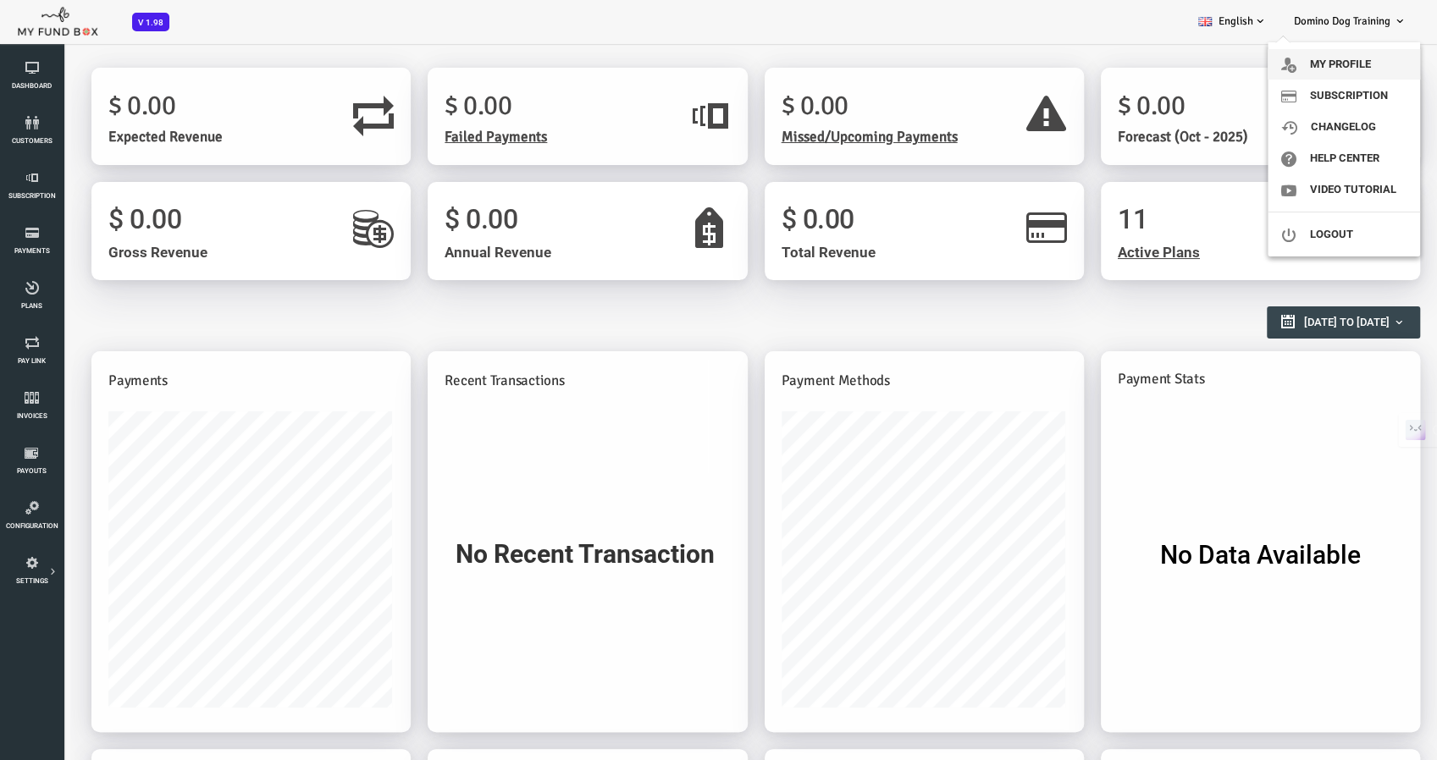
click at [1347, 54] on link "My profile" at bounding box center [1343, 64] width 152 height 30
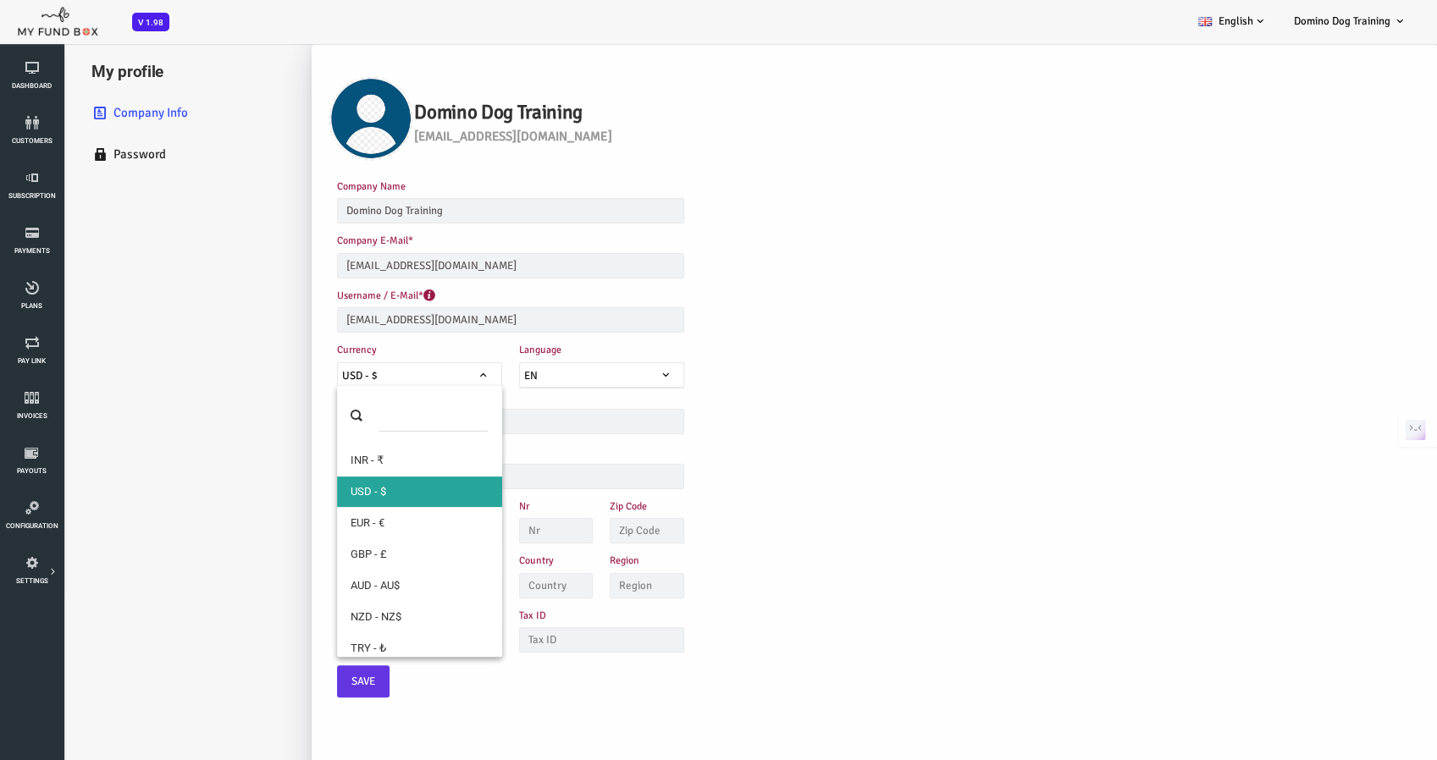
click at [432, 368] on span "USD - $" at bounding box center [361, 375] width 163 height 17
select select "3"
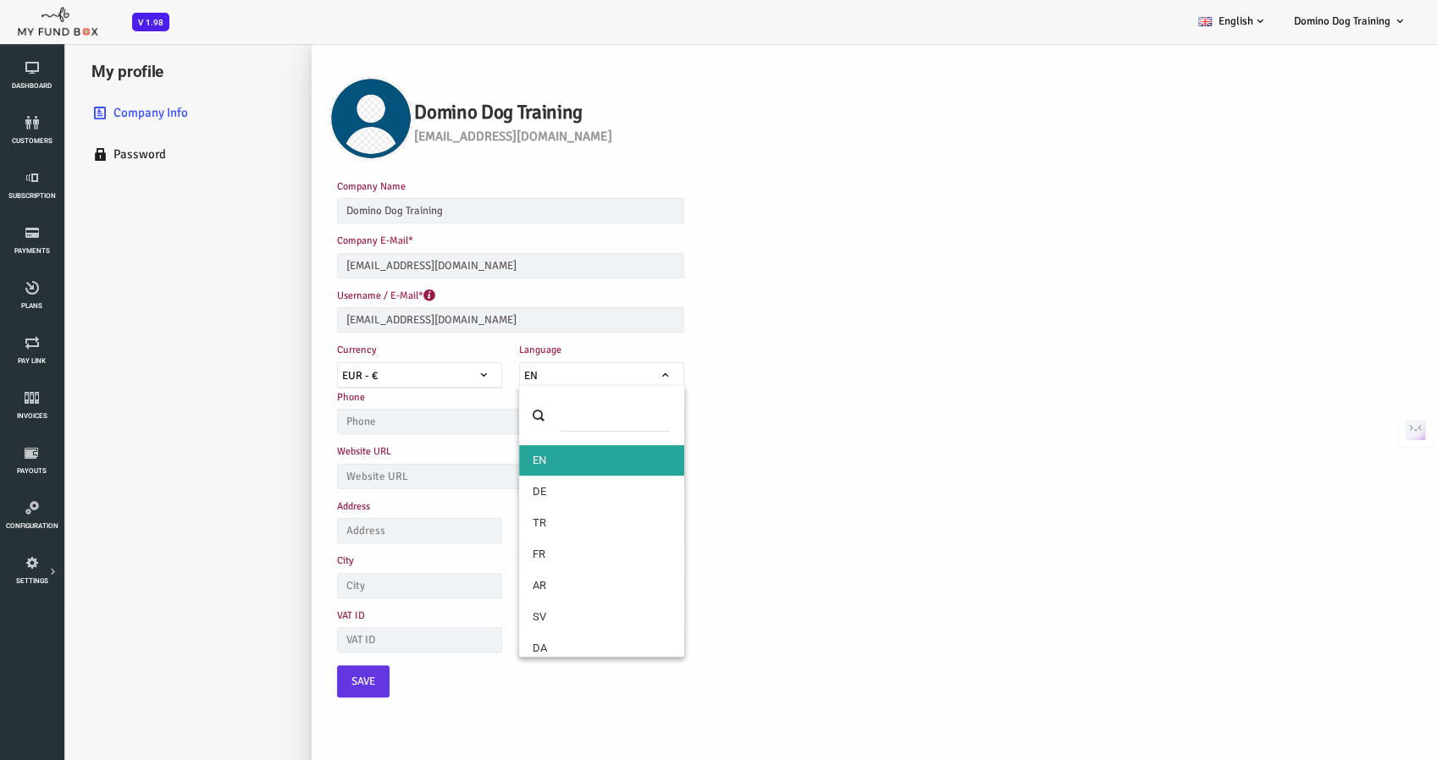
click at [513, 379] on span "EN" at bounding box center [543, 375] width 163 height 17
select select "12"
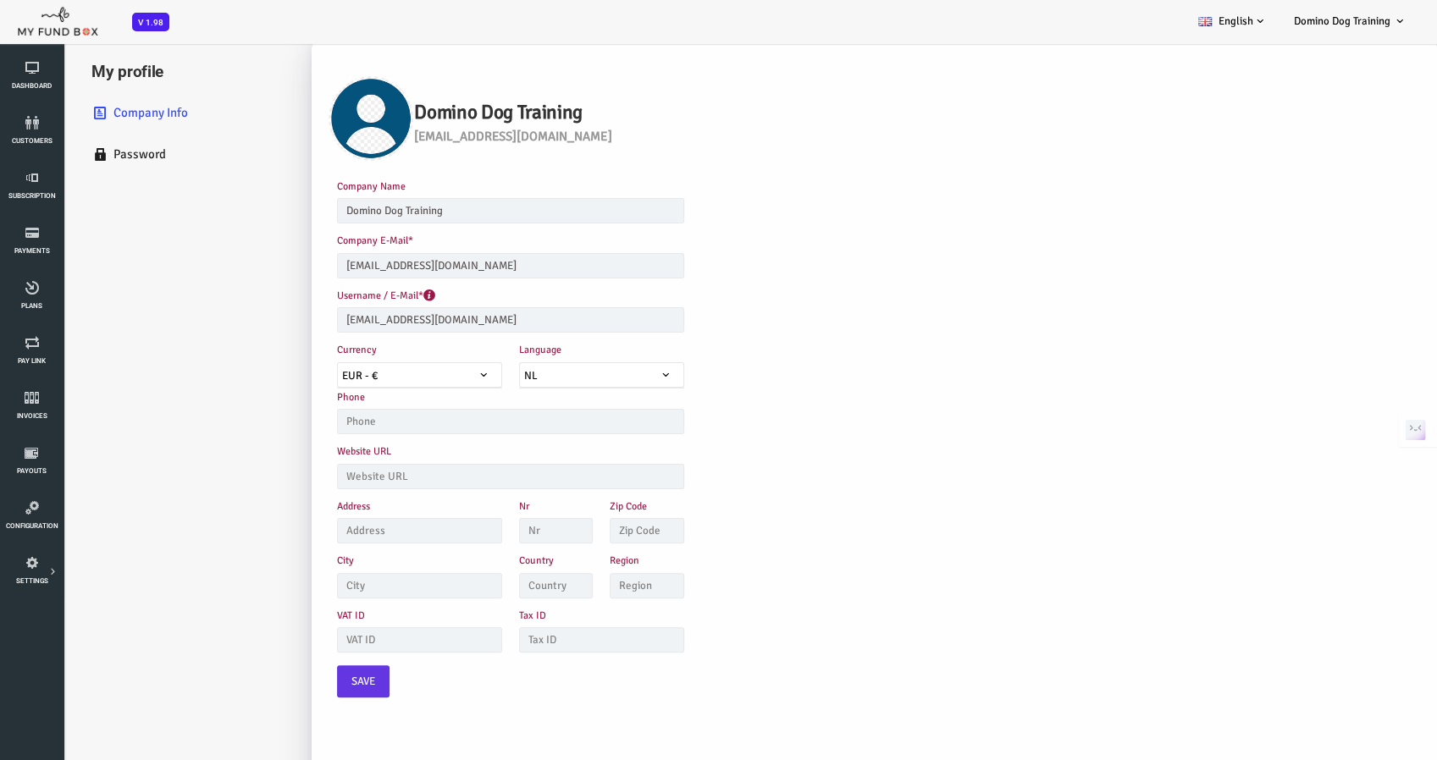
click at [735, 501] on div "Address Nr Zip Code Enter a valid zip code" at bounding box center [544, 525] width 546 height 54
click at [500, 577] on input "text" at bounding box center [498, 585] width 74 height 25
type input "[GEOGRAPHIC_DATA]"
type input "0645766653"
type input "Turfberg 51"
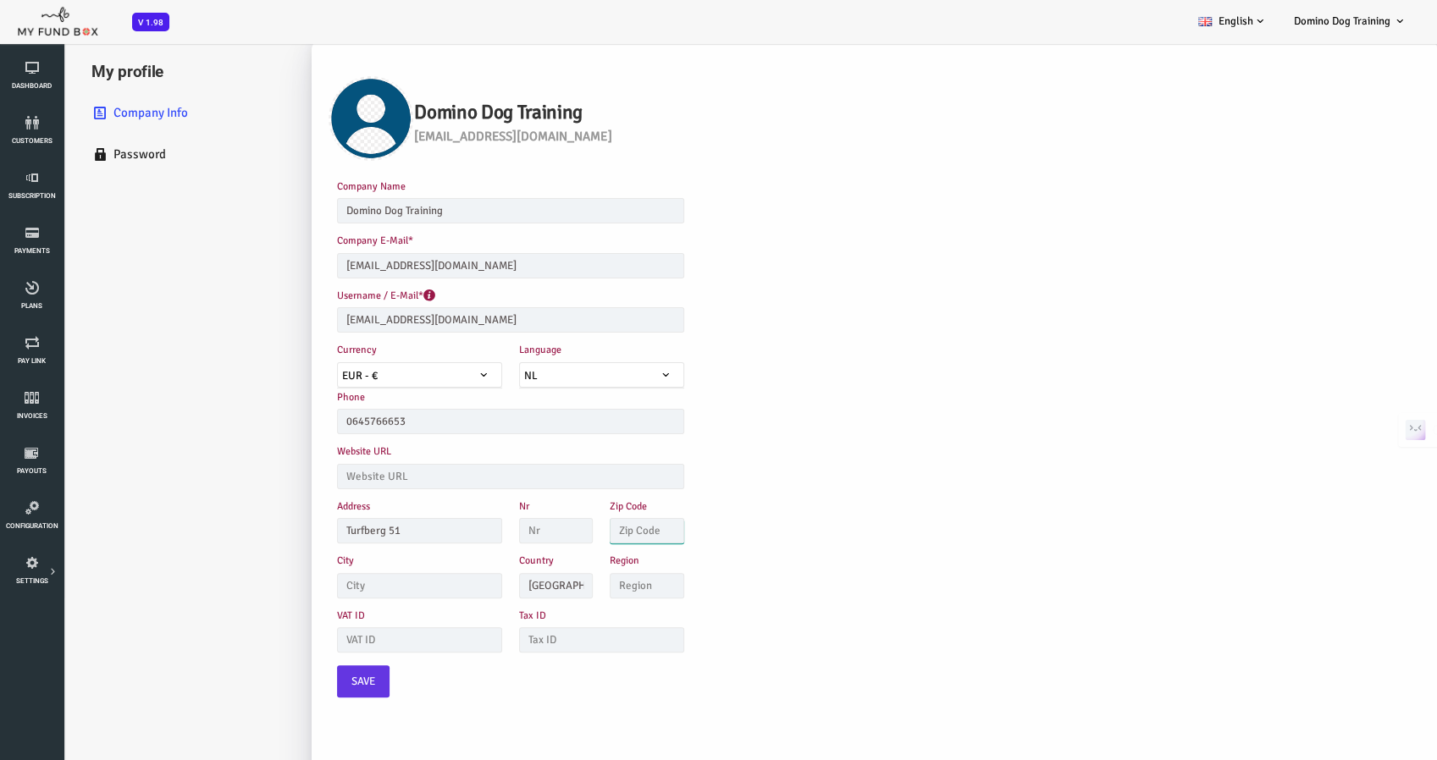
type input "2716 LV"
type input "Zoetermeer"
click at [697, 615] on div "VAT ID Tax ID" at bounding box center [544, 634] width 546 height 54
click at [599, 410] on input "0645766653" at bounding box center [452, 421] width 347 height 25
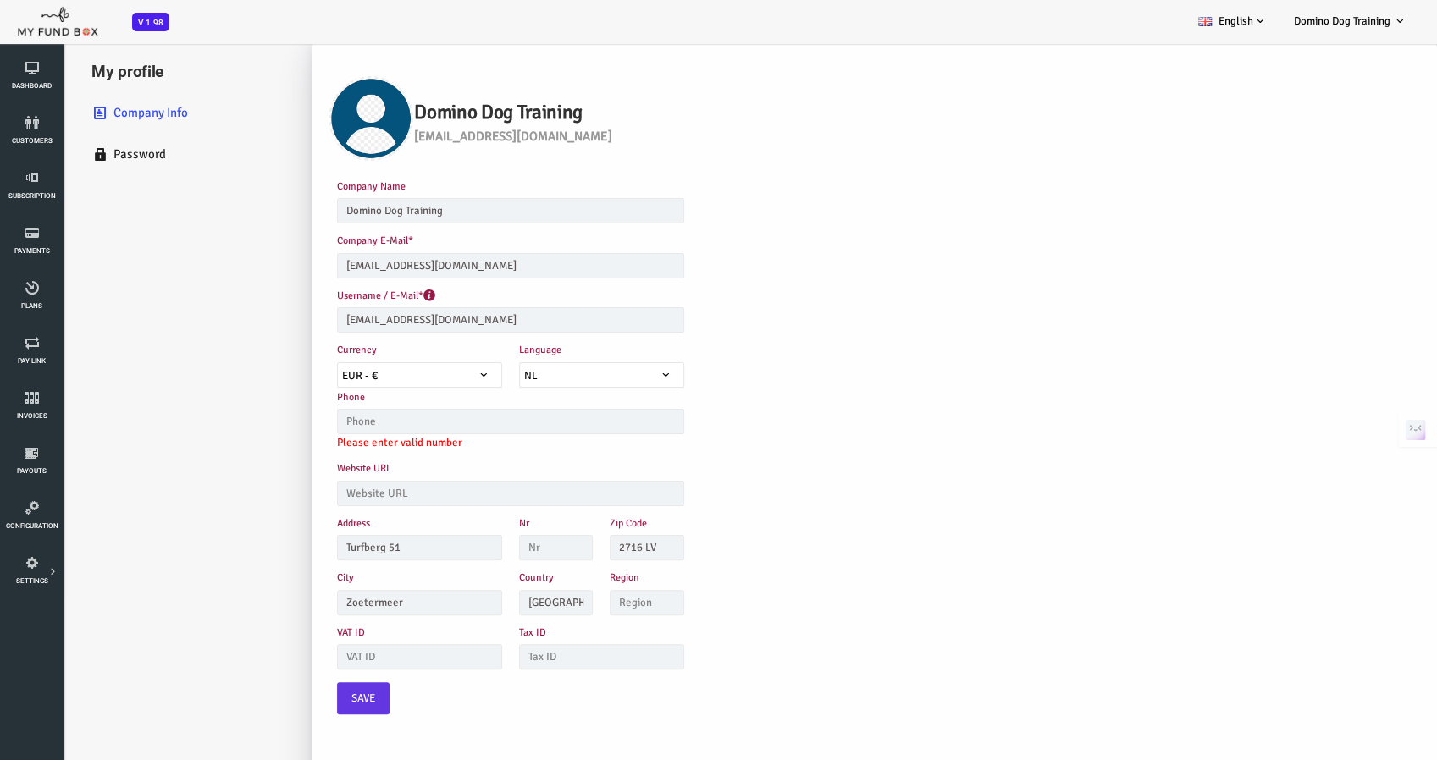
click at [791, 494] on div "Website URL" at bounding box center [544, 487] width 546 height 54
click at [291, 688] on button "Save" at bounding box center [305, 698] width 52 height 32
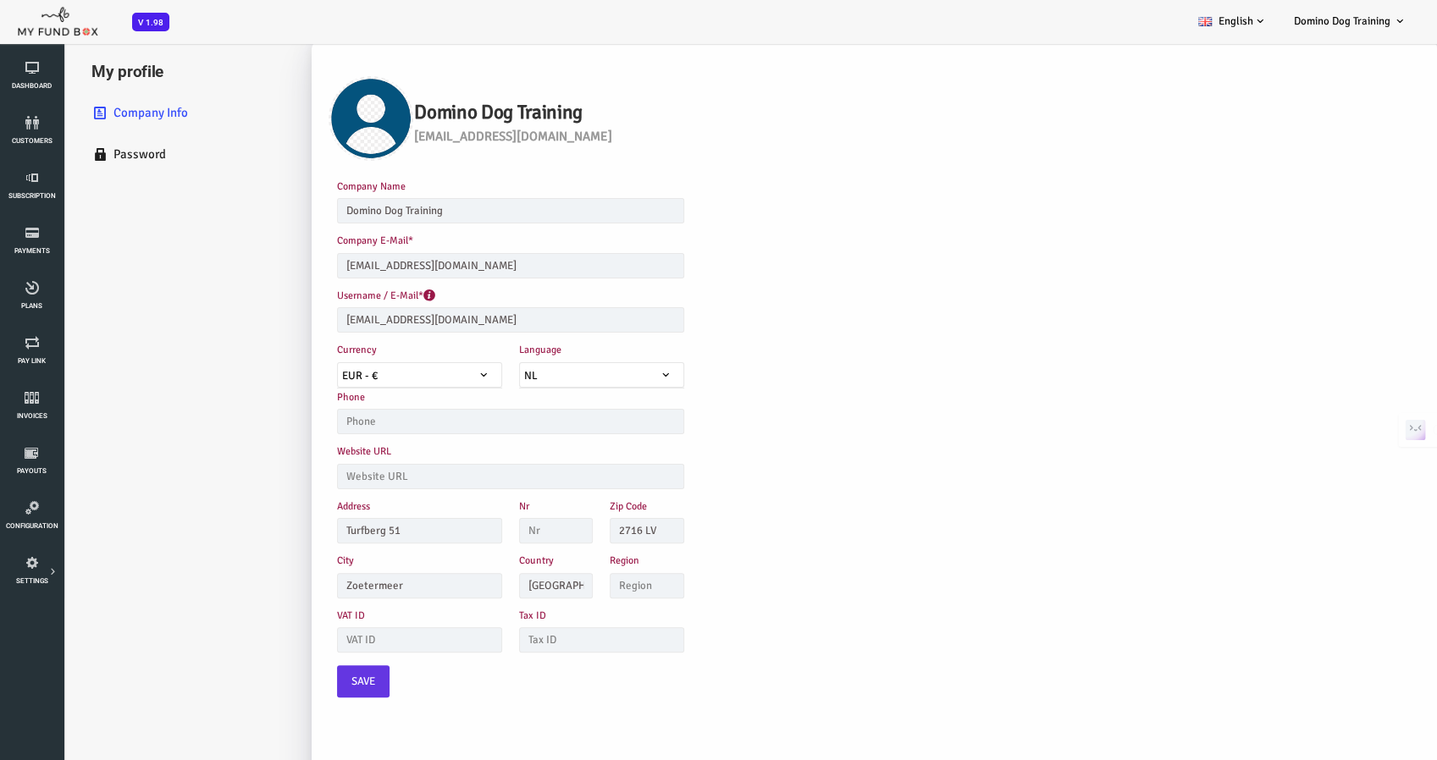
click at [66, 146] on link "Password" at bounding box center [137, 154] width 233 height 41
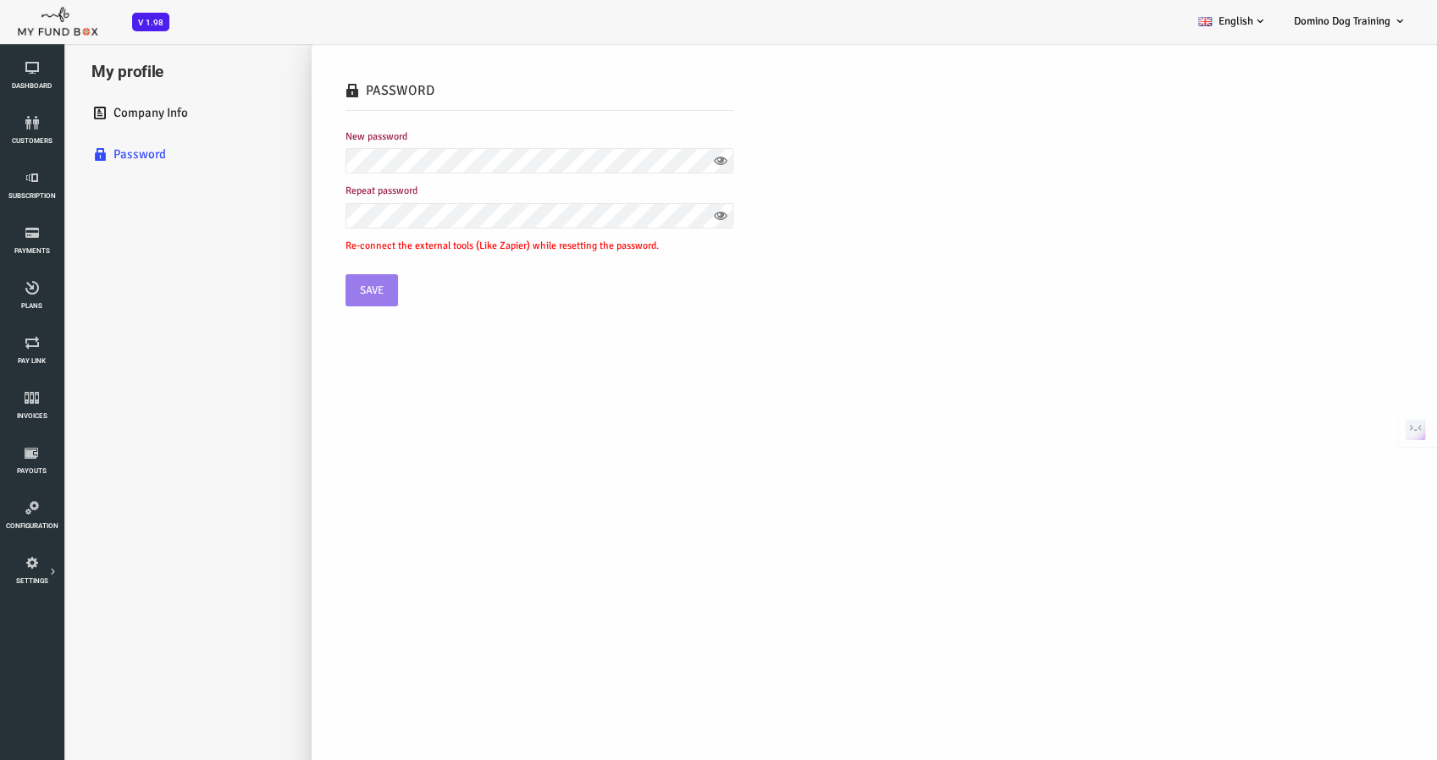
click at [662, 160] on icon at bounding box center [662, 161] width 14 height 14
click at [603, 116] on fieldset "Password New password Repeat password Re-connect the external tools (Like Zapie…" at bounding box center [482, 197] width 388 height 235
click at [660, 213] on icon at bounding box center [662, 216] width 14 height 14
click at [328, 282] on button "Save" at bounding box center [314, 290] width 52 height 32
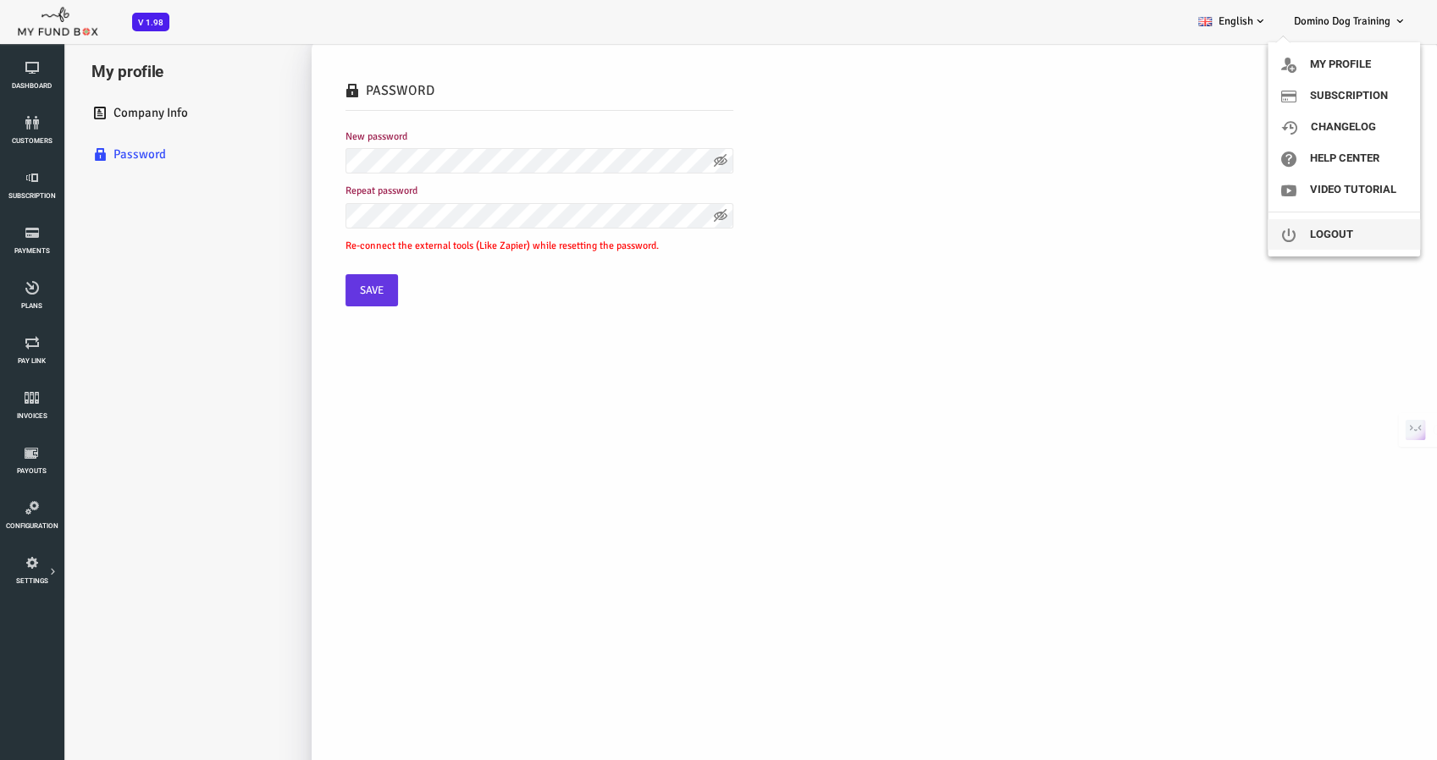
click at [1314, 234] on link "Logout" at bounding box center [1343, 234] width 152 height 30
